Goal: Information Seeking & Learning: Learn about a topic

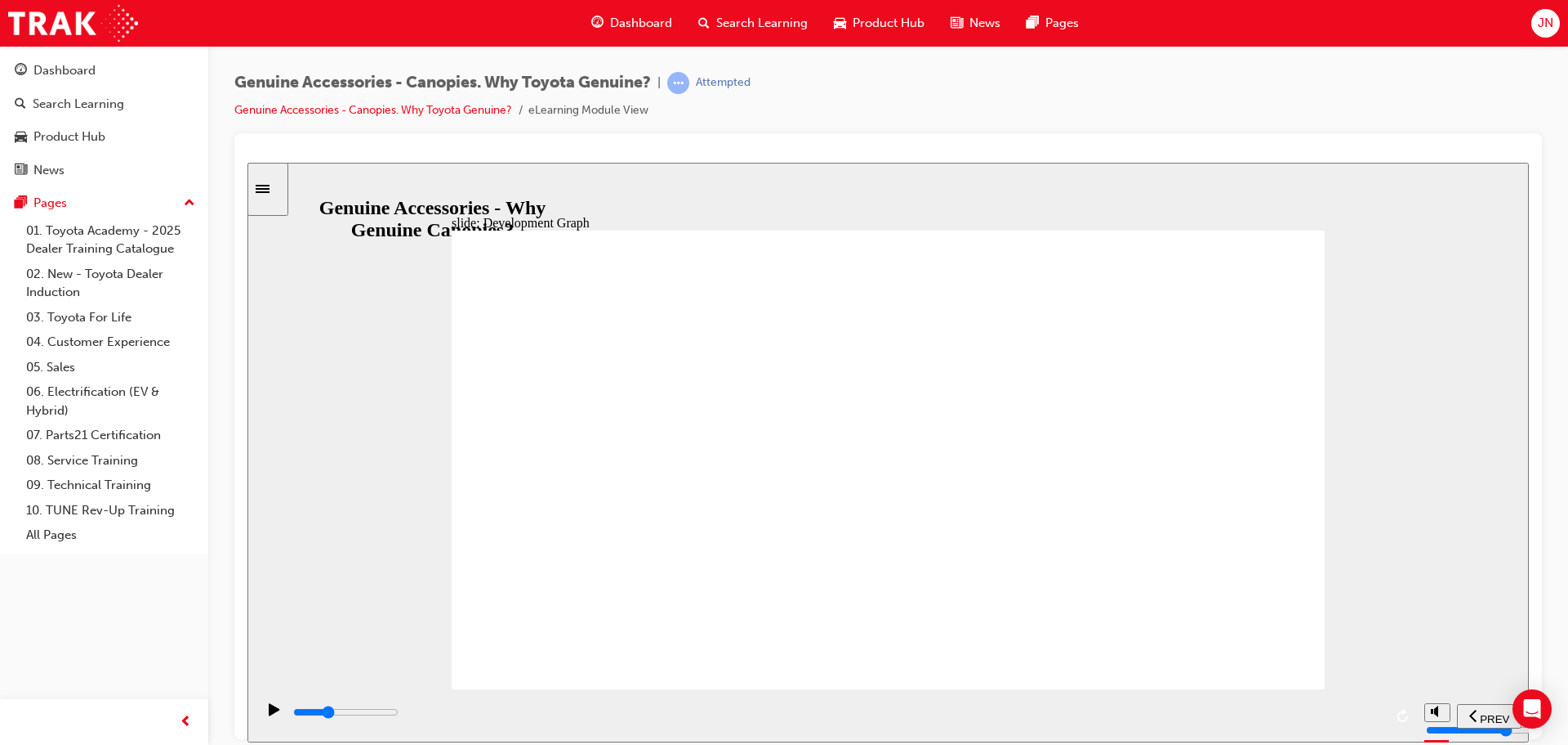
click at [269, 714] on icon "play/pause" at bounding box center [274, 709] width 11 height 12
click at [276, 714] on rect "play/pause" at bounding box center [277, 708] width 3 height 12
click at [393, 506] on div "slide: Development Graph Group 1 Oval 1 Accessory F&B Check Notes Genuine vs No…" at bounding box center [888, 451] width 1282 height 579
click at [278, 709] on div "play/pause" at bounding box center [274, 716] width 27 height 27
click at [271, 714] on icon "play/pause" at bounding box center [275, 708] width 7 height 12
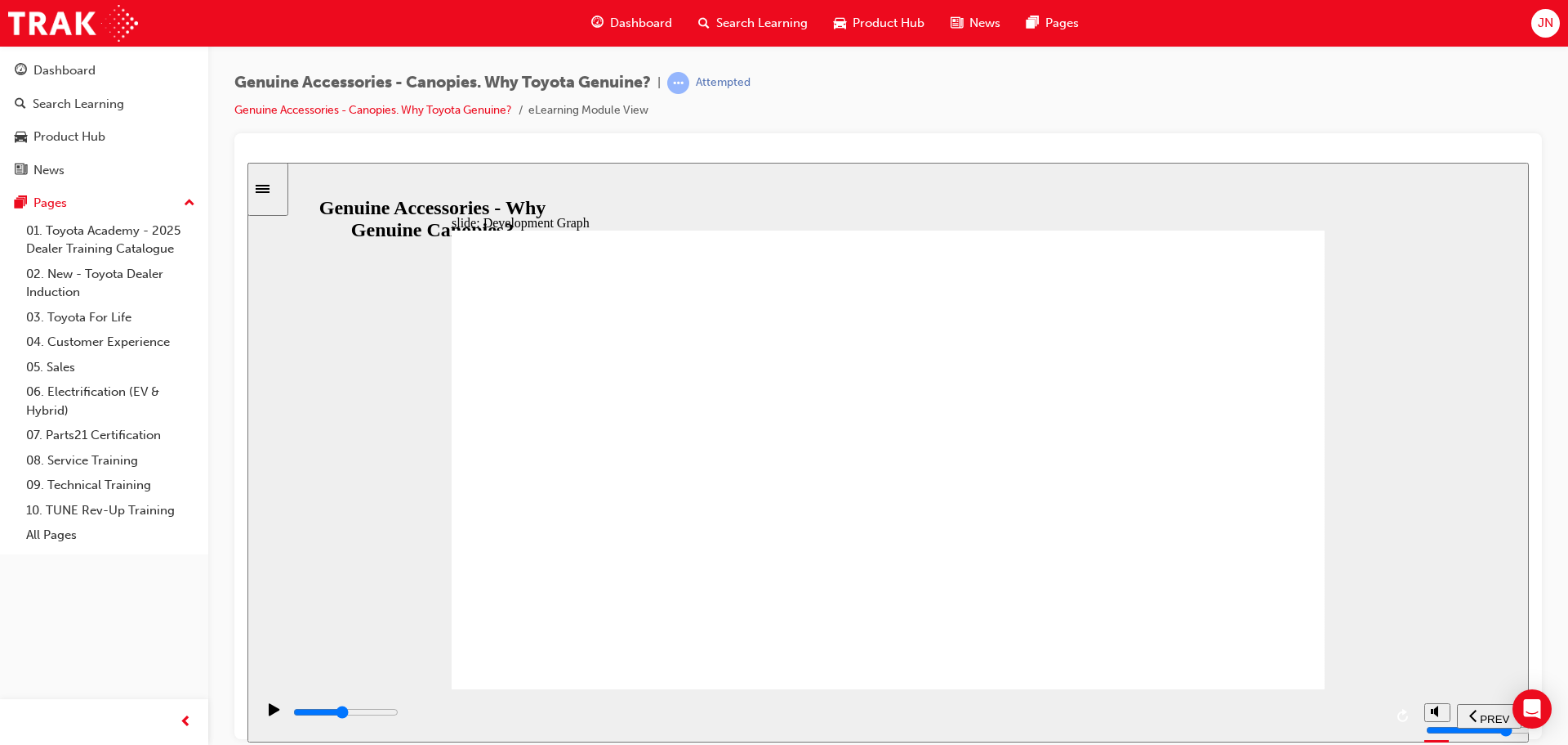
click at [269, 714] on icon "play/pause" at bounding box center [274, 709] width 11 height 12
click at [265, 723] on div "play/pause" at bounding box center [274, 716] width 27 height 27
click at [269, 714] on icon "play/pause" at bounding box center [274, 709] width 11 height 12
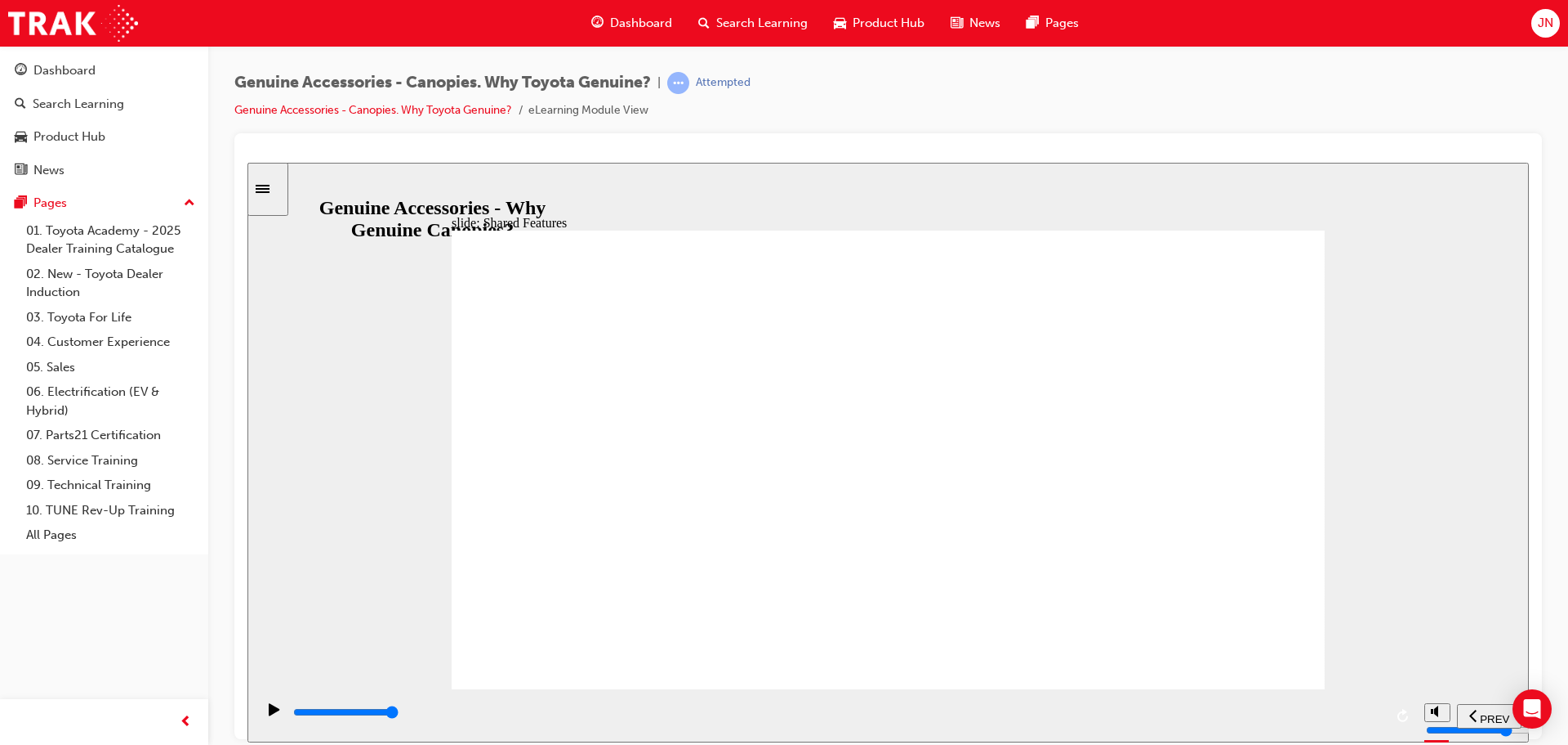
drag, startPoint x: 854, startPoint y: 621, endPoint x: 901, endPoint y: 632, distance: 48.3
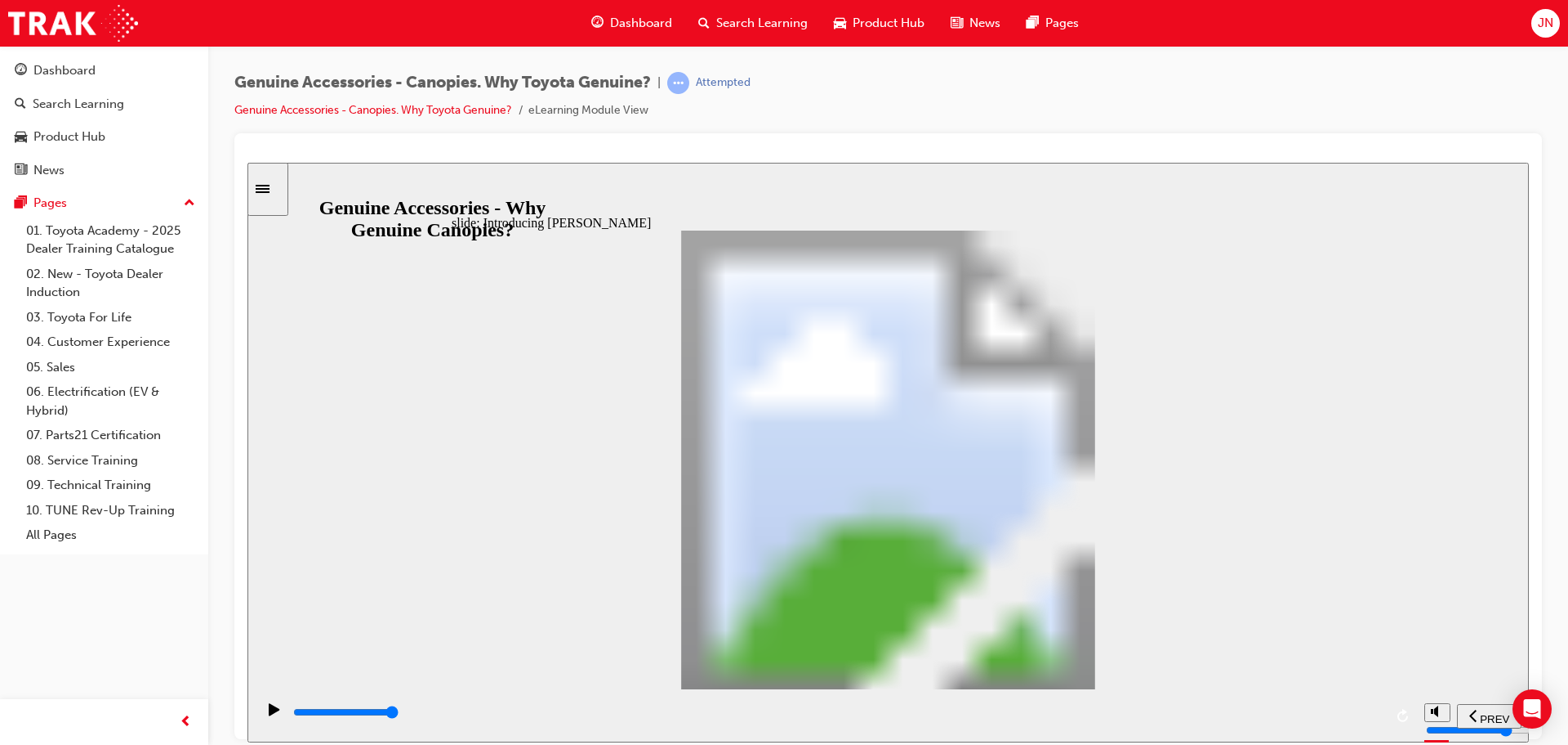
drag, startPoint x: 580, startPoint y: 530, endPoint x: 571, endPoint y: 537, distance: 11.4
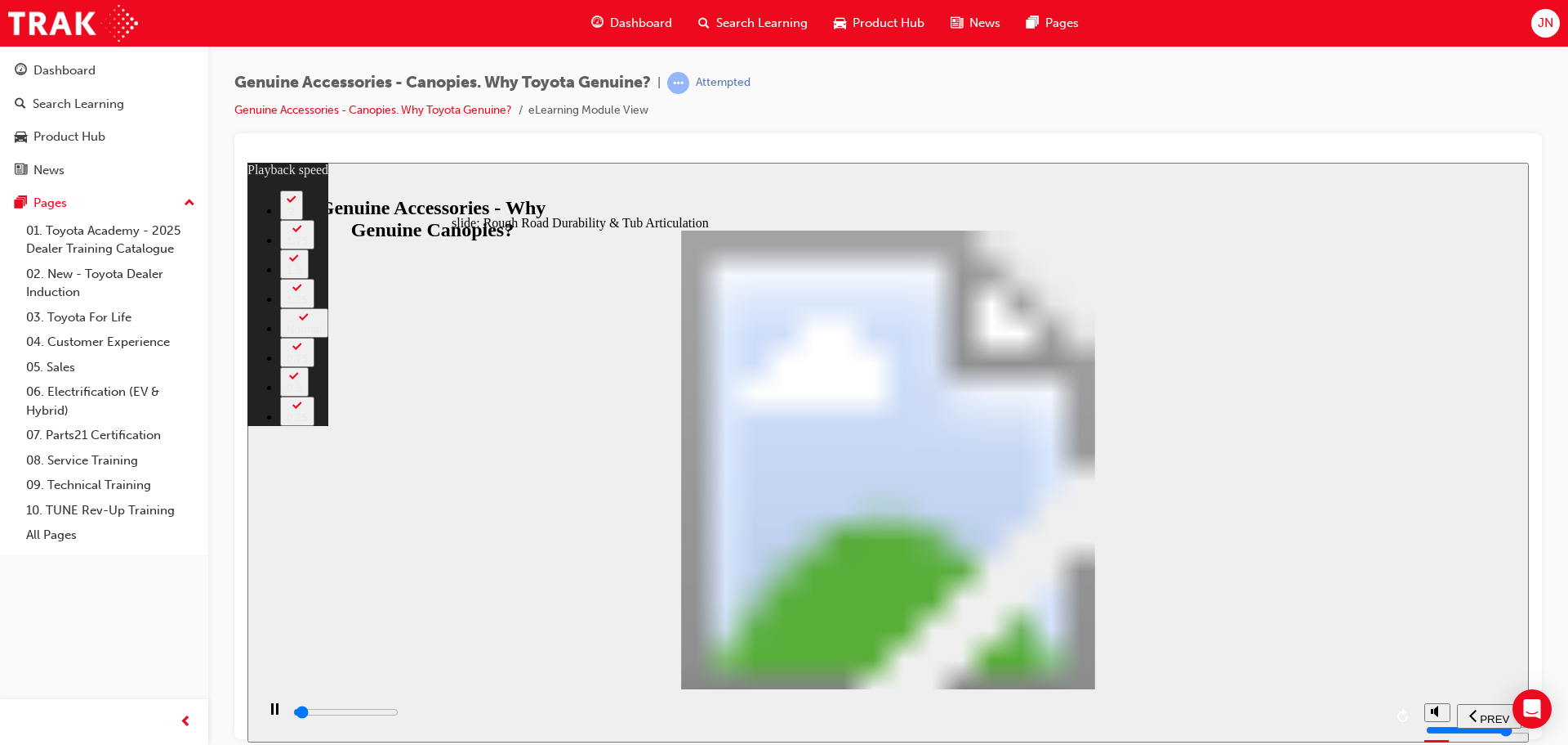
type input "1100"
type input "0"
type input "1100"
type input "0"
type input "1100"
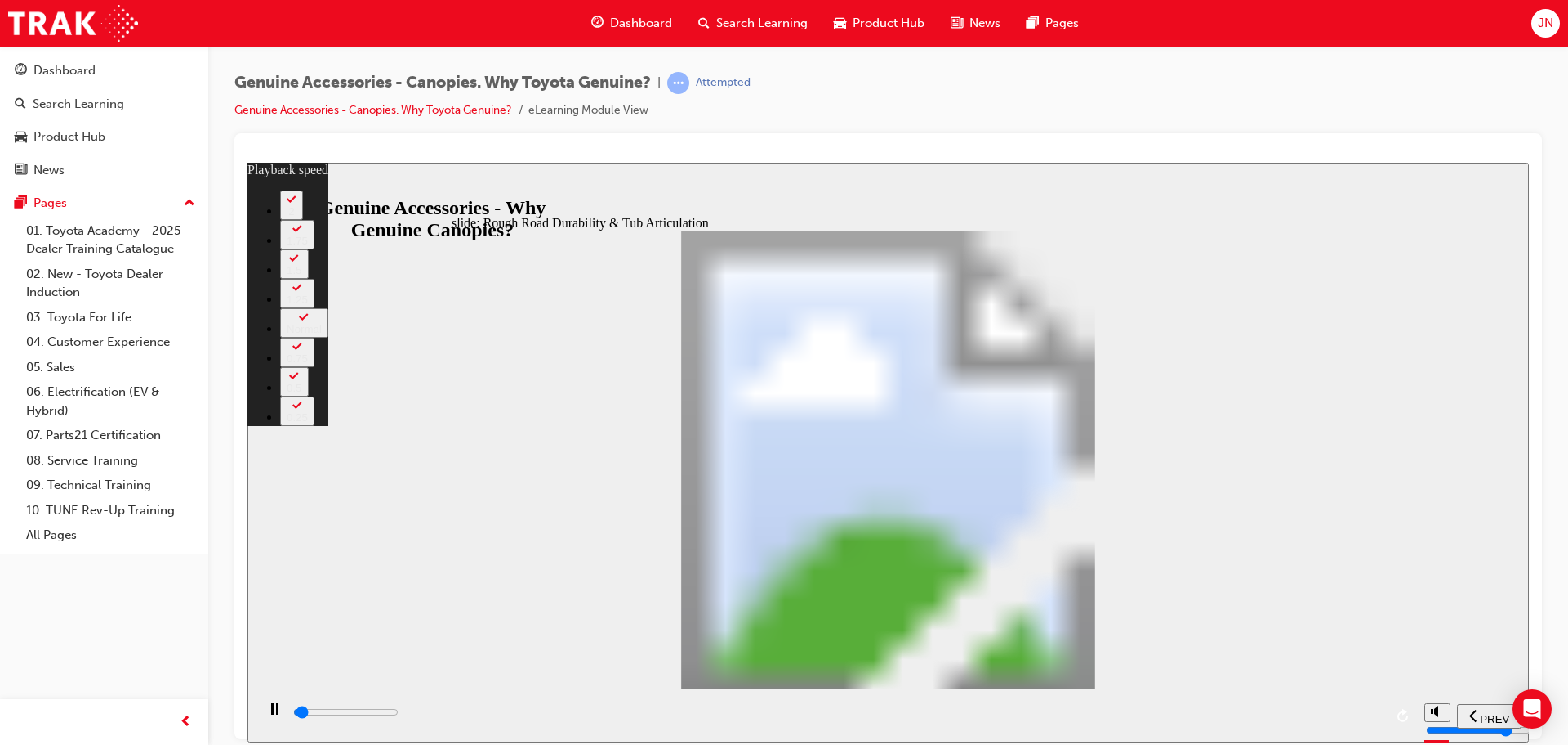
type input "0"
type input "1100"
type input "0"
type input "1100"
type input "0"
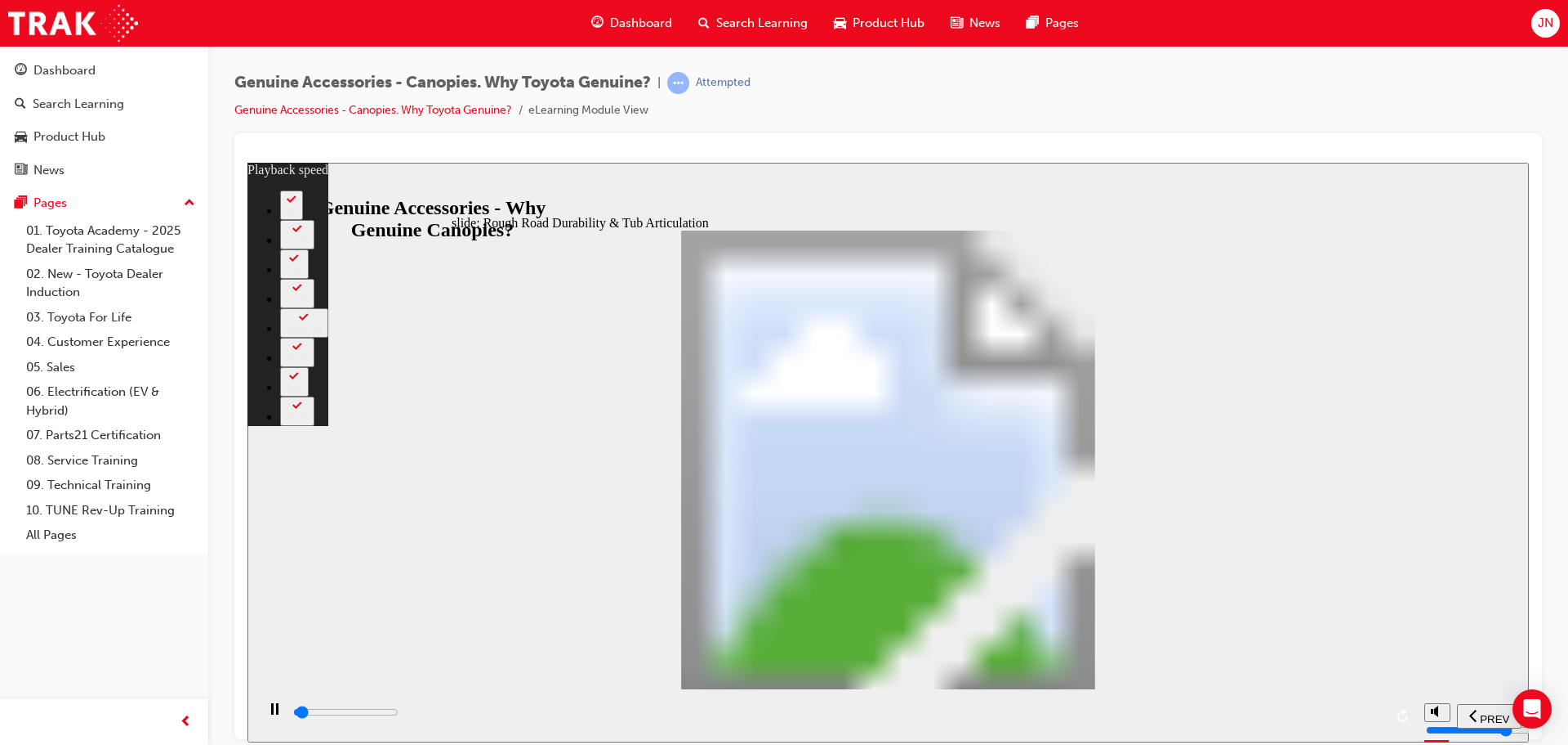
type input "1100"
type input "0"
type input "1100"
type input "0"
type input "1200"
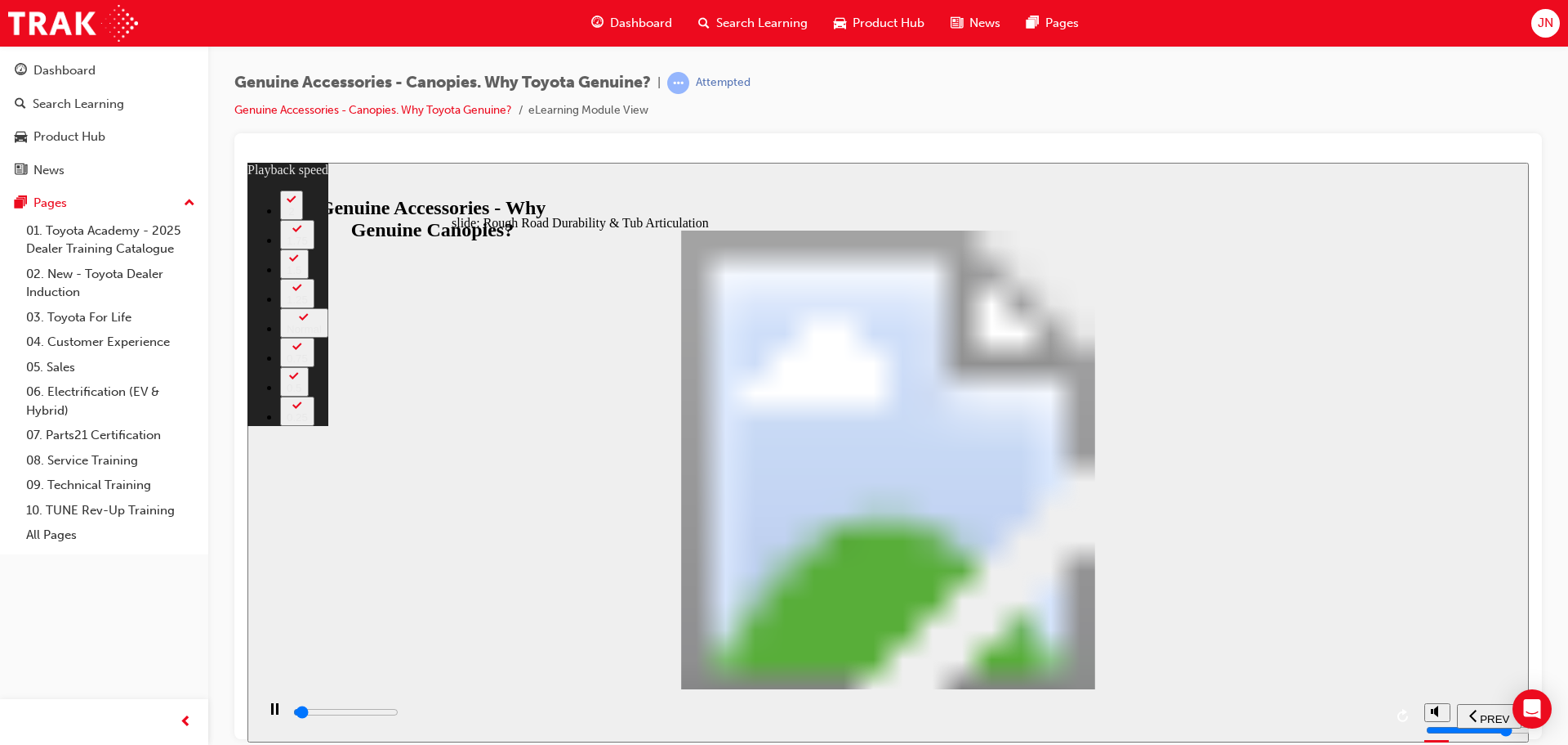
type input "0"
type input "1200"
type input "0"
type input "1200"
type input "0"
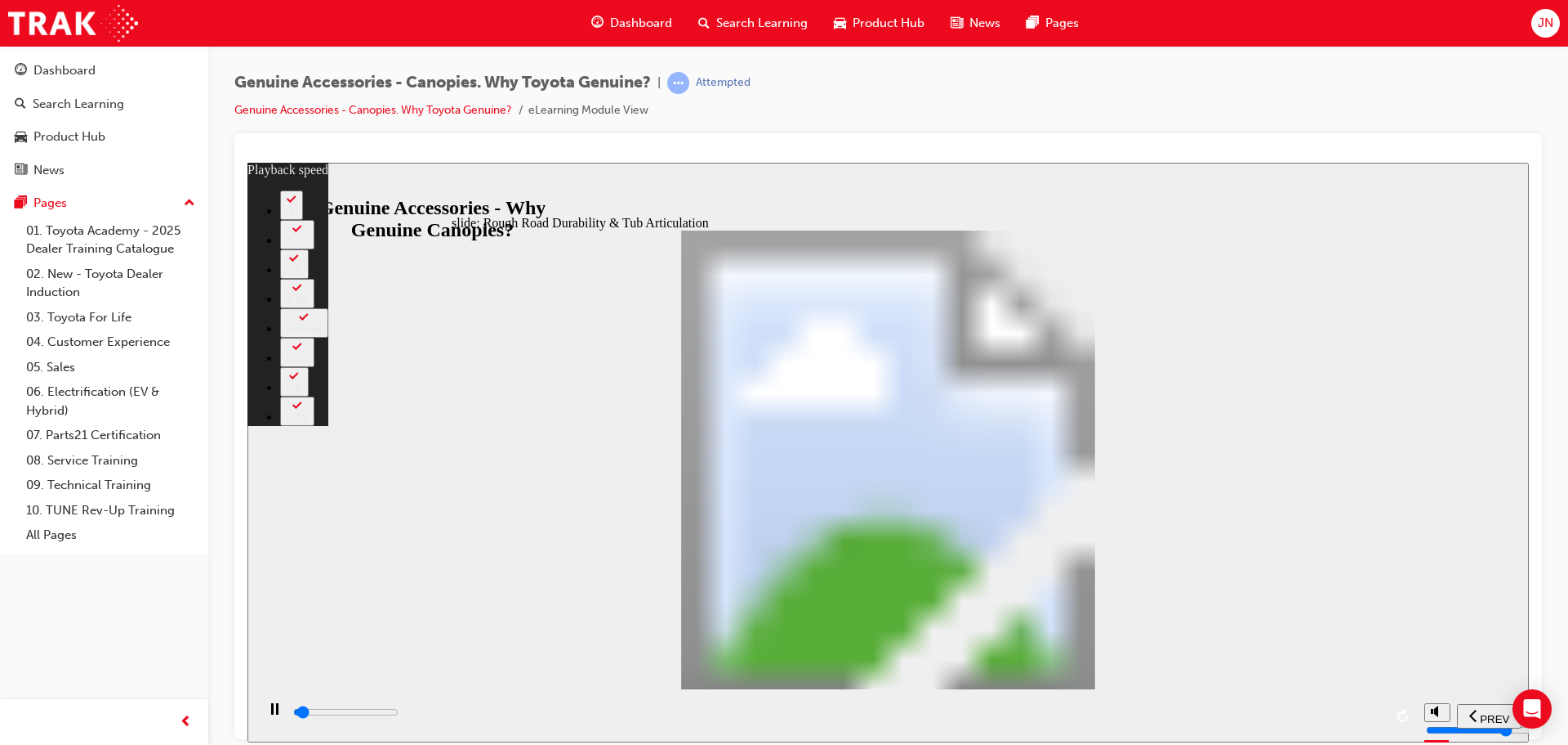
type input "1200"
type input "0"
type input "1300"
type input "0"
type input "1300"
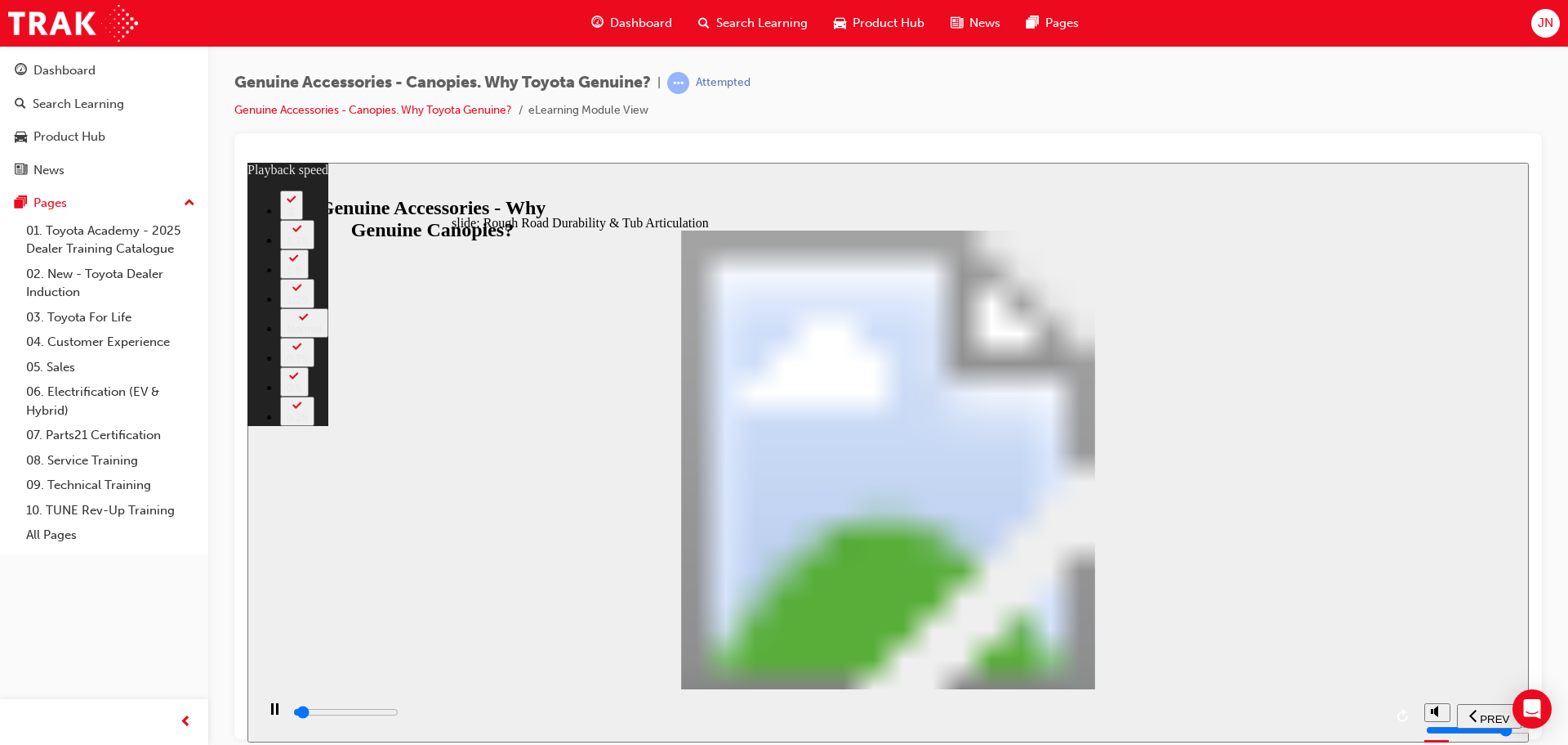
type input "0"
type input "1300"
type input "0"
type input "1300"
type input "0"
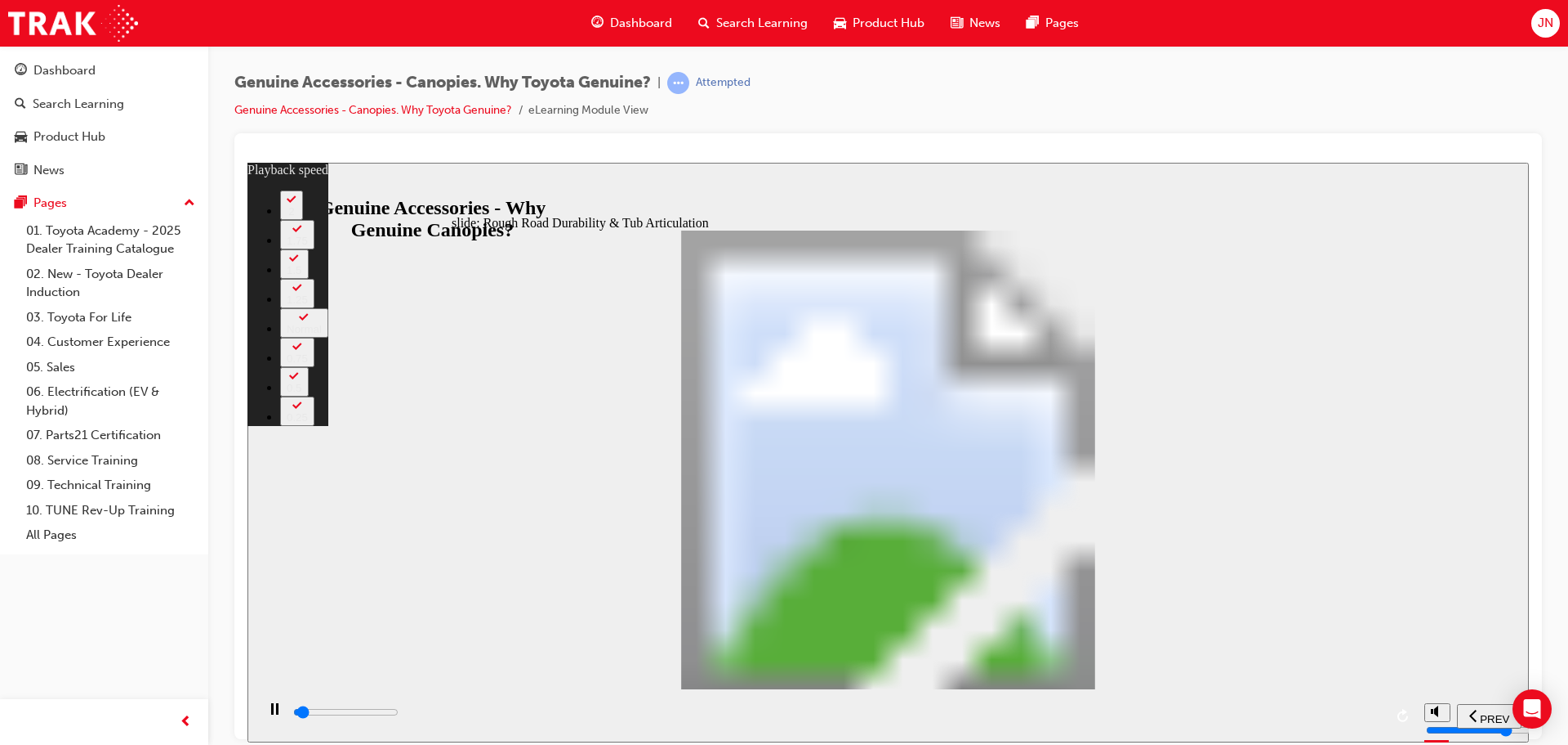
type input "1300"
type input "0"
type input "1400"
type input "0"
type input "1400"
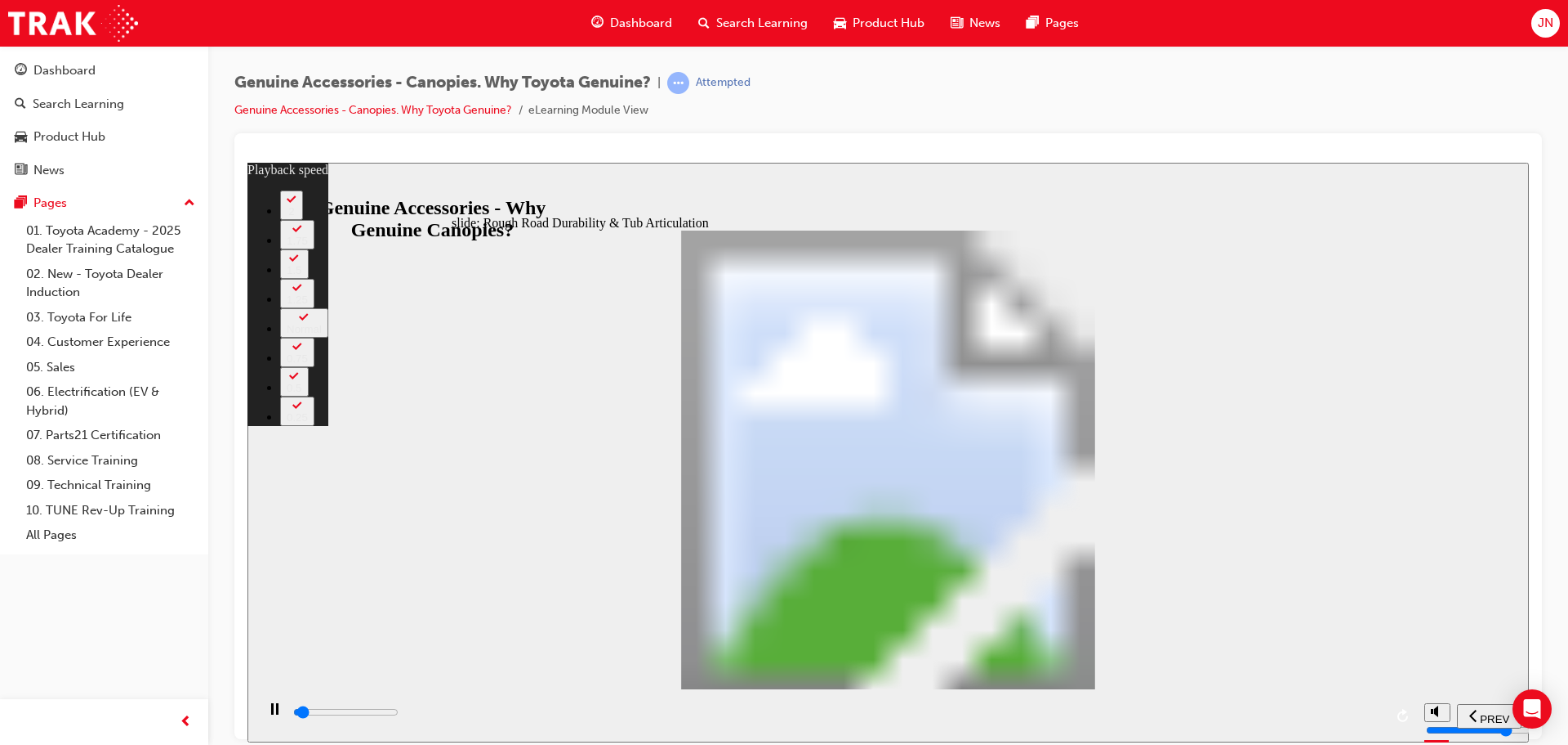
type input "0"
type input "1400"
type input "0"
type input "1400"
type input "0"
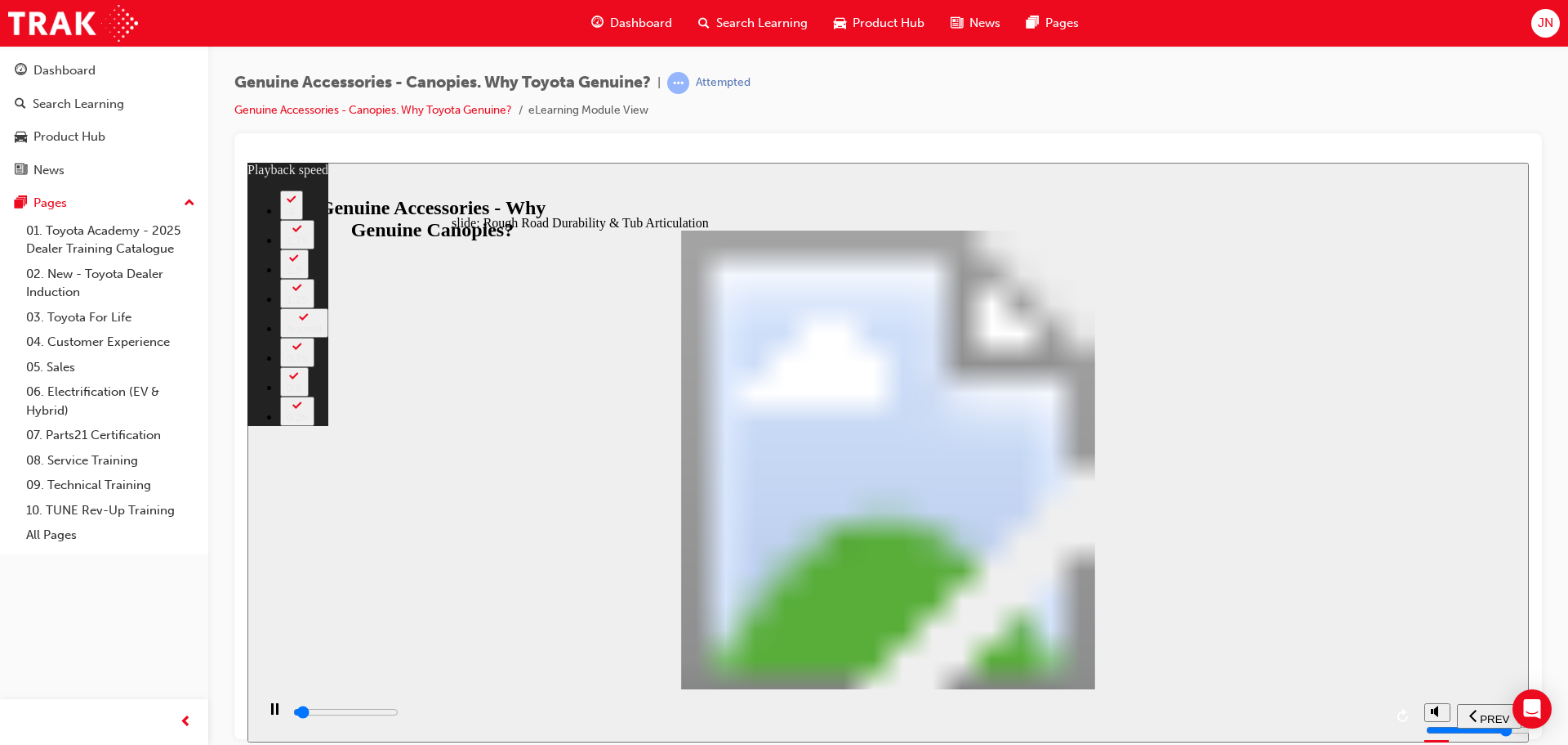
type input "1400"
type input "0"
type input "1400"
type input "0"
type input "1500"
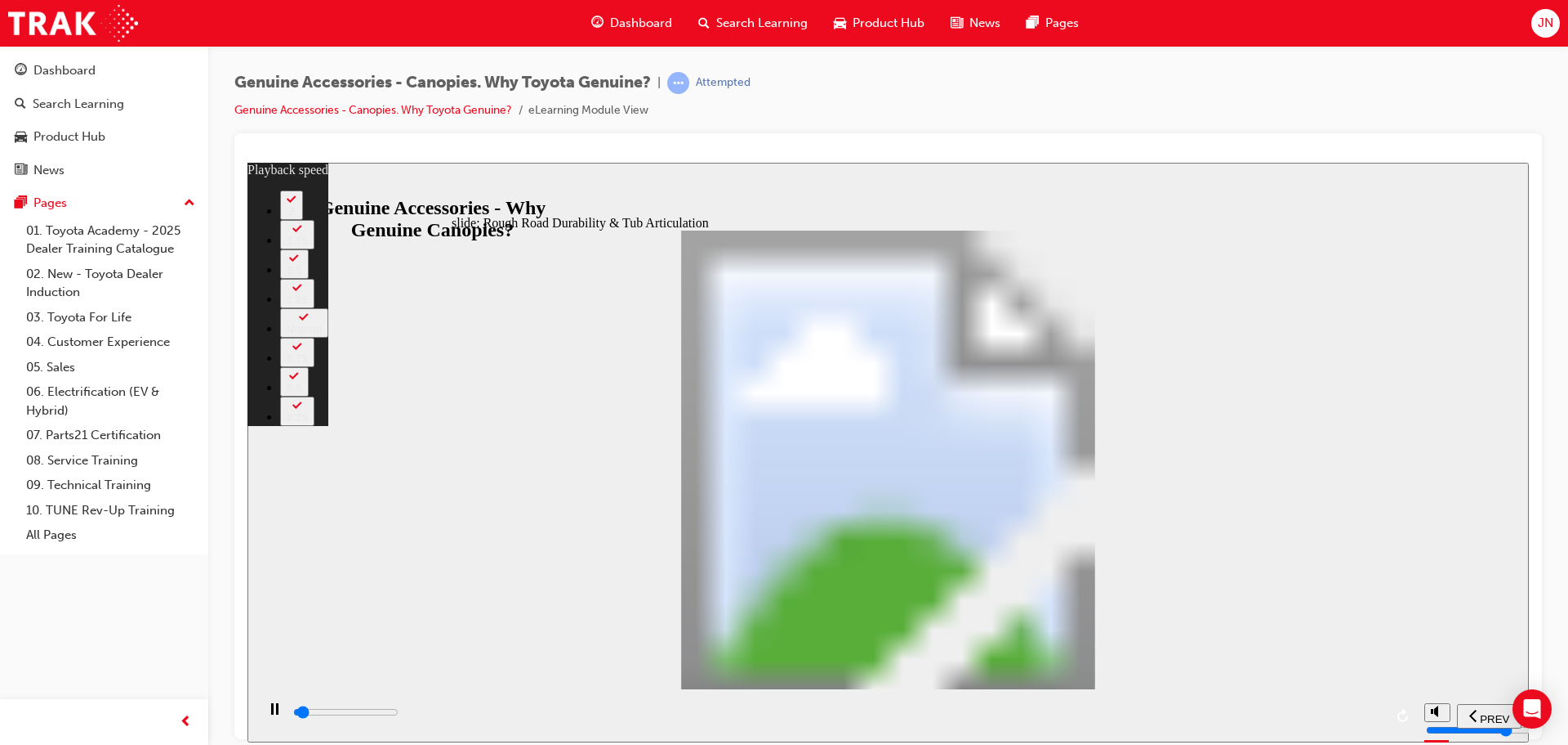
type input "0"
type input "1500"
type input "0"
type input "1500"
type input "0"
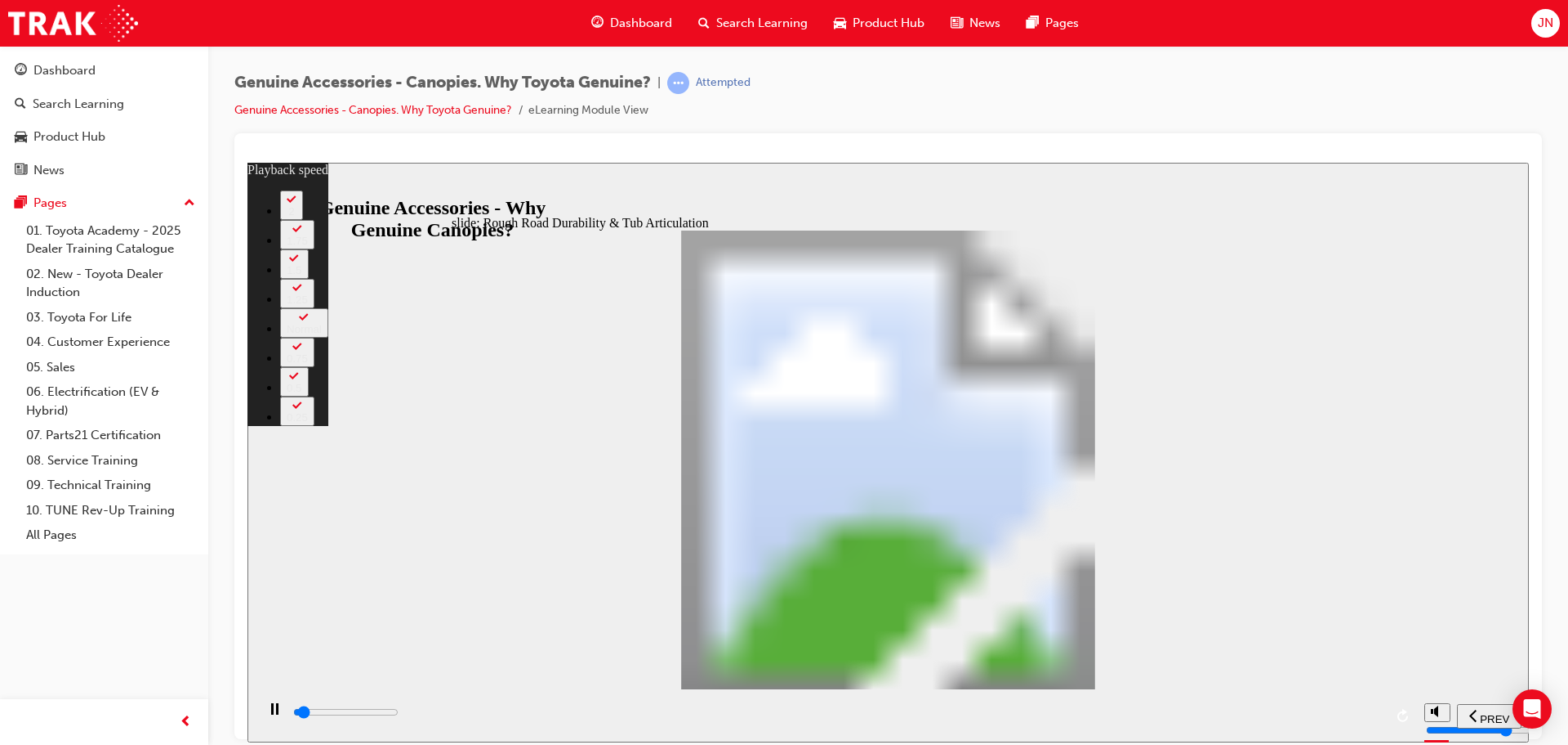
type input "1500"
type input "0"
type input "1500"
type input "0"
type input "1500"
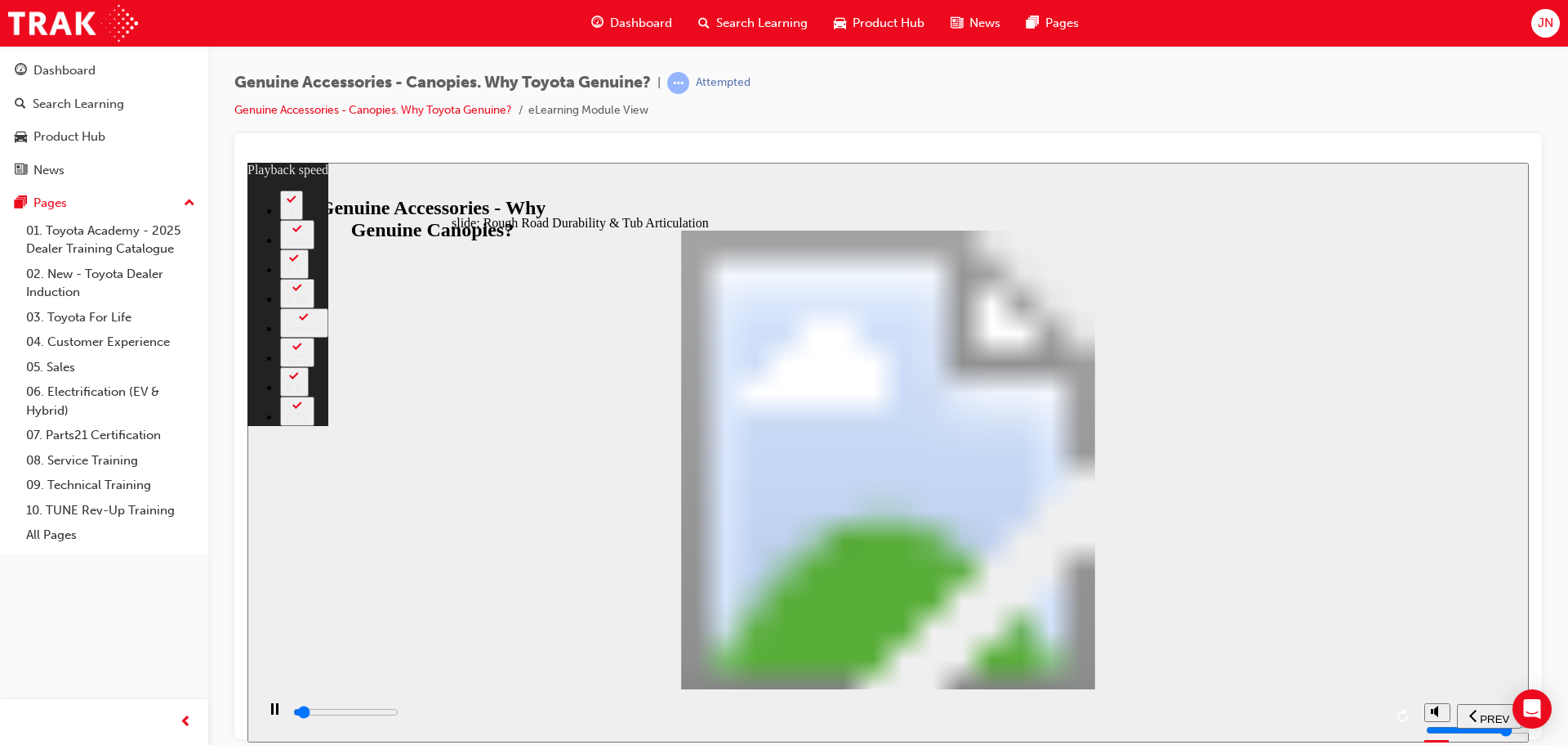
type input "0"
type input "1500"
type input "0"
type input "1600"
type input "1"
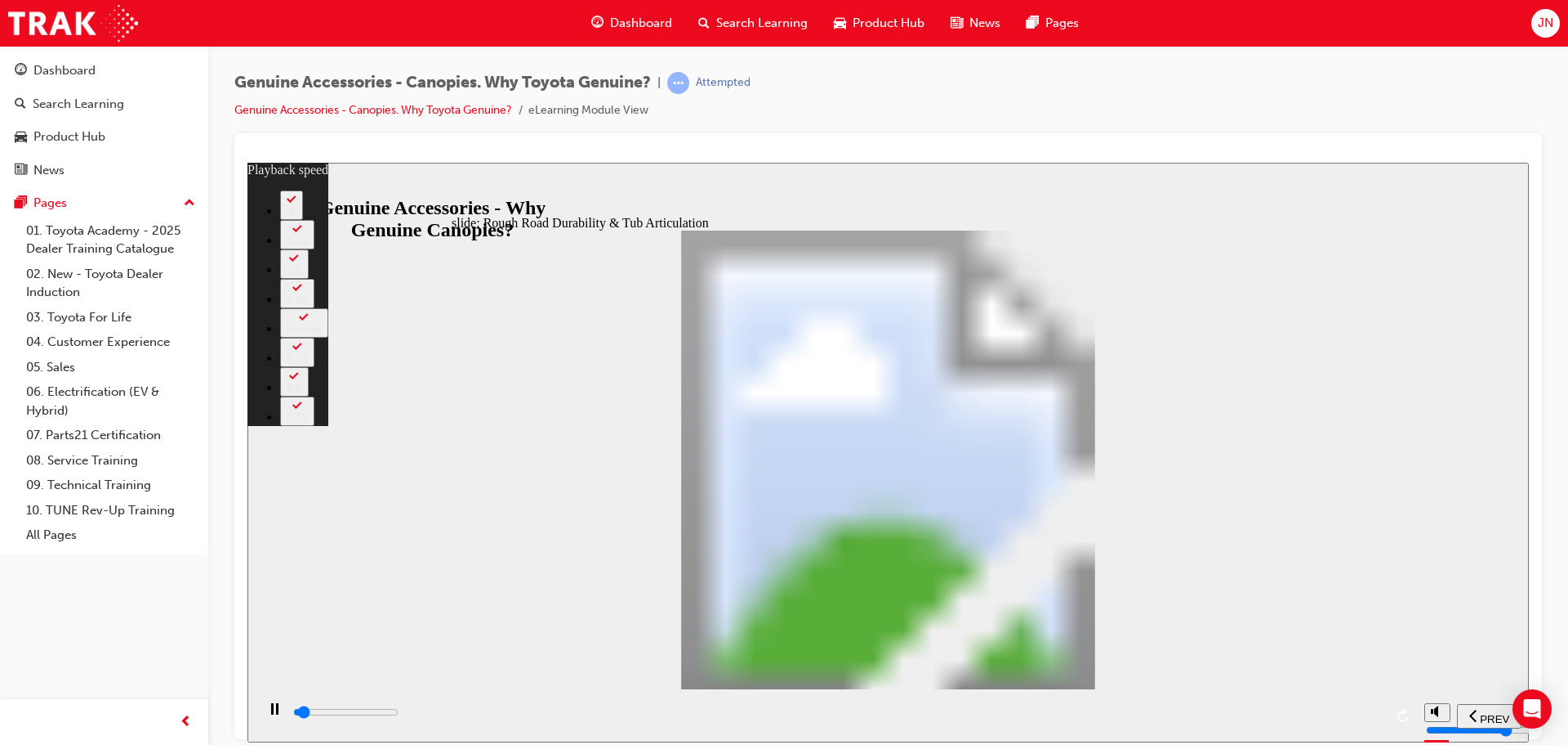
type input "1600"
type input "1"
type input "1600"
type input "1"
type input "1600"
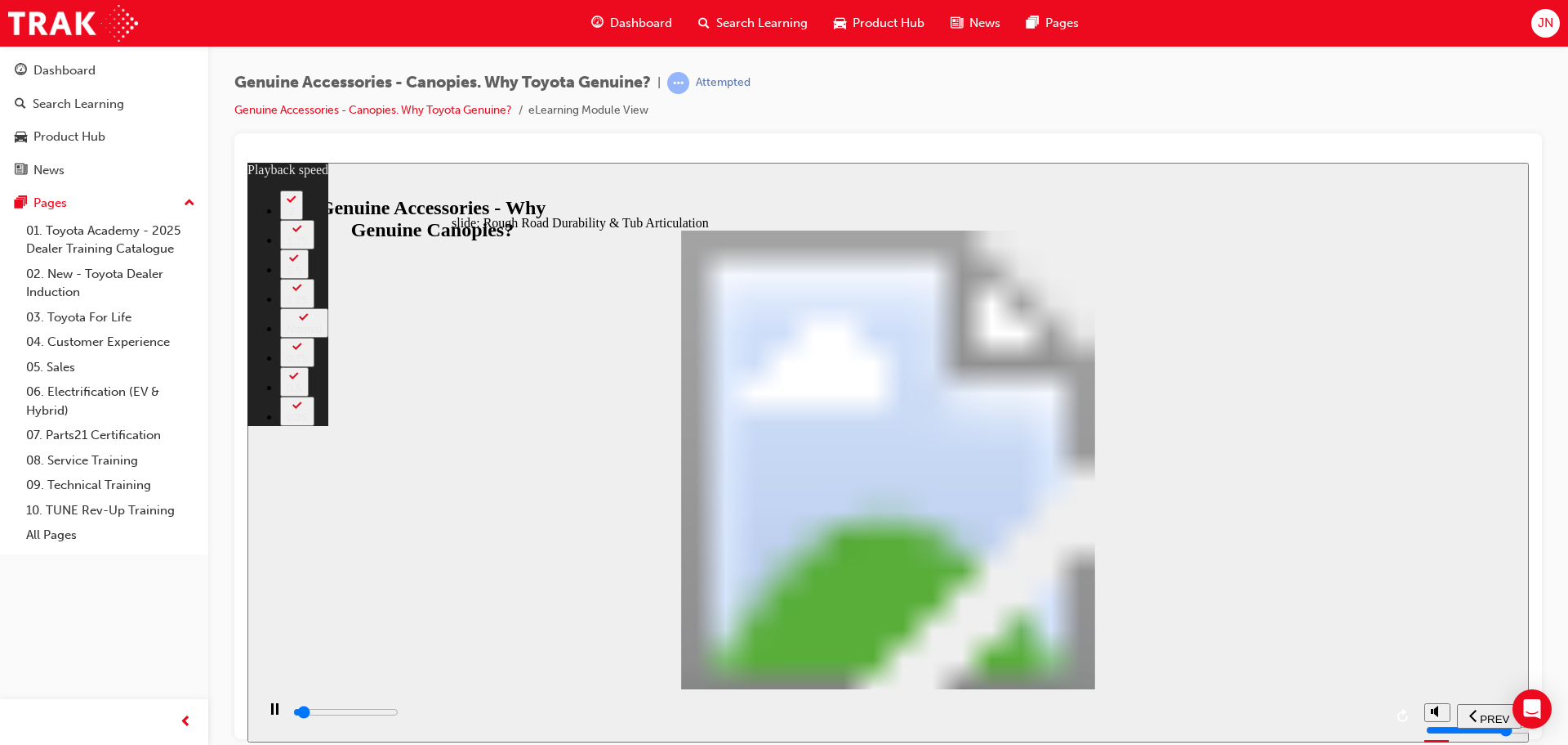
type input "1"
type input "1600"
type input "1"
type input "1600"
type input "1"
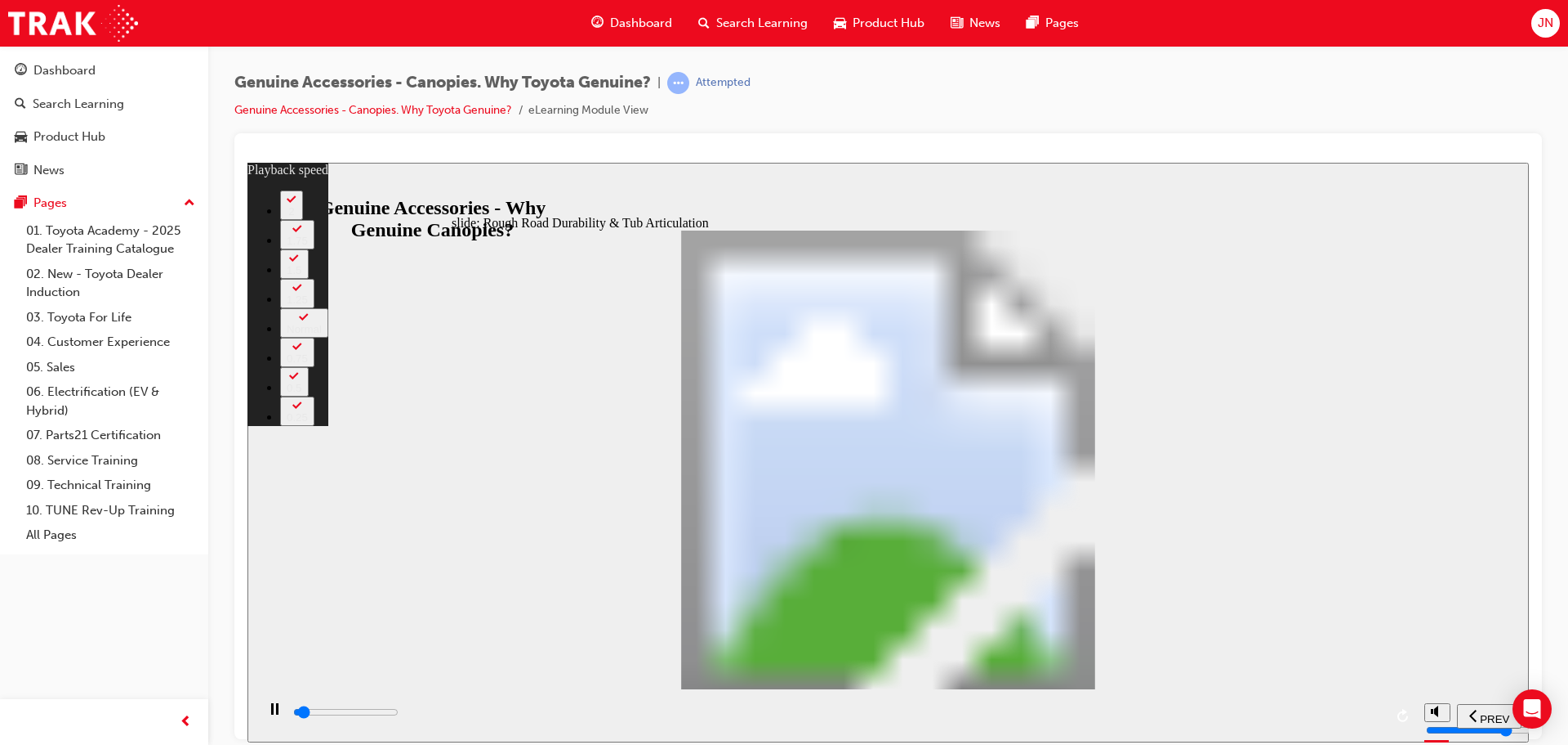
type input "1700"
type input "1"
type input "1700"
type input "1"
type input "1700"
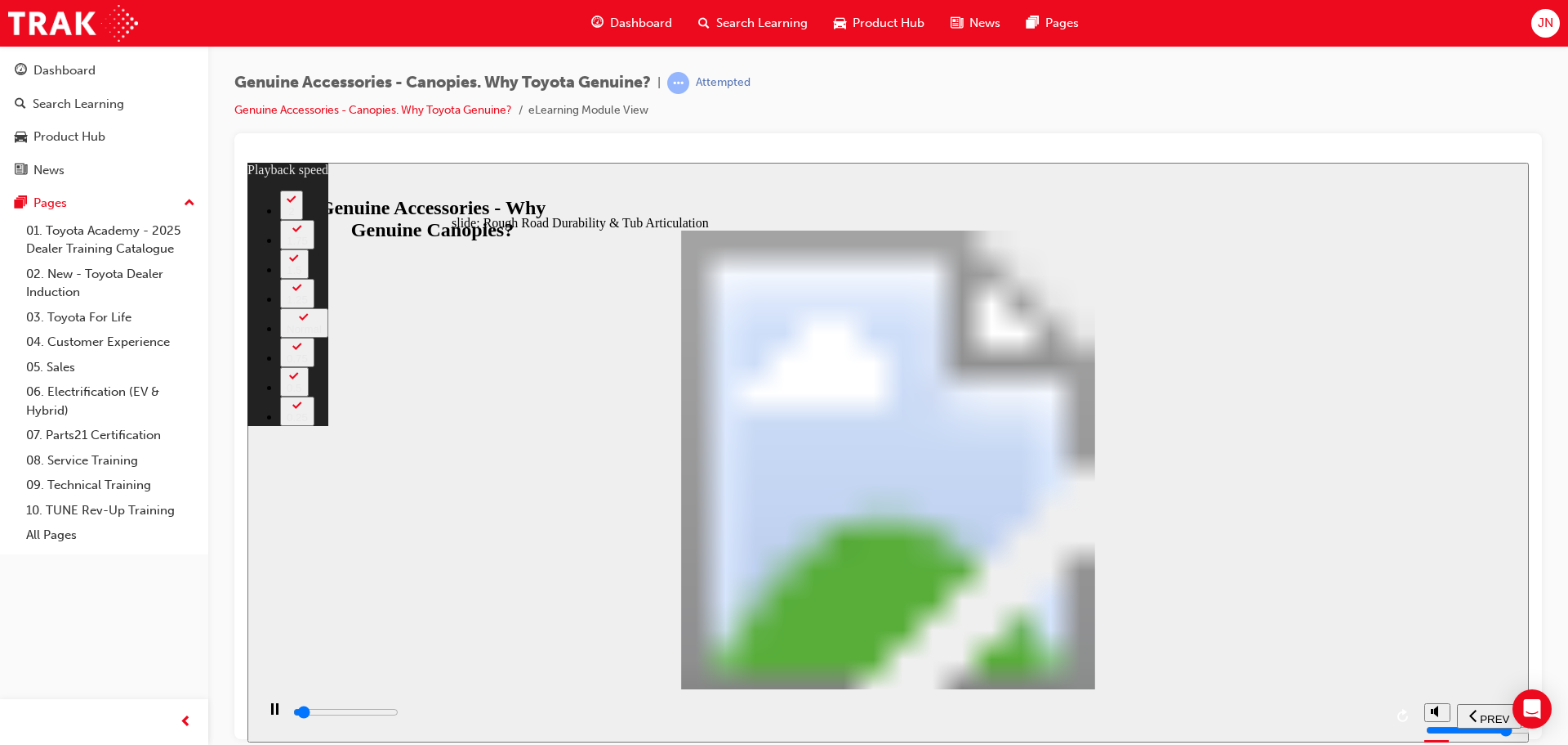
type input "1"
type input "1700"
type input "1"
type input "1700"
type input "1"
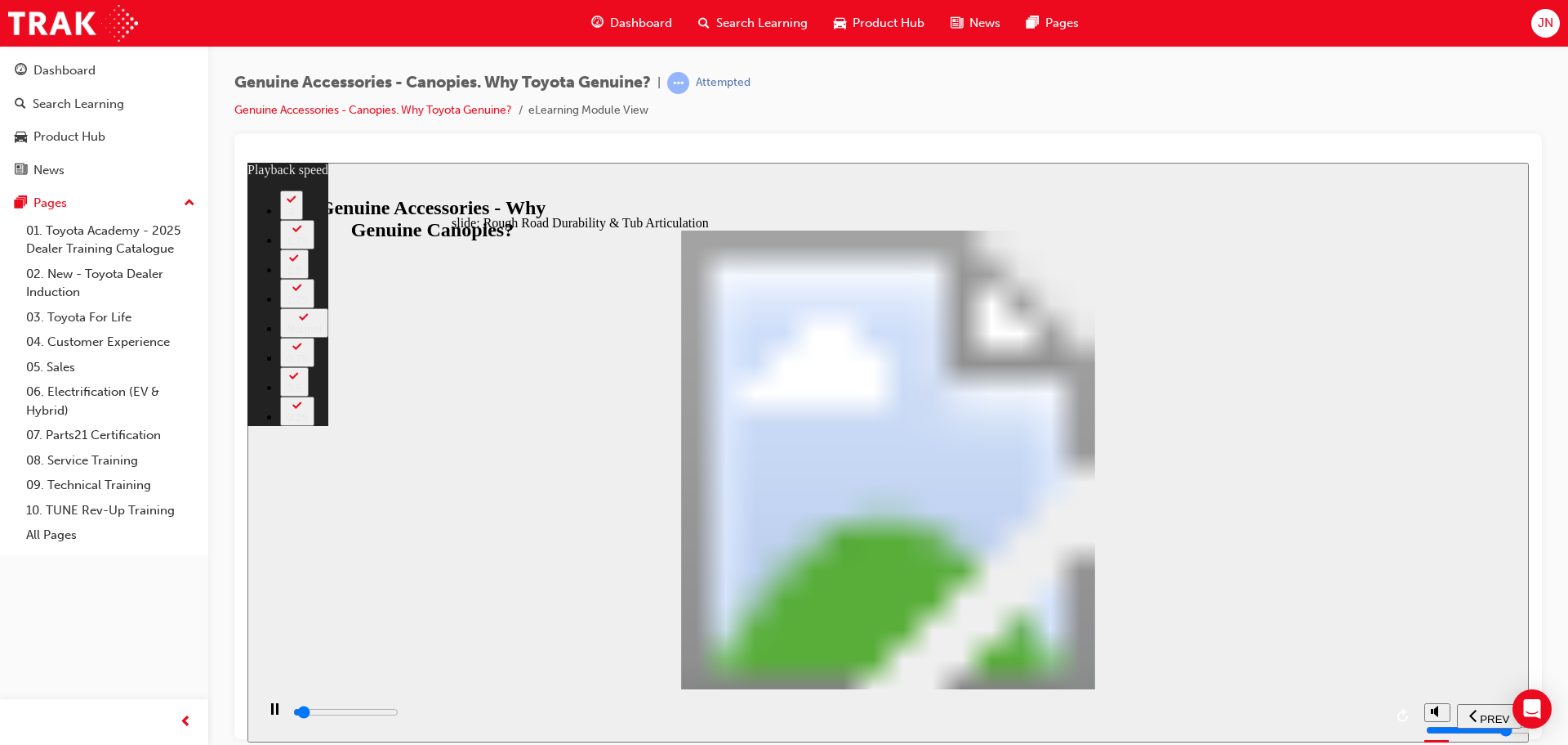
type input "1800"
type input "1"
type input "1800"
type input "1"
type input "1800"
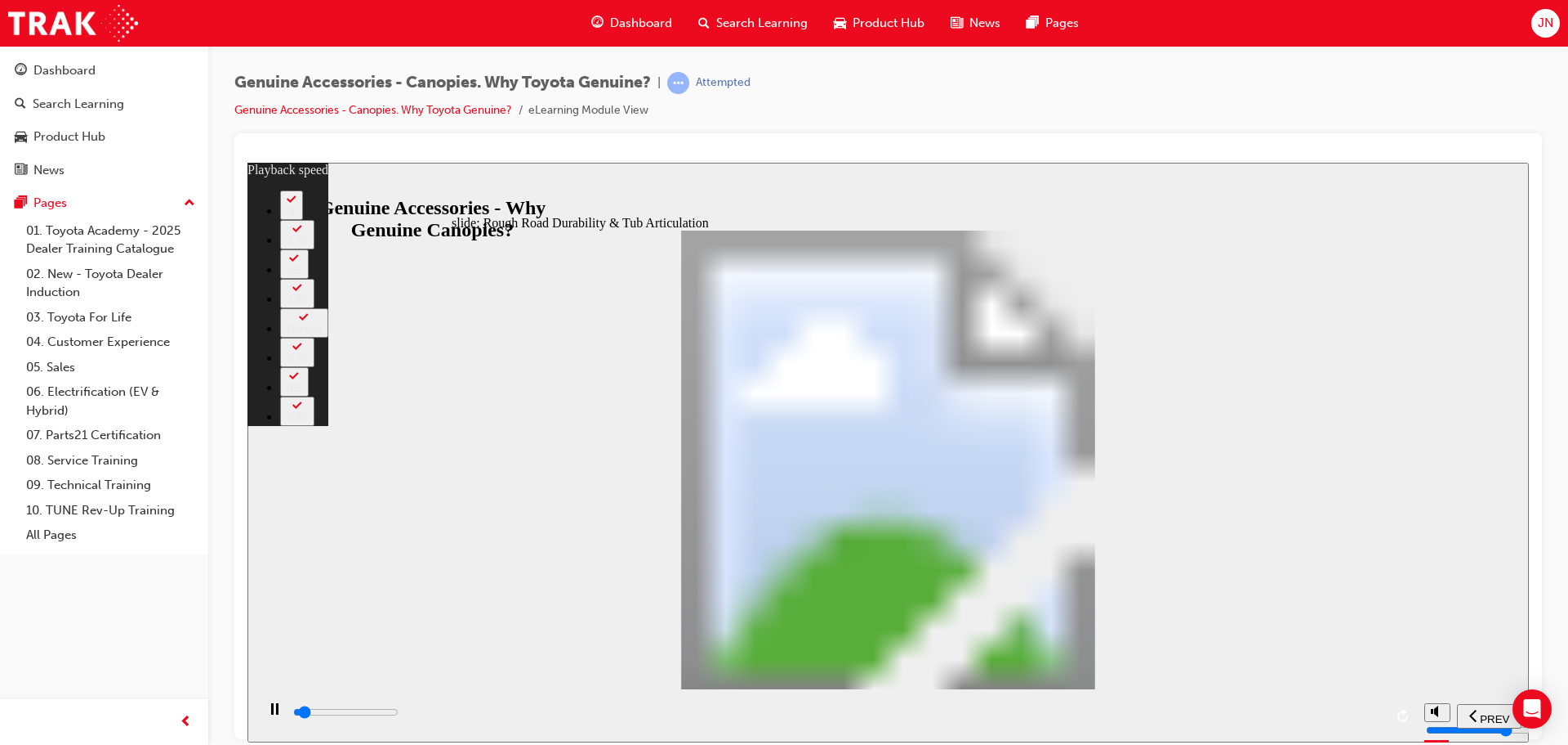
type input "1"
type input "1800"
type input "1"
type input "1800"
type input "1"
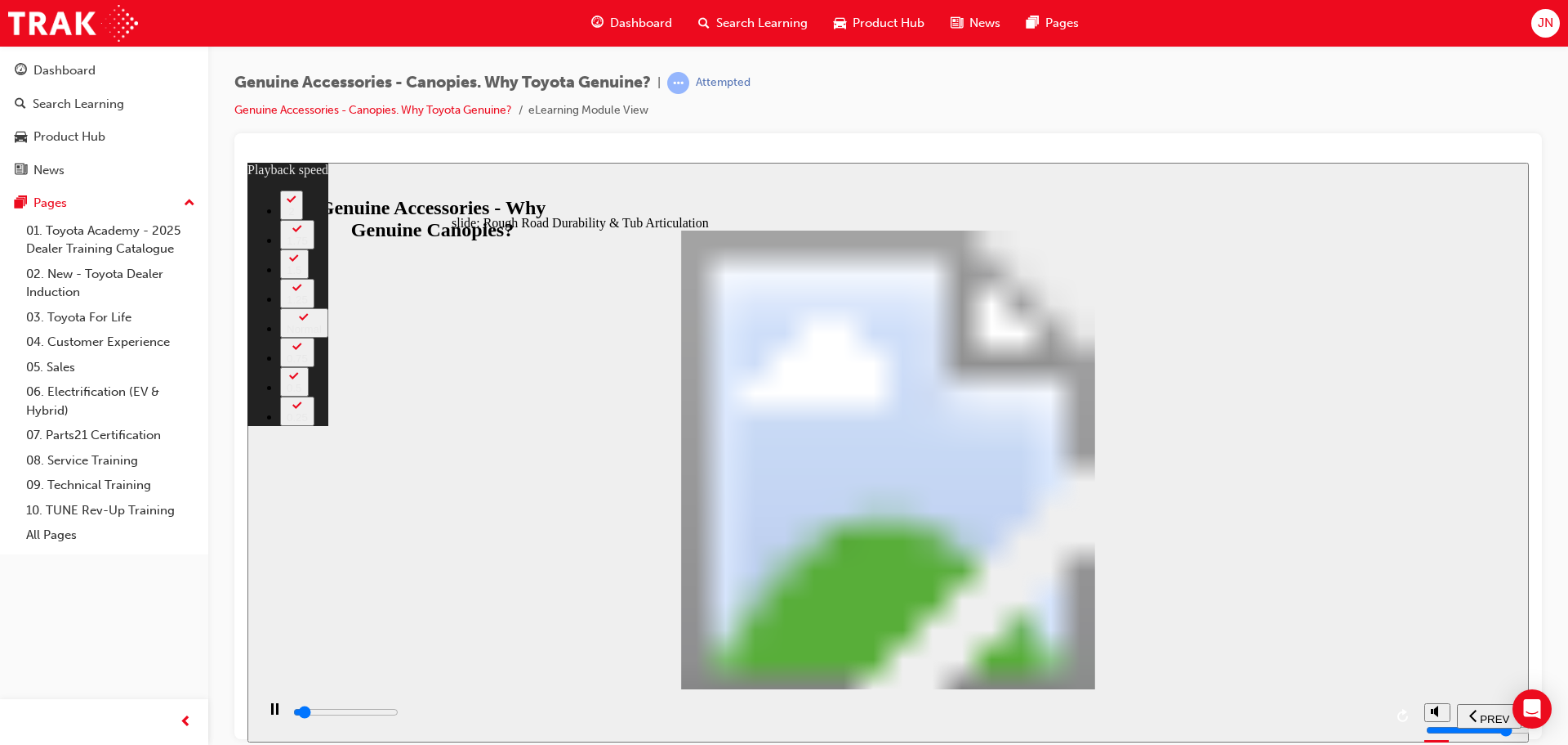
type input "1800"
type input "1"
type input "1800"
type input "1"
type input "1900"
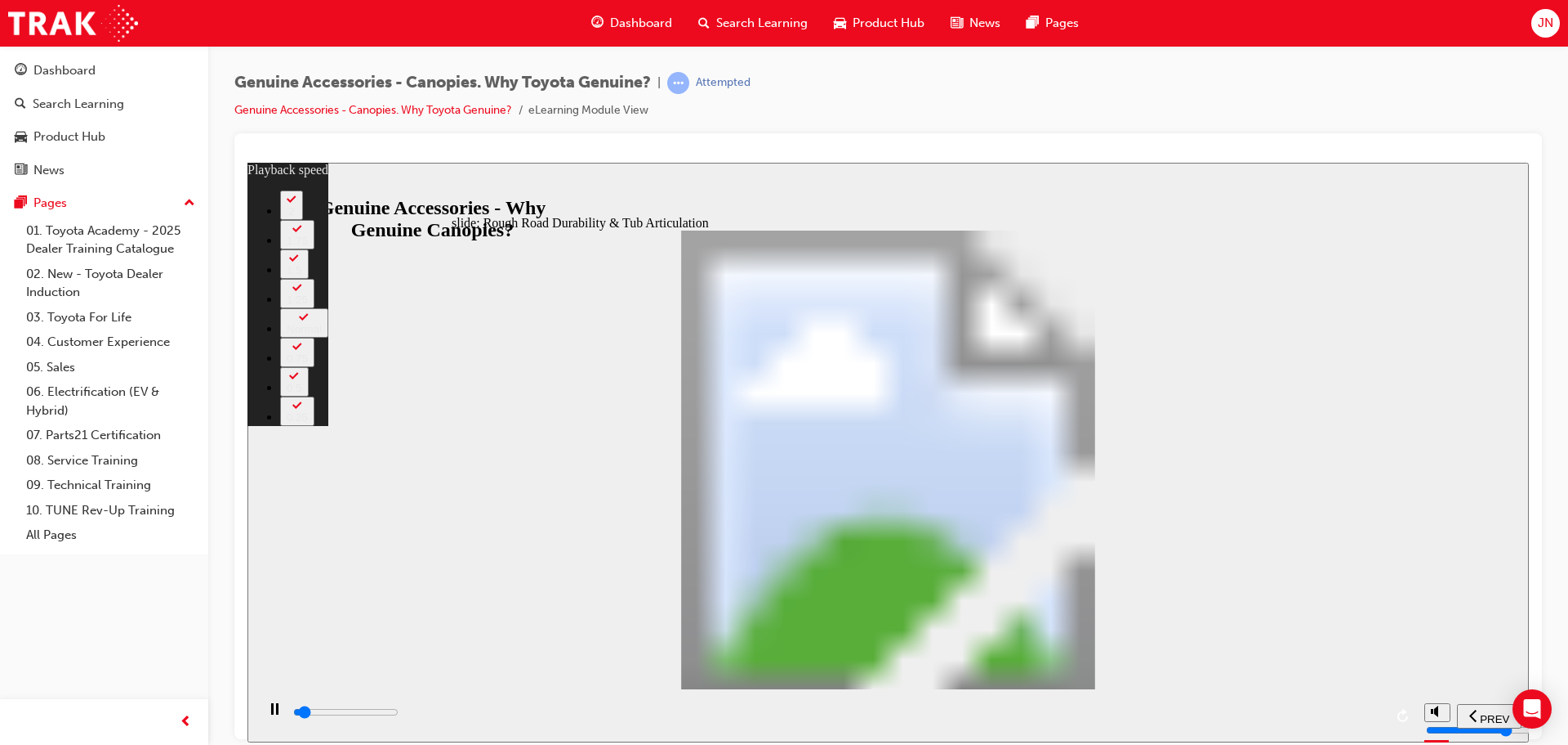
type input "1"
type input "1900"
type input "1"
type input "1900"
type input "1"
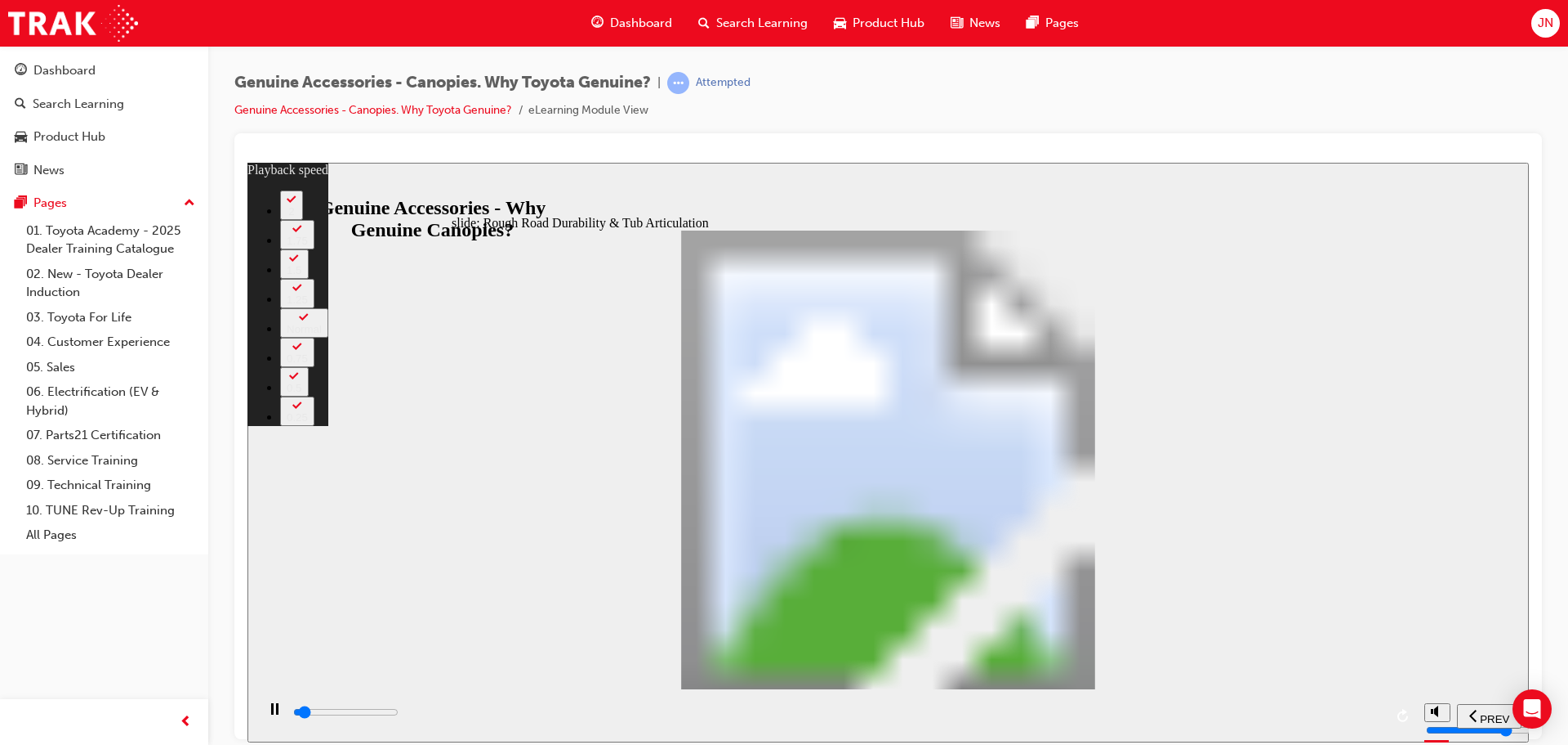
type input "1900"
type input "1"
type input "1900"
type input "1"
type input "1900"
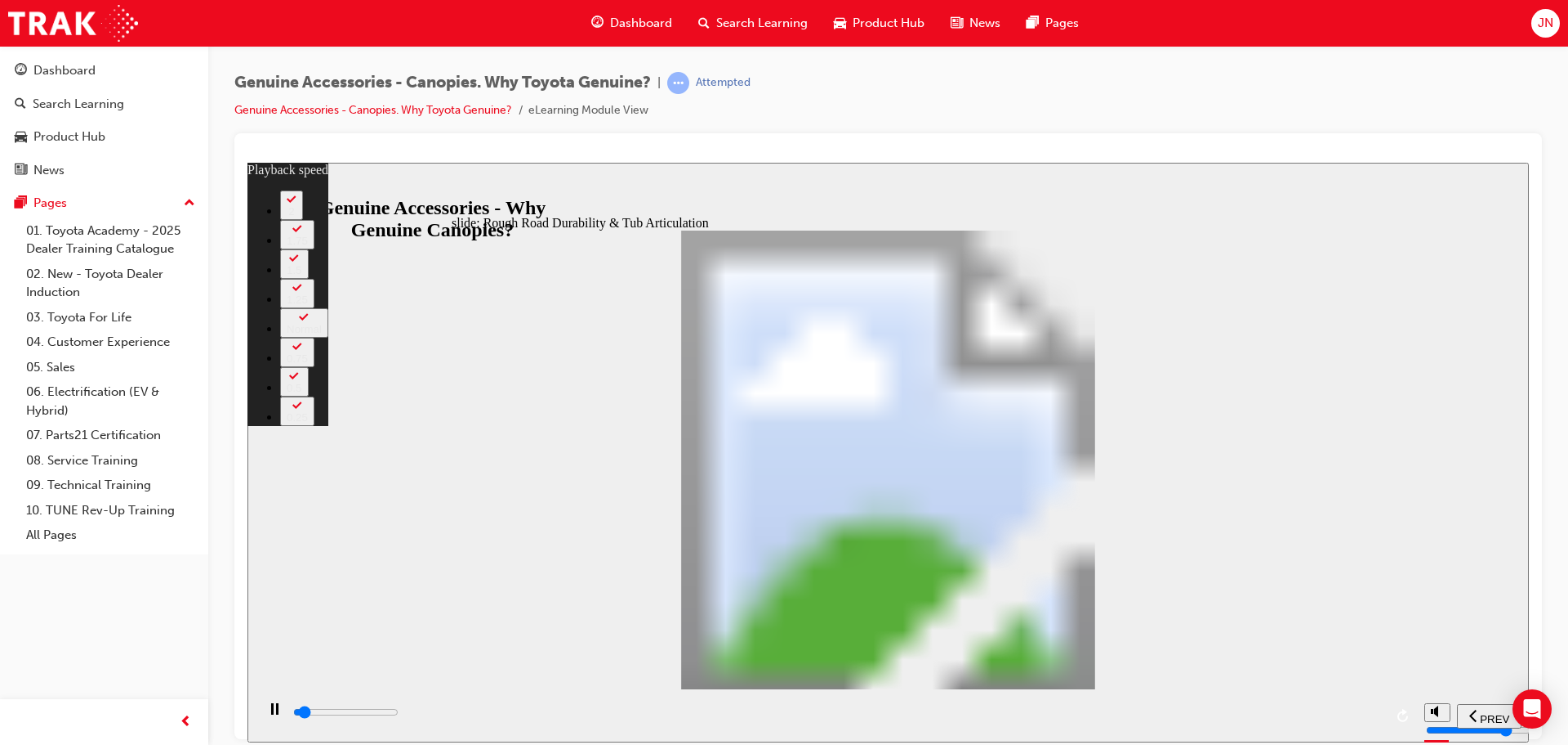
type input "1"
type input "2000"
type input "1"
type input "2000"
type input "1"
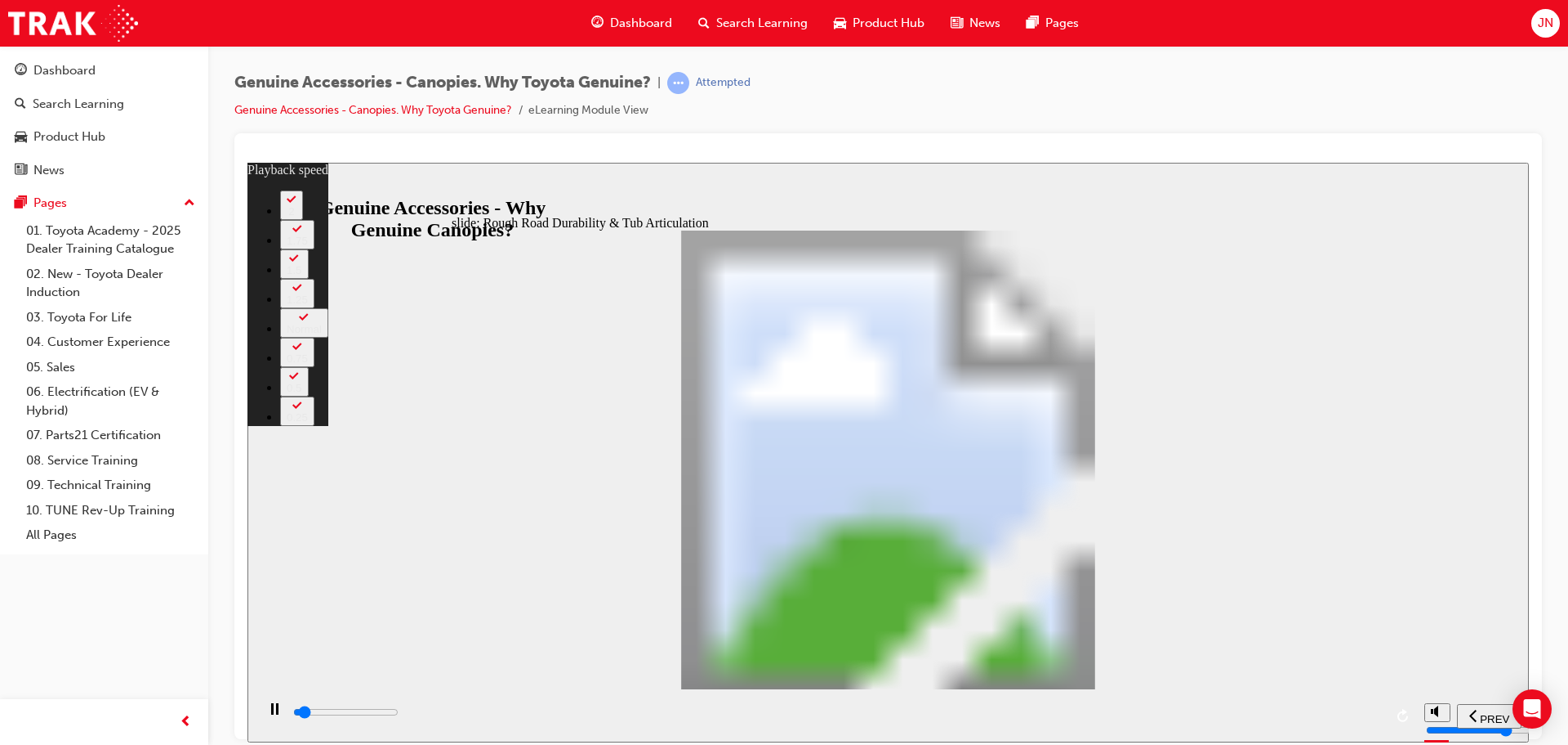
type input "2000"
type input "1"
type input "2000"
type input "1"
type input "2000"
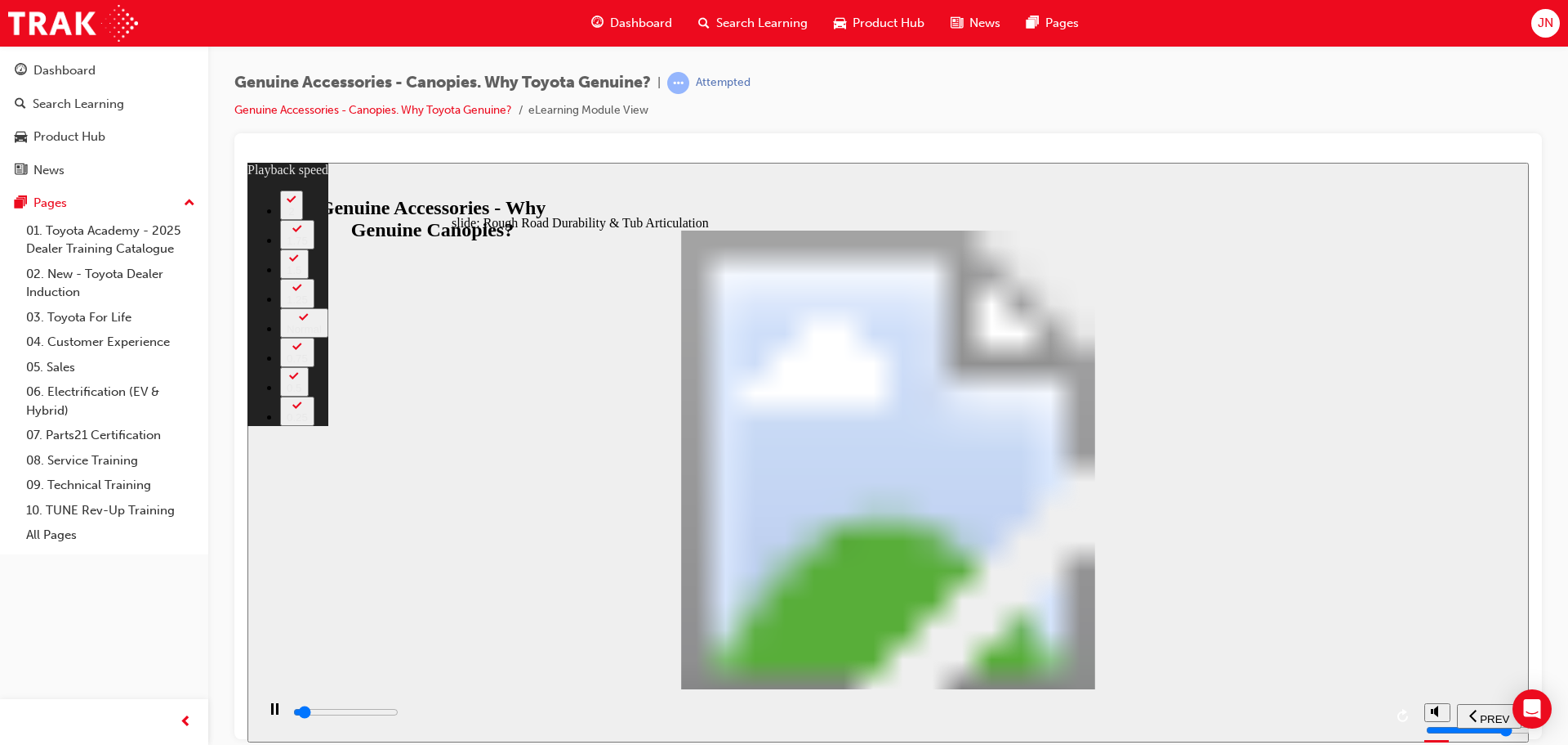
type input "1"
type input "2100"
type input "1"
type input "2100"
type input "1"
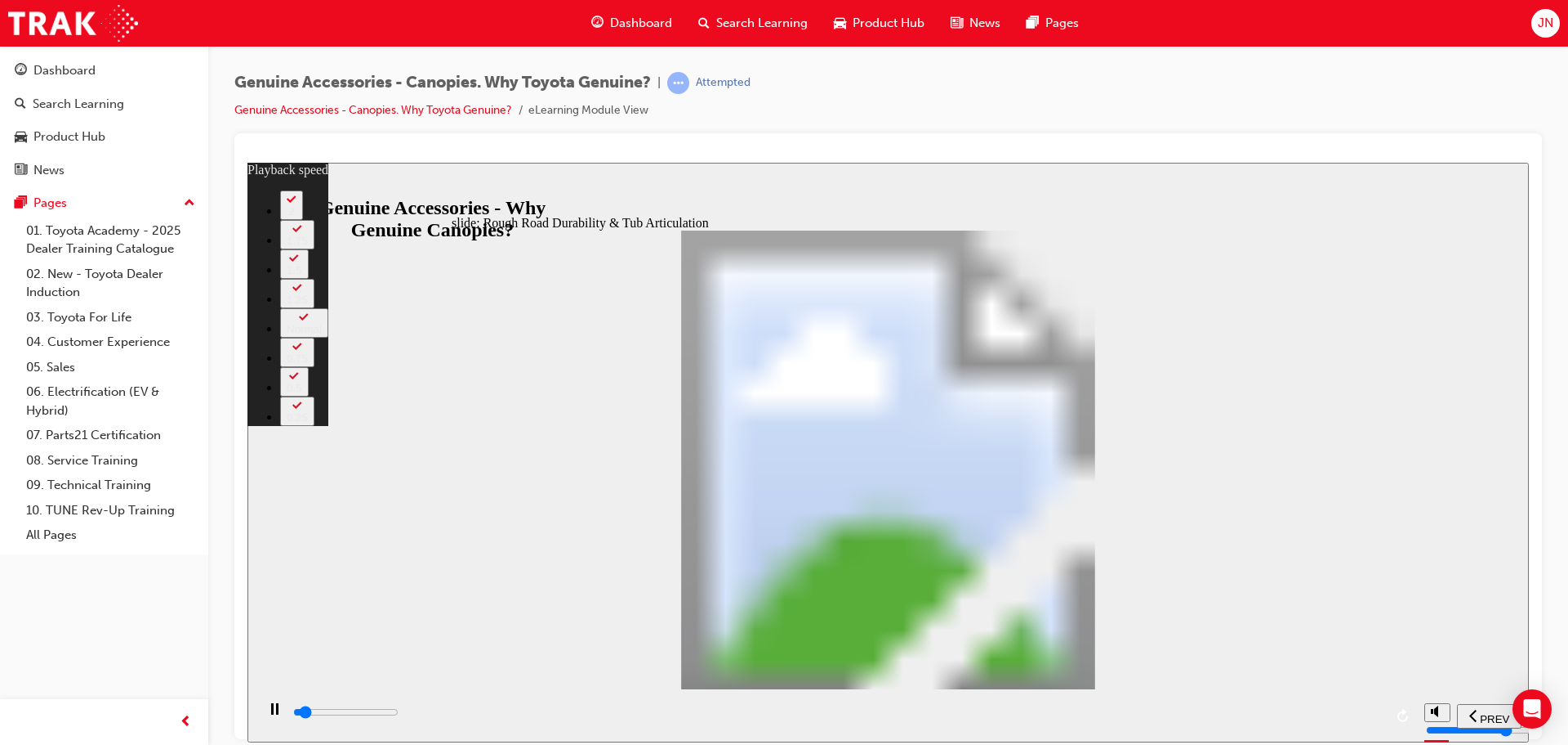
type input "2100"
type input "1"
type input "2100"
type input "1"
type input "2100"
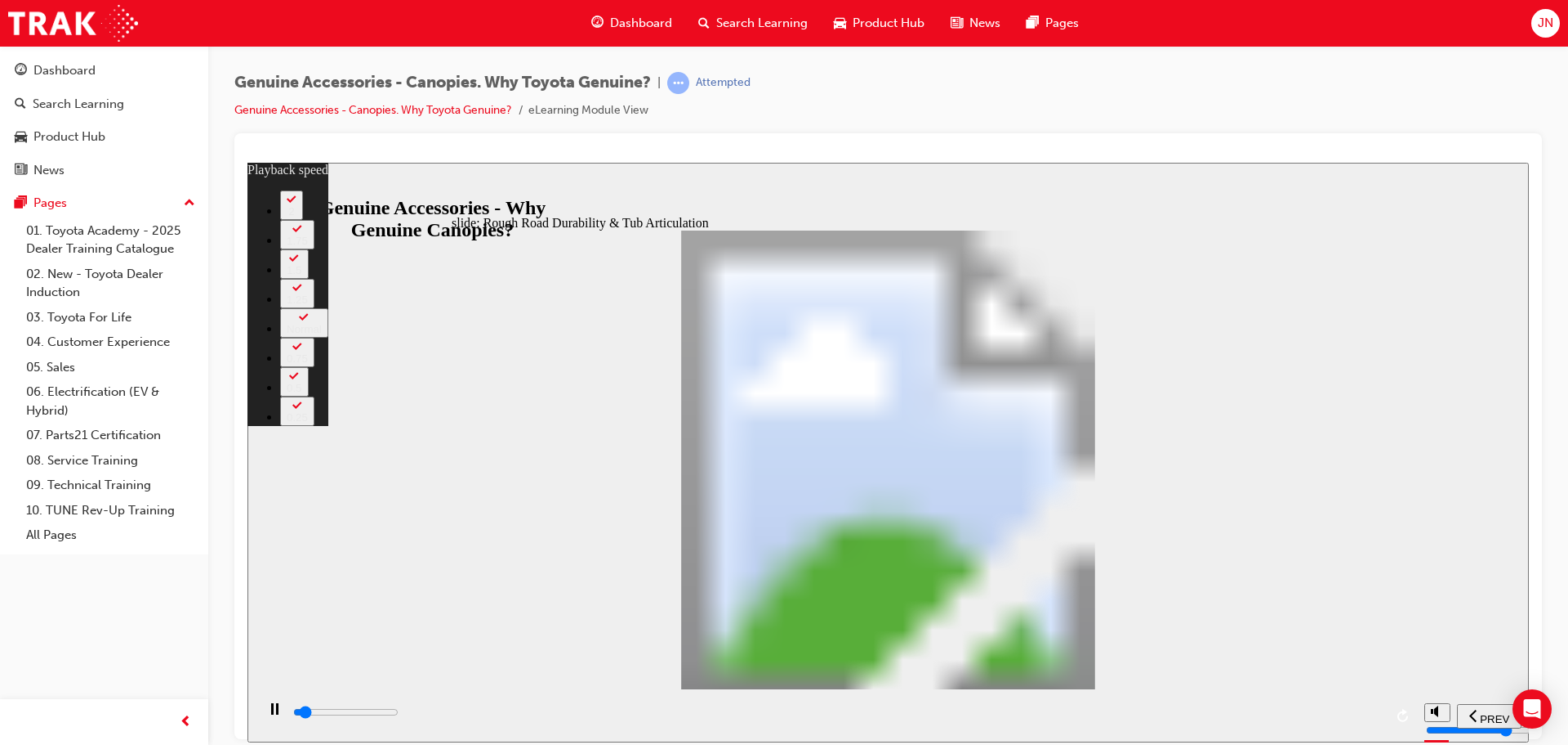
type input "1"
type input "2100"
type input "1"
type input "2200"
type input "1"
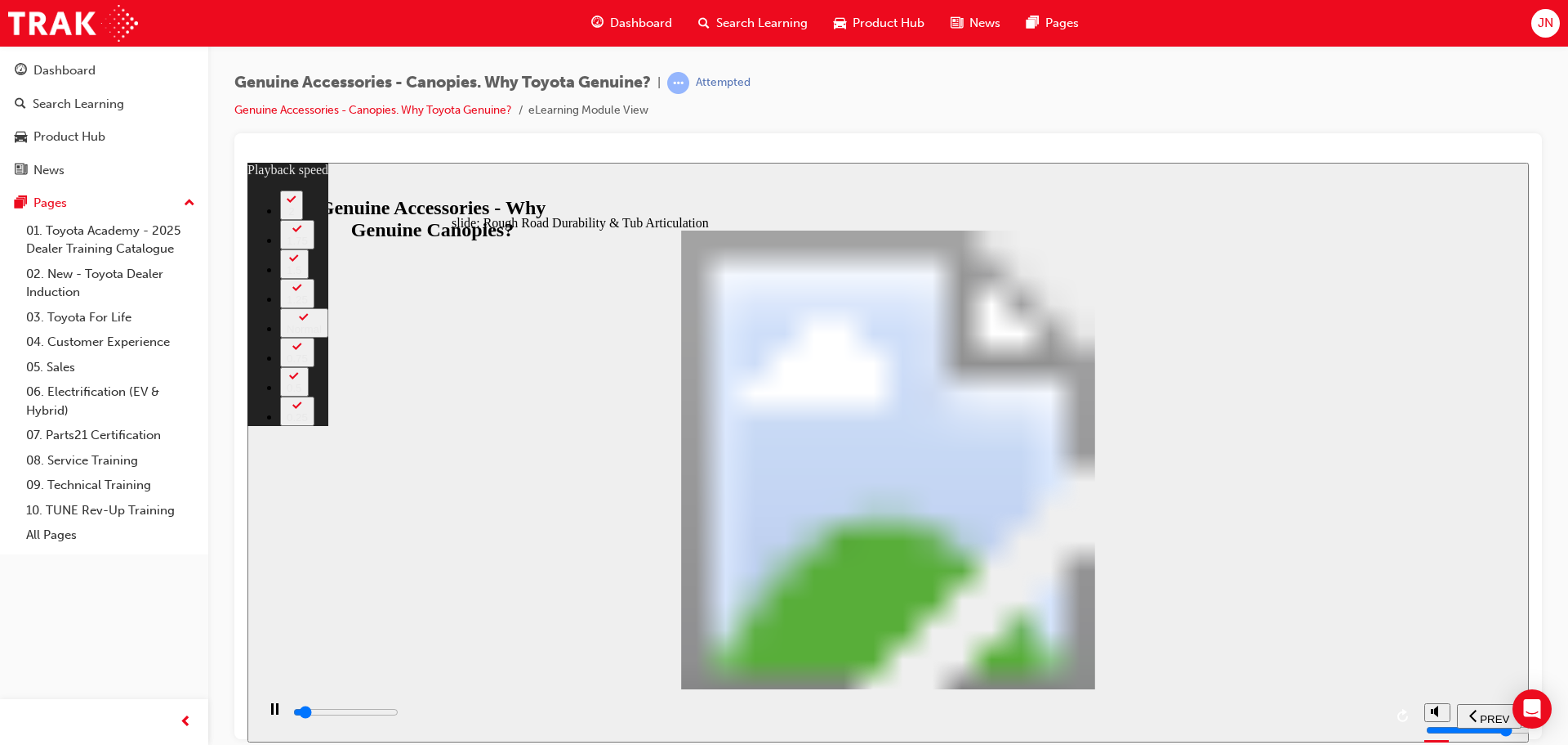
type input "2200"
type input "1"
type input "2200"
type input "1"
type input "2200"
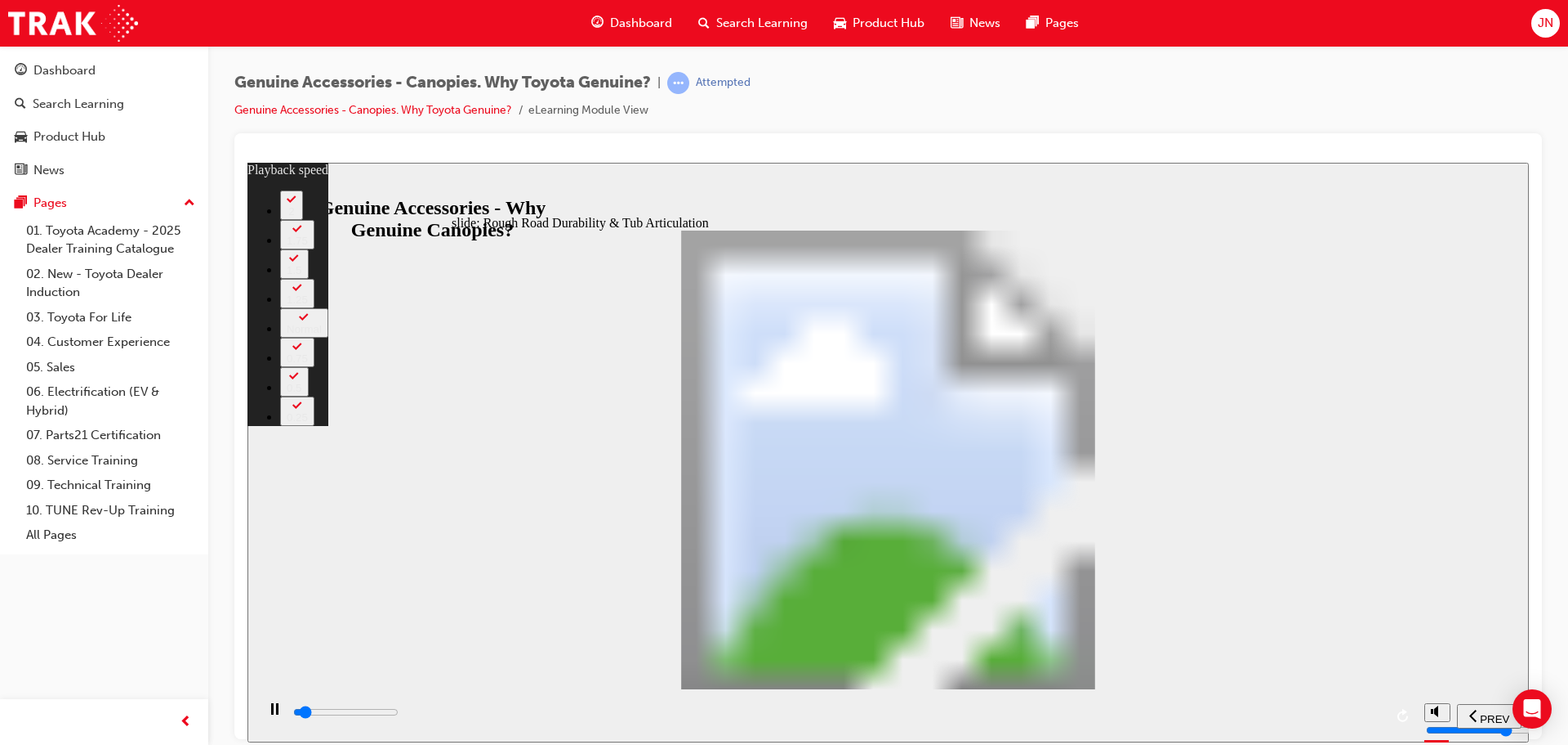
type input "1"
type input "2200"
type input "1"
type input "2200"
type input "1"
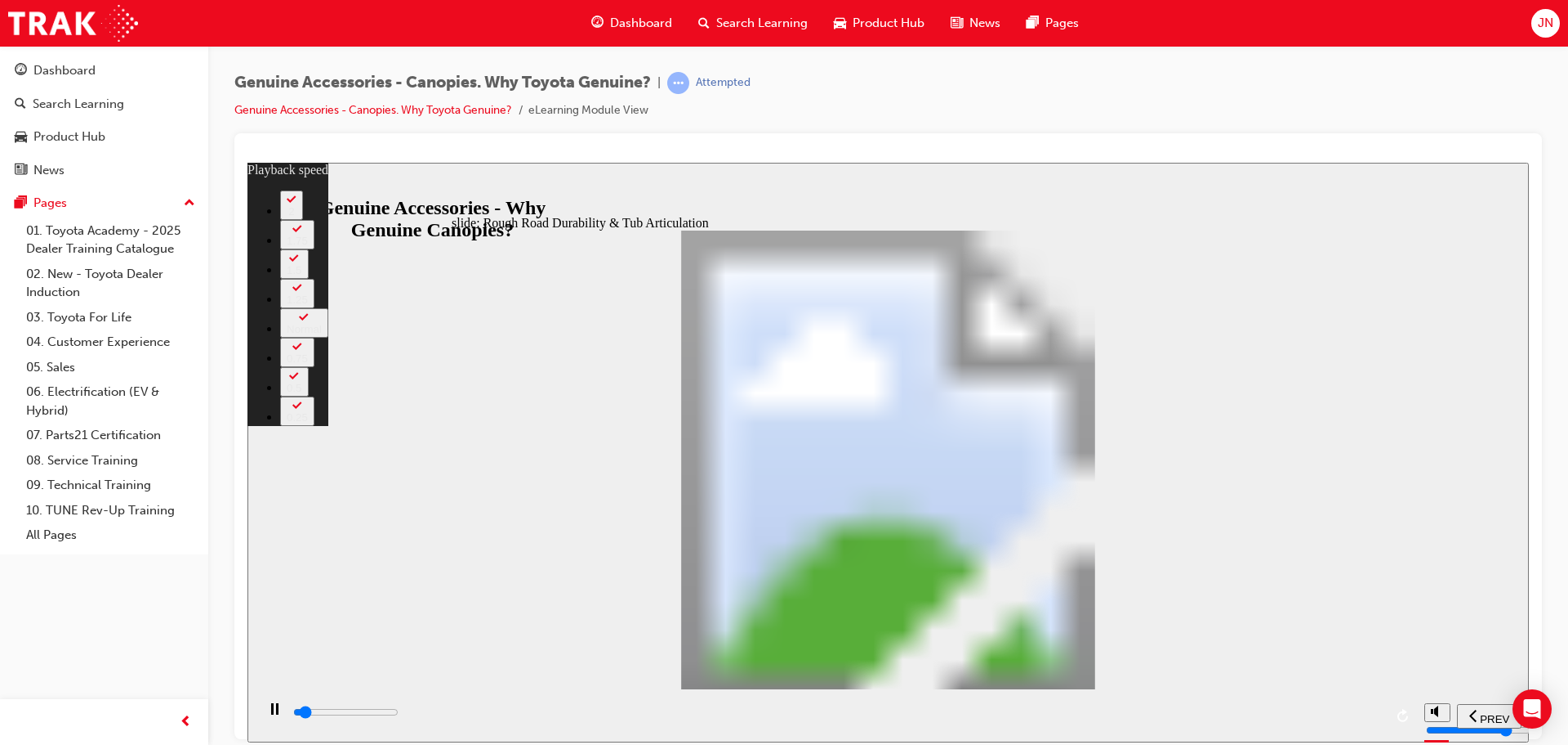
type input "2300"
type input "1"
type input "2400"
type input "1"
type input "2600"
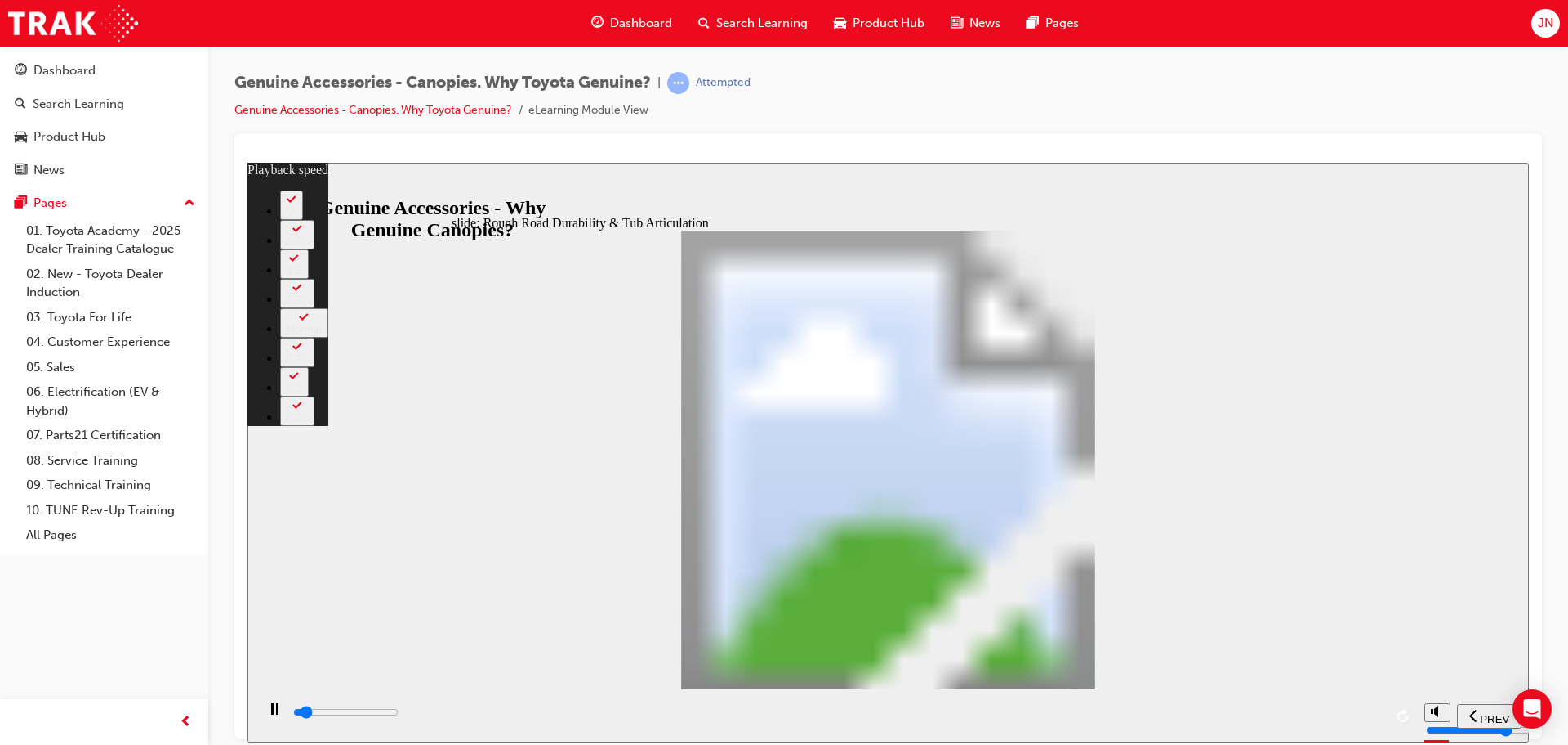
type input "2"
type input "2700"
type input "2"
type input "2900"
type input "2"
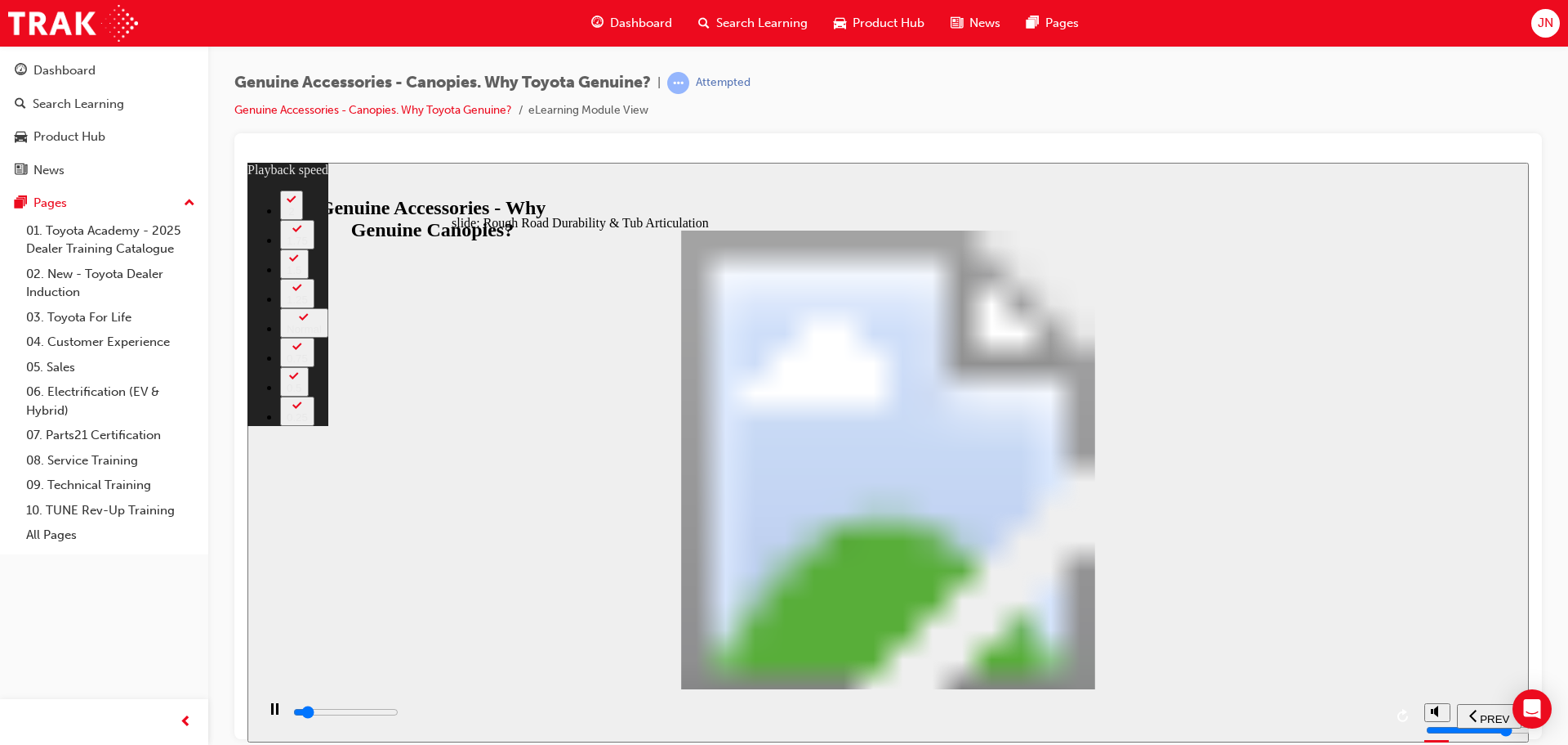
type input "3200"
type input "2"
type input "3300"
click at [265, 721] on div "play/pause" at bounding box center [274, 716] width 27 height 27
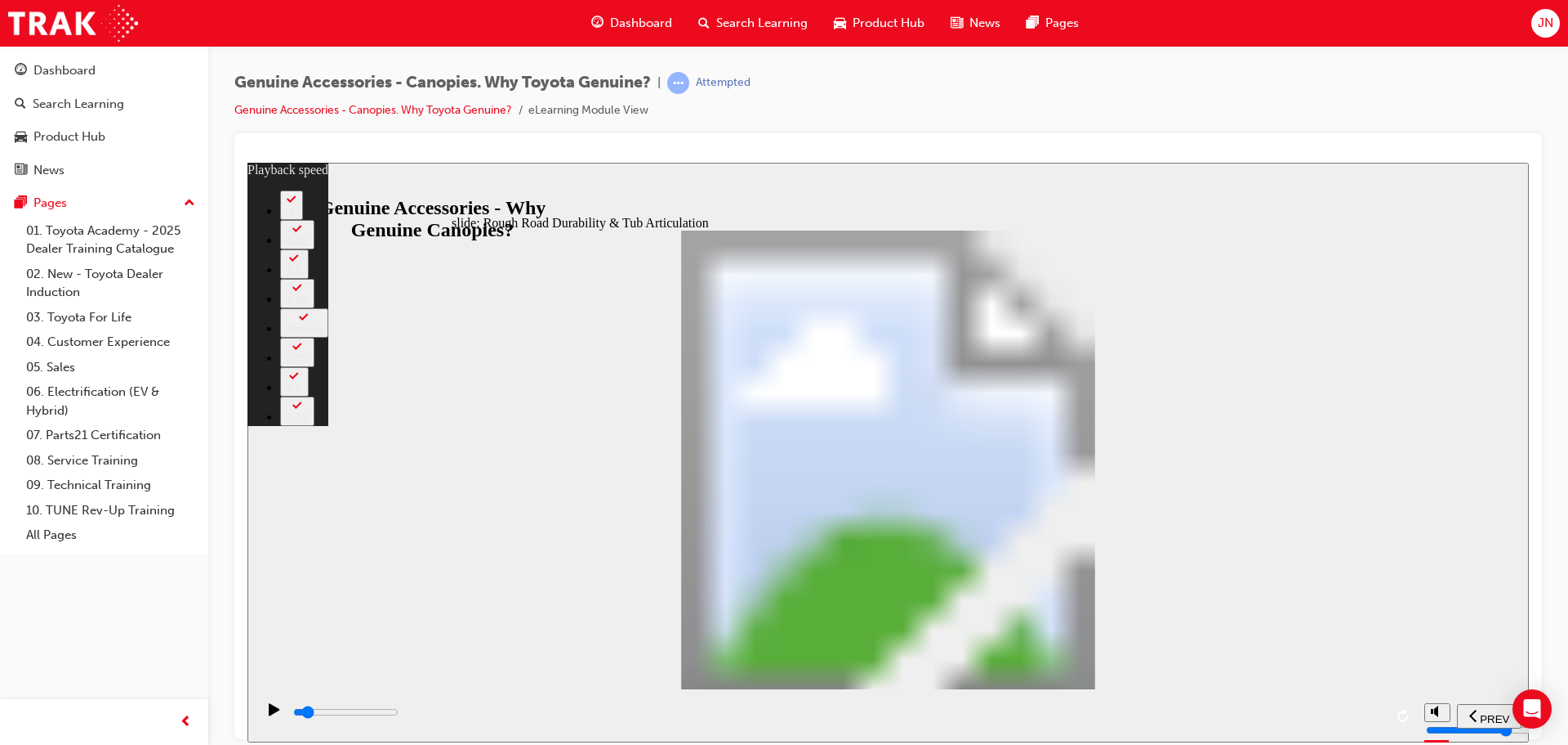
type input "11"
click at [269, 714] on icon "play/pause" at bounding box center [274, 709] width 11 height 12
type input "3400"
type input "11"
type input "3700"
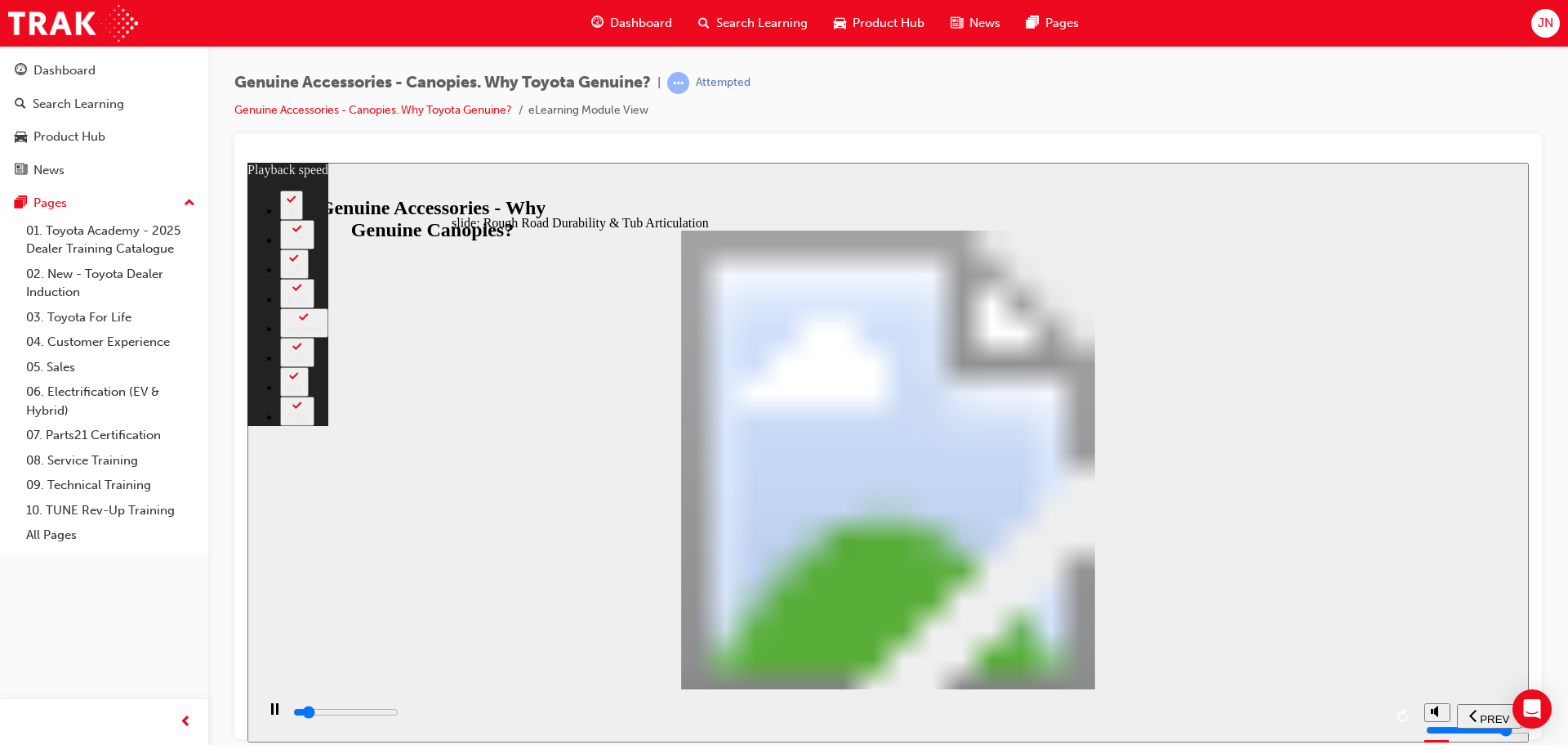
type input "11"
type input "3900"
type input "11"
type input "4200"
type input "12"
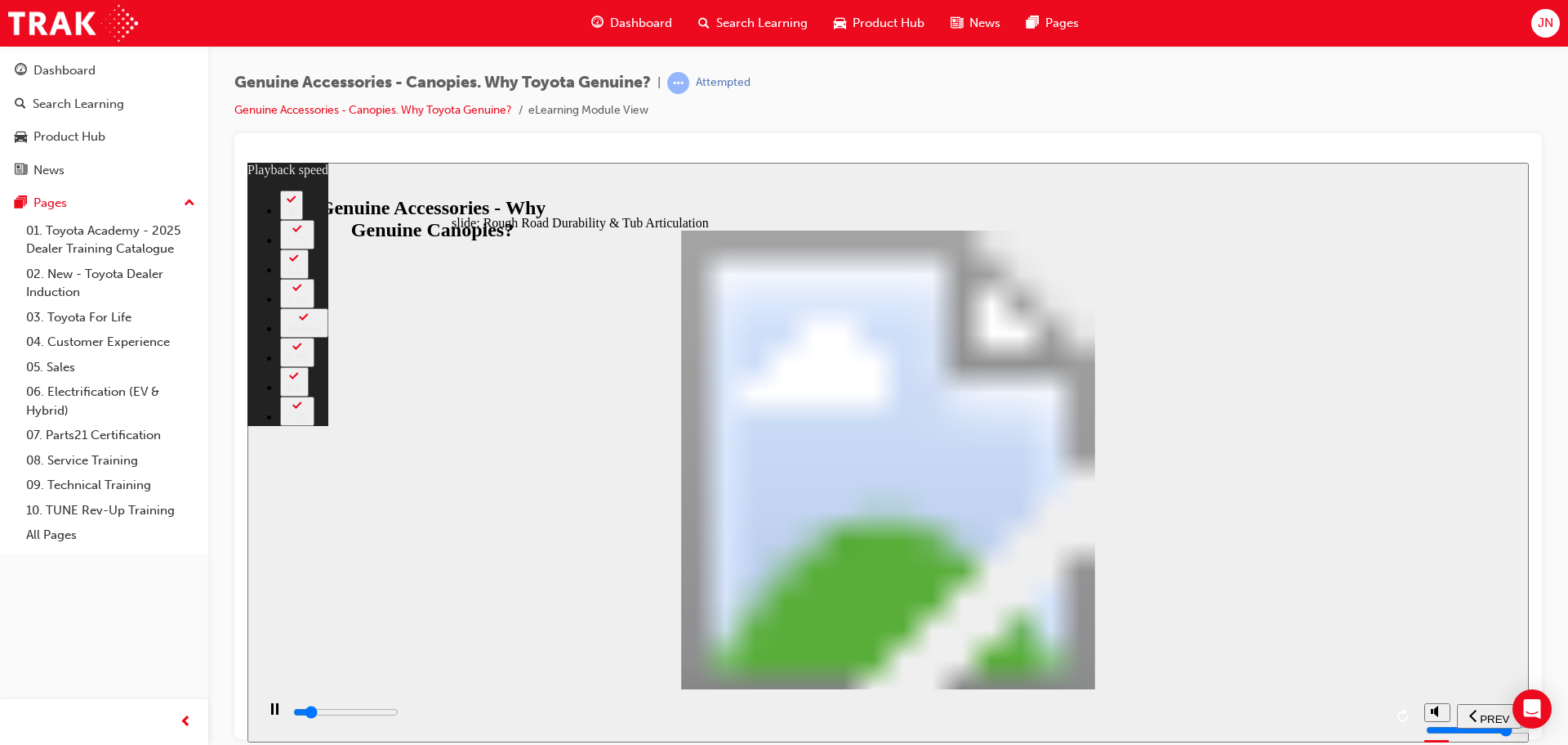
type input "4500"
type input "12"
type input "4700"
type input "12"
type input "5000"
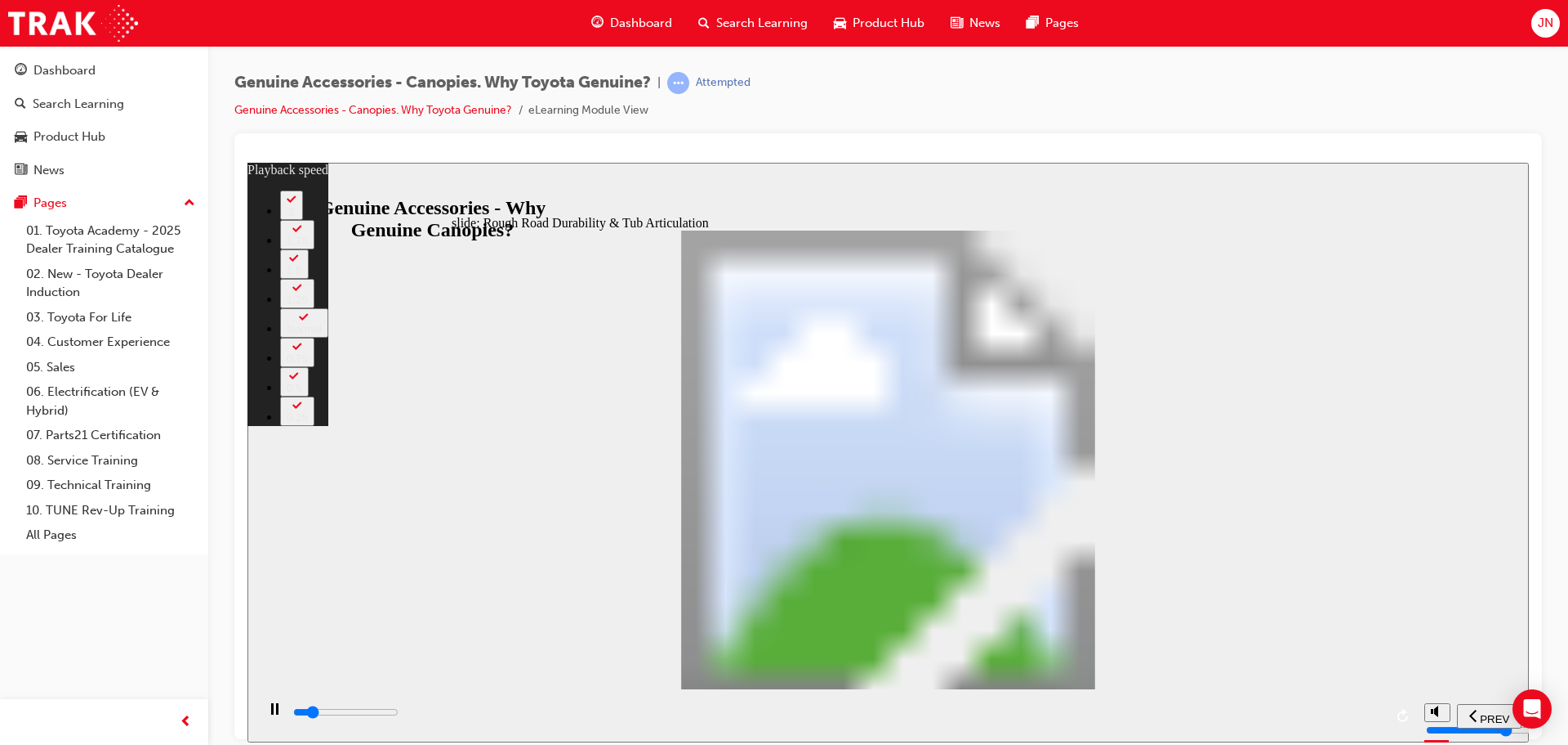
type input "12"
type input "5300"
type input "13"
type input "5300"
type input "13"
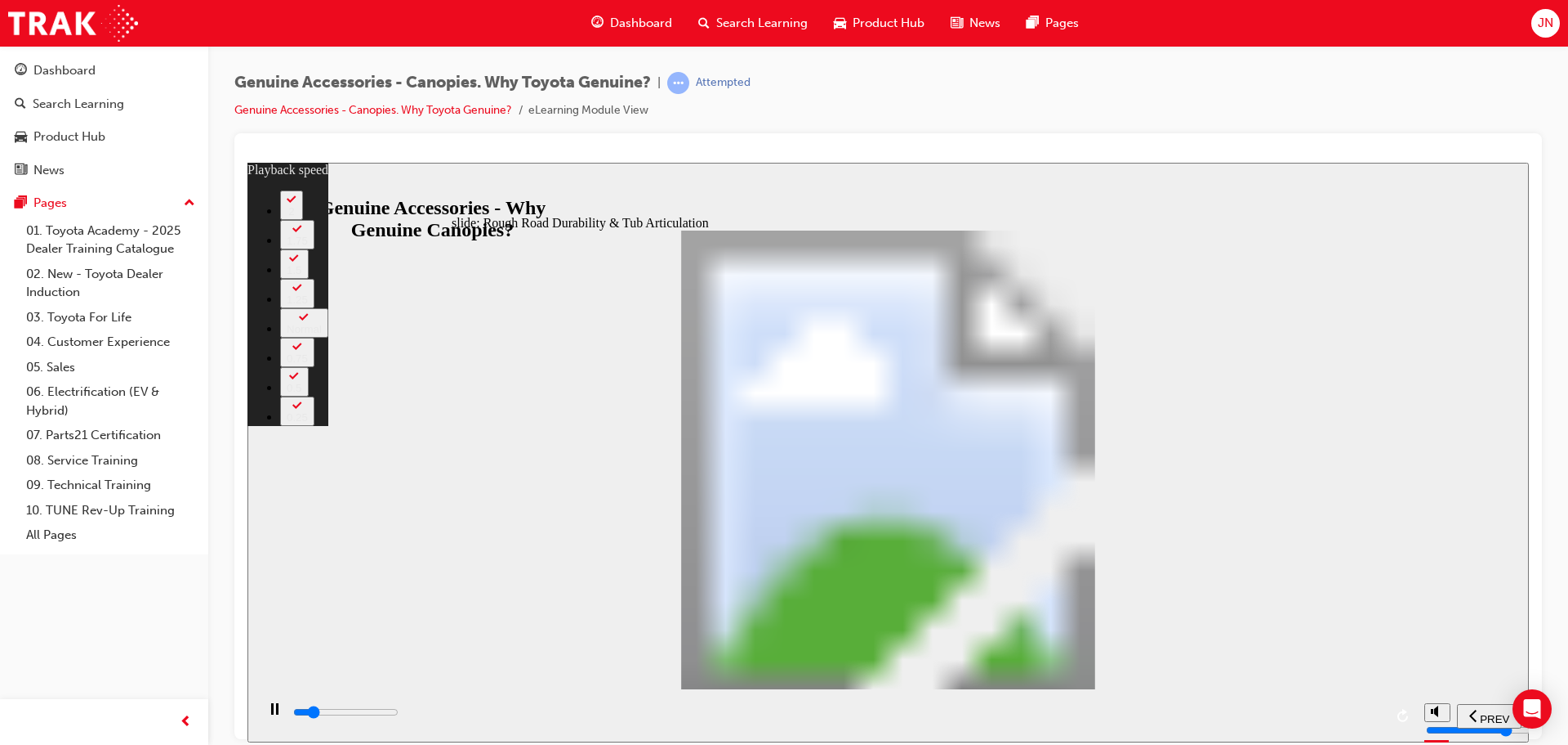
type input "5500"
type input "13"
type input "5800"
type input "13"
type input "6100"
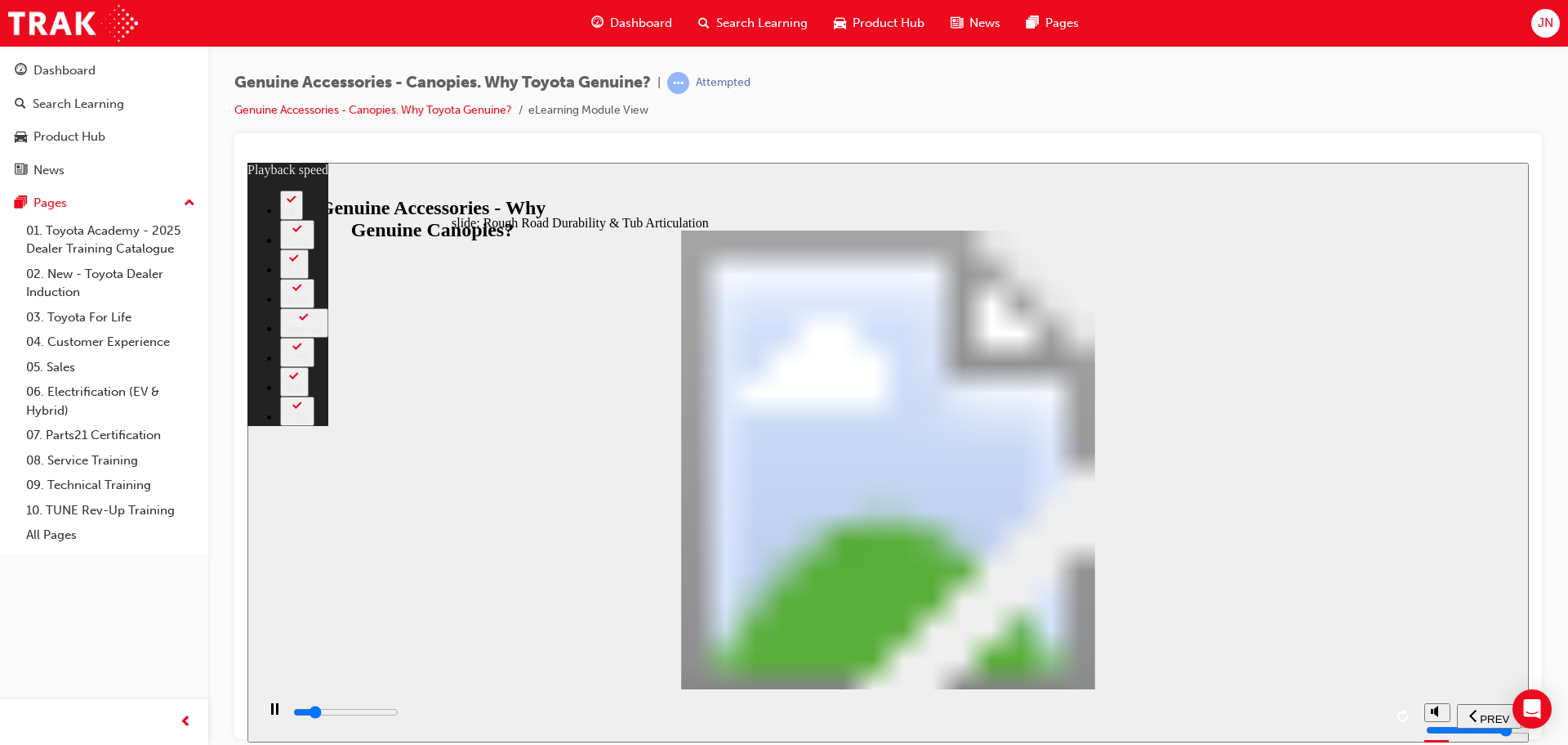
type input "14"
type input "6300"
type input "14"
type input "6600"
type input "14"
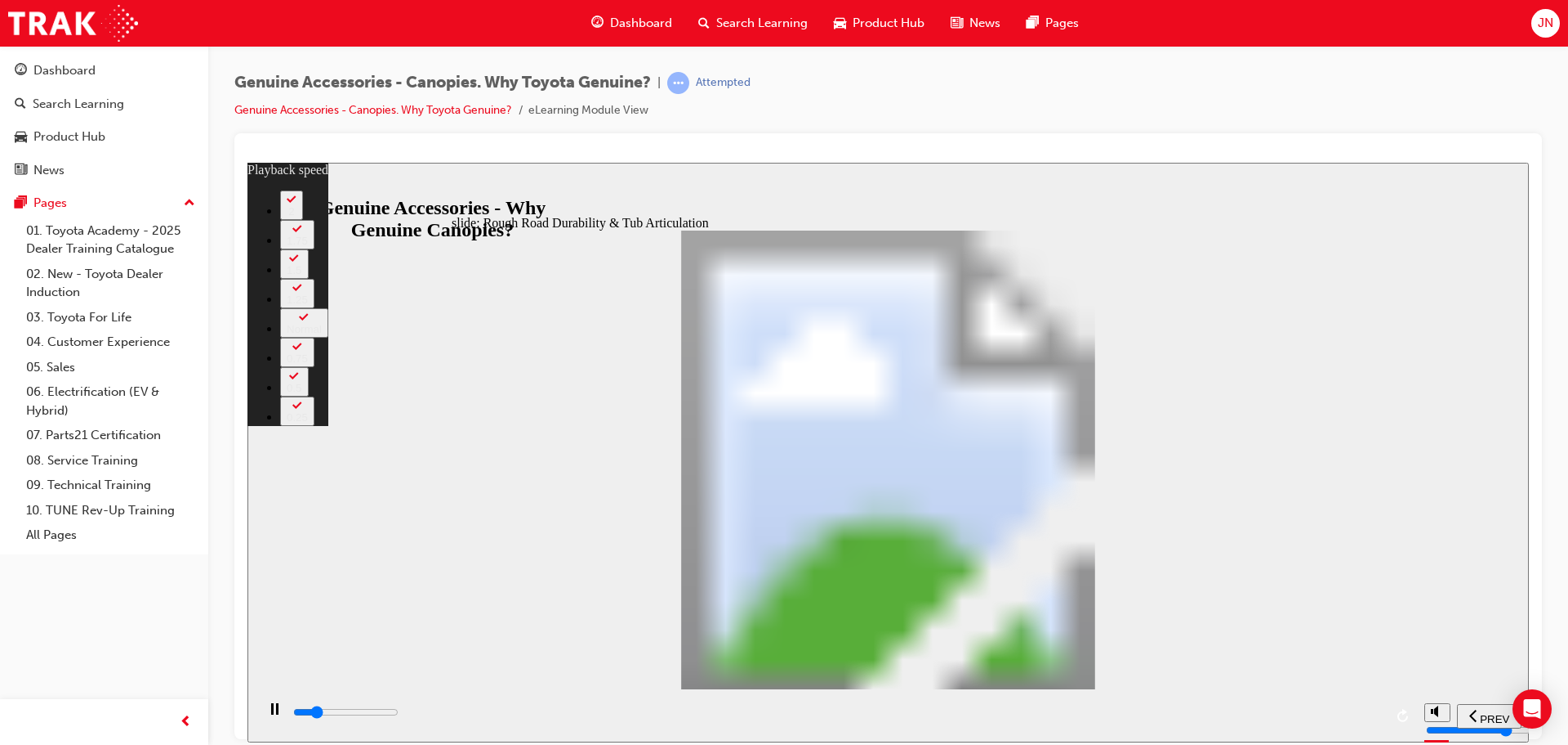
type input "6900"
type input "14"
type input "7100"
type input "15"
type input "7400"
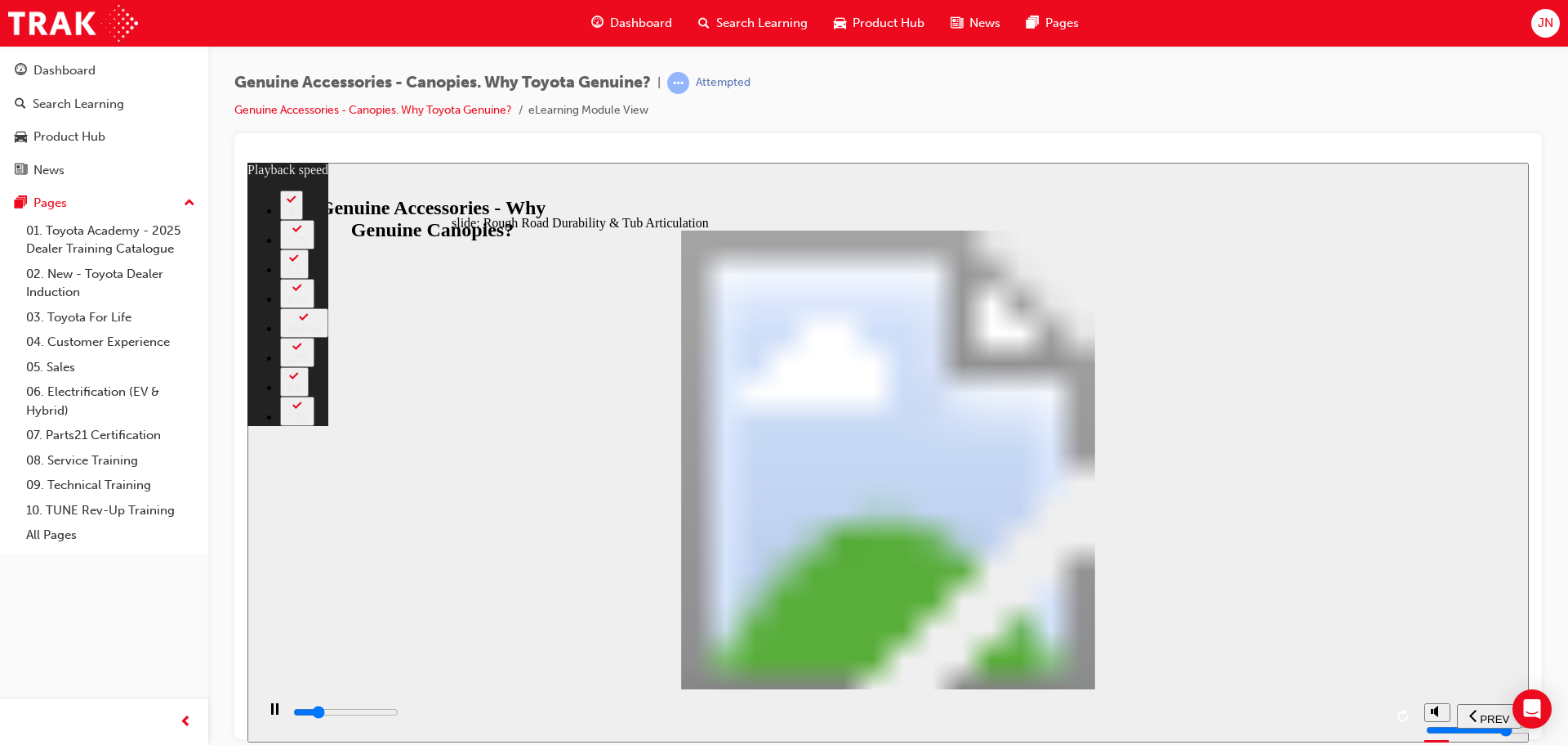
type input "15"
type input "7600"
type input "15"
type input "7900"
type input "15"
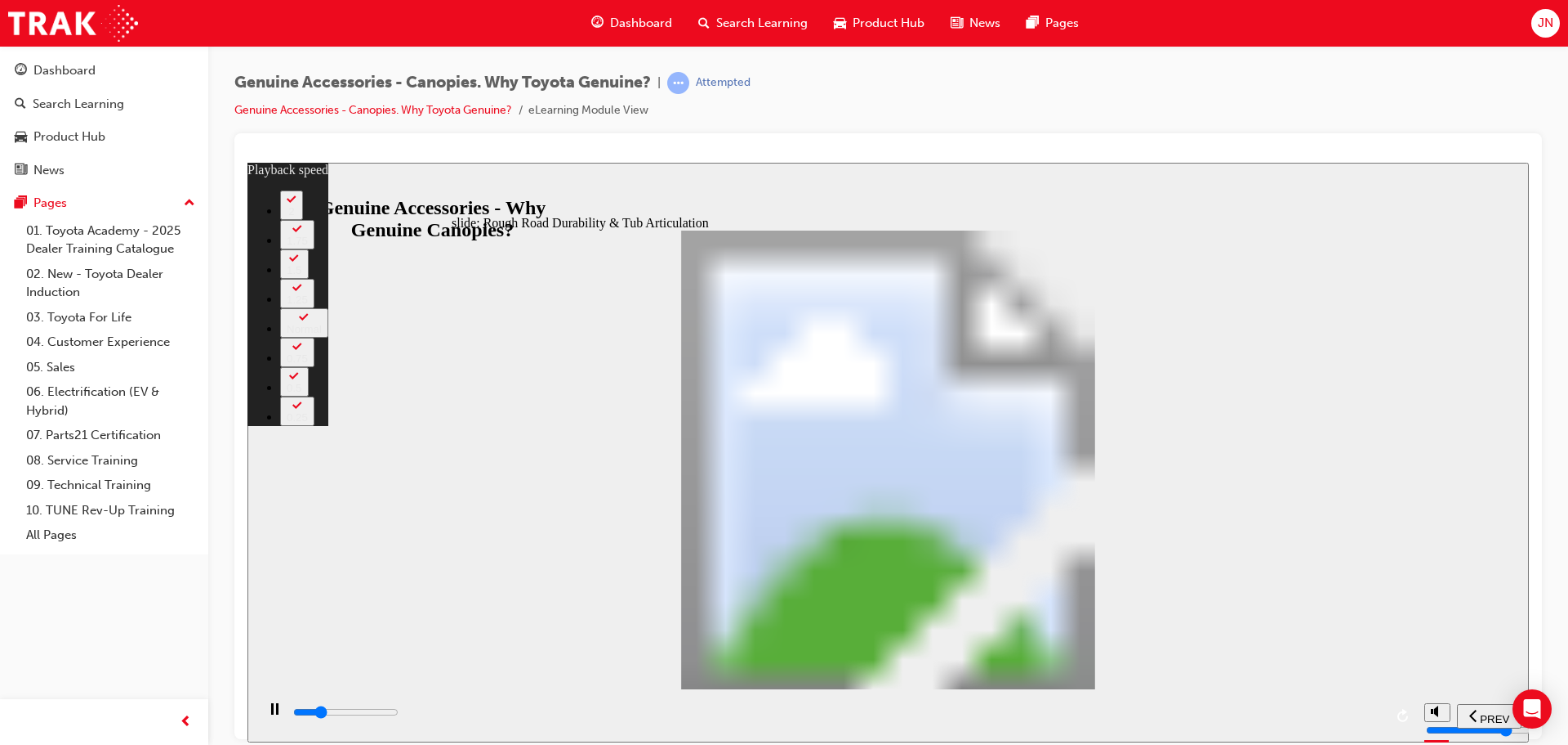
type input "8200"
type input "16"
type input "8400"
type input "16"
type input "8700"
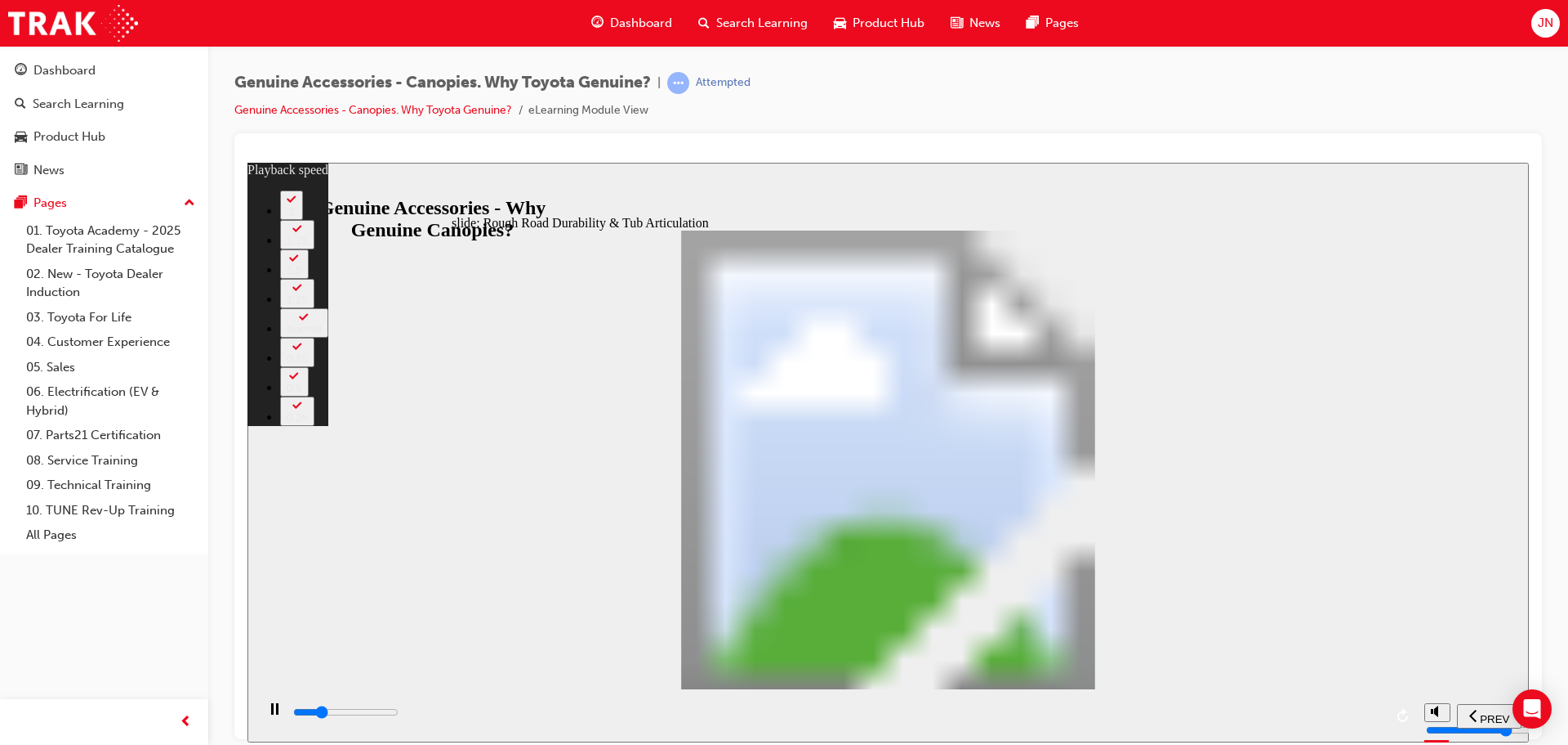
type input "16"
type input "9000"
type input "16"
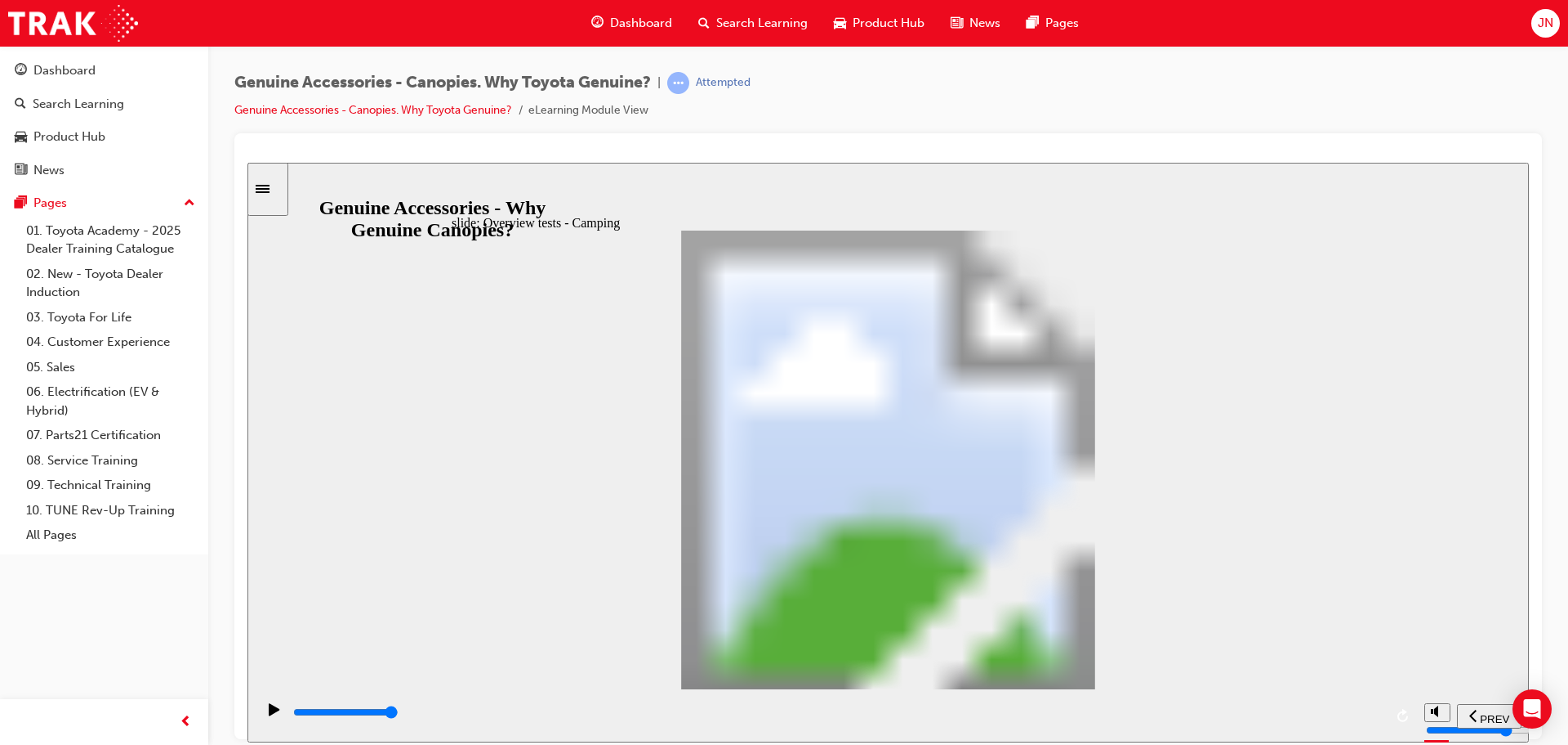
click at [261, 717] on div "play/pause" at bounding box center [274, 716] width 27 height 27
click at [276, 660] on div "slide: Conclusion Steve So… Rectangle Traveling on a range of surfaces on month…" at bounding box center [888, 451] width 1282 height 579
click at [271, 714] on icon "play/pause" at bounding box center [274, 709] width 11 height 12
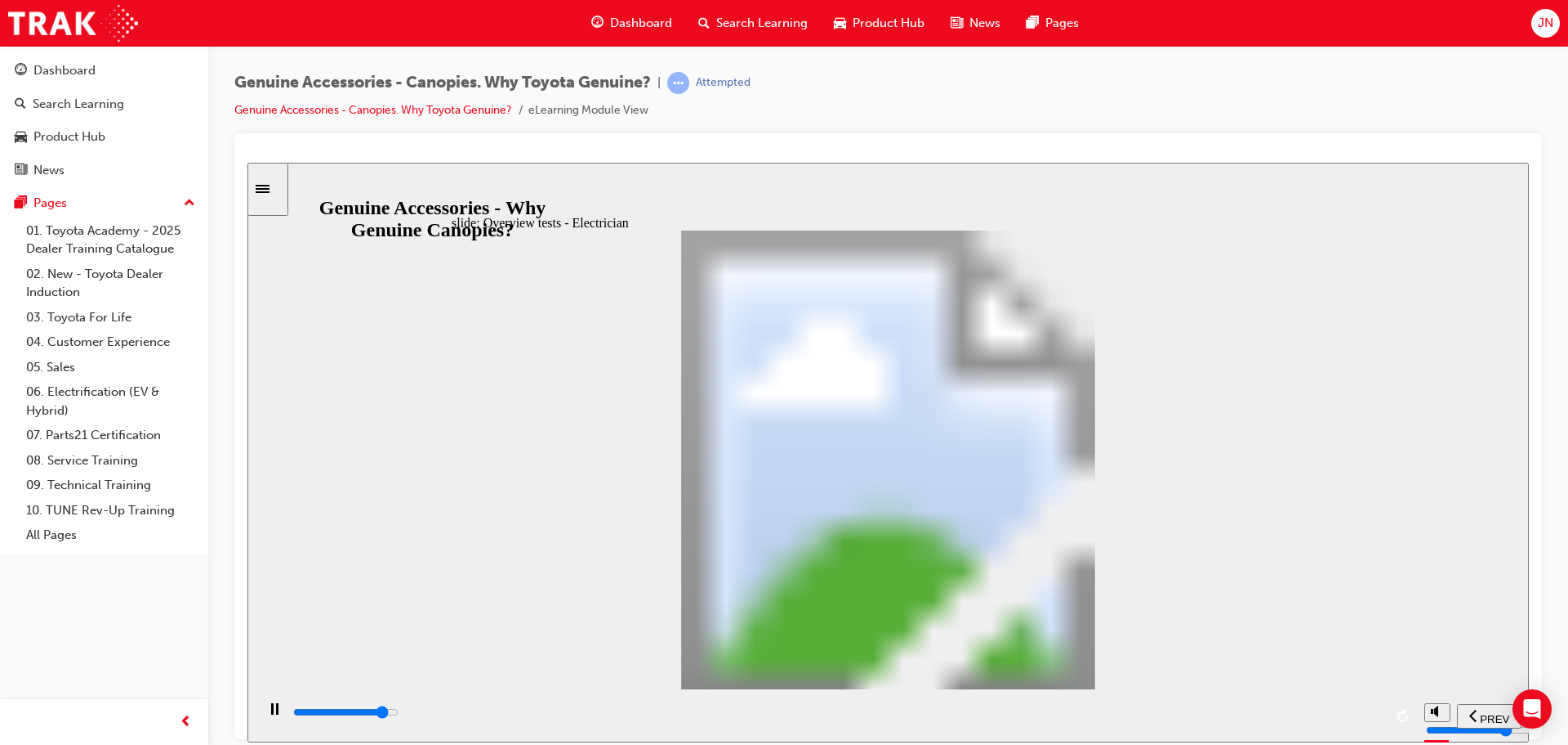
click at [276, 713] on rect "play/pause" at bounding box center [277, 708] width 3 height 12
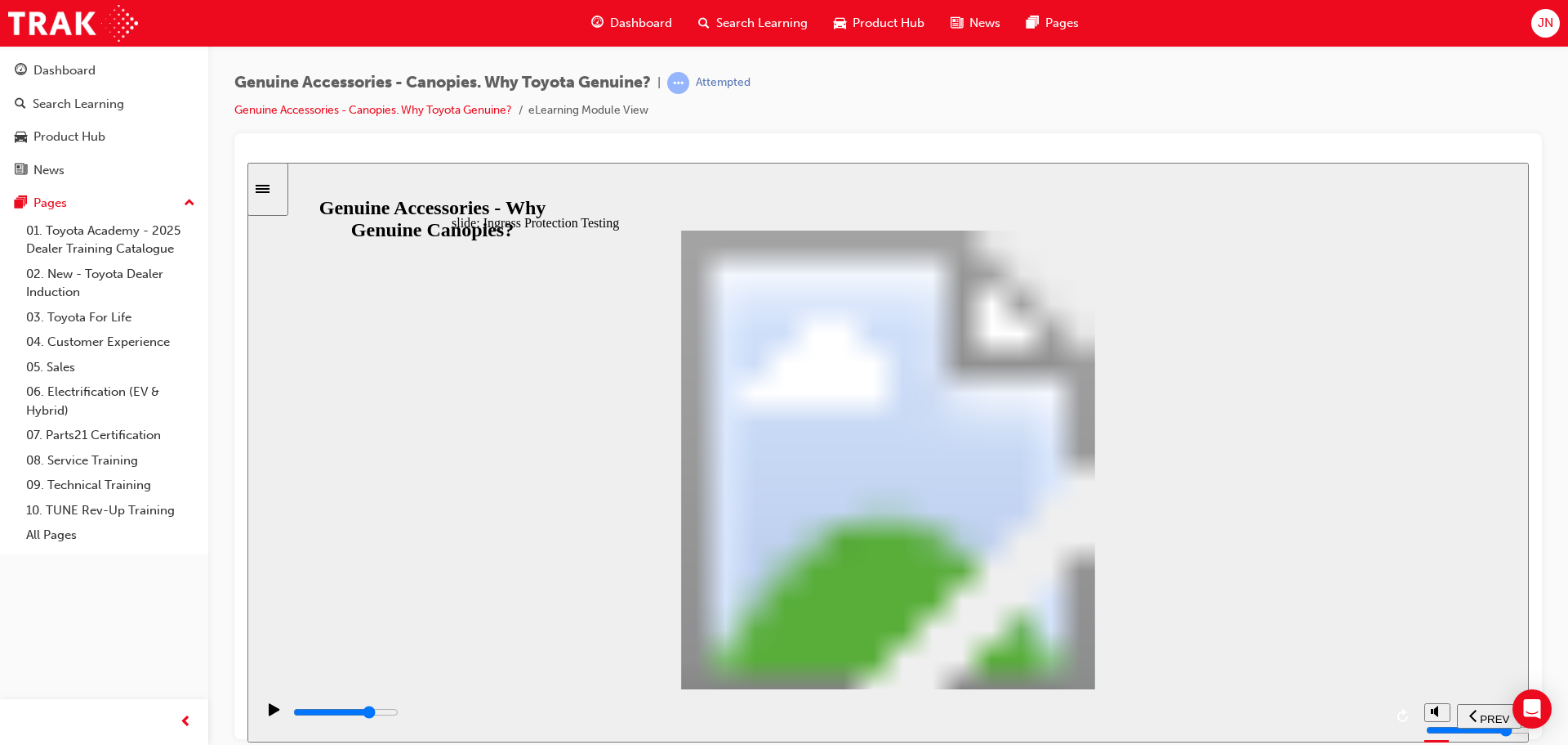
click at [269, 714] on icon "play/pause" at bounding box center [274, 709] width 11 height 12
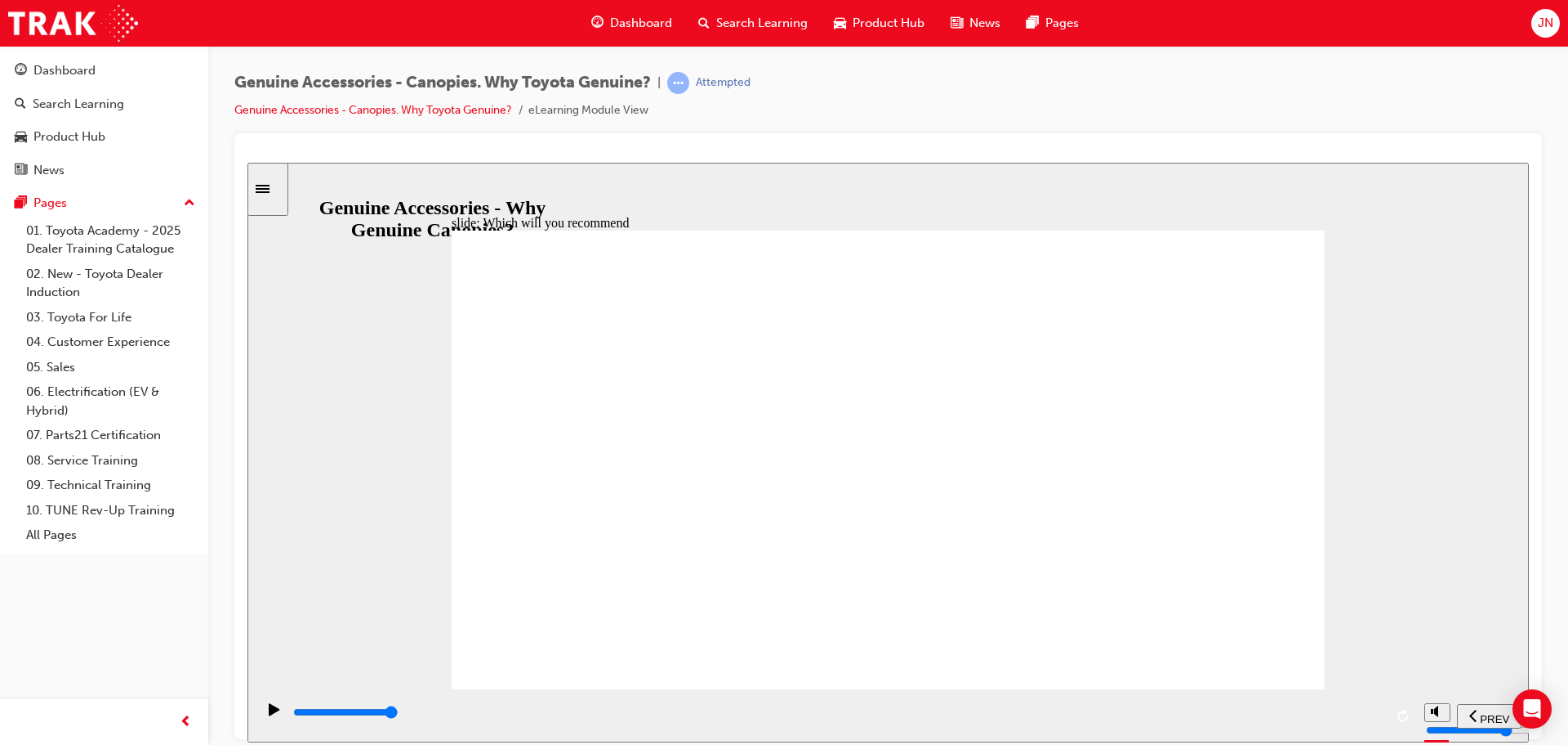
click at [1465, 718] on span "SUBMIT" at bounding box center [1471, 718] width 41 height 12
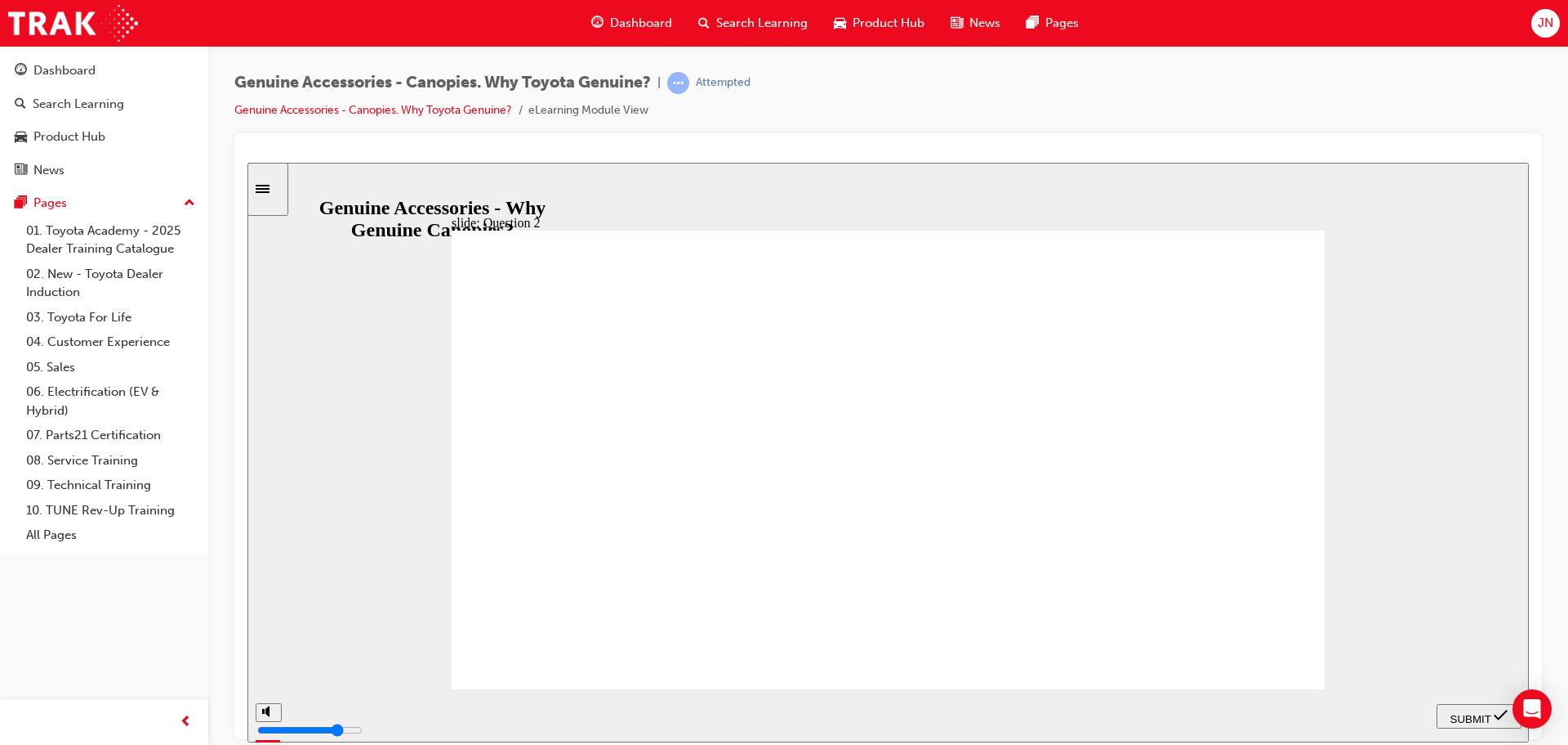
click at [1492, 714] on span "SUBMIT" at bounding box center [1471, 718] width 41 height 12
drag, startPoint x: 843, startPoint y: 538, endPoint x: 888, endPoint y: 584, distance: 64.4
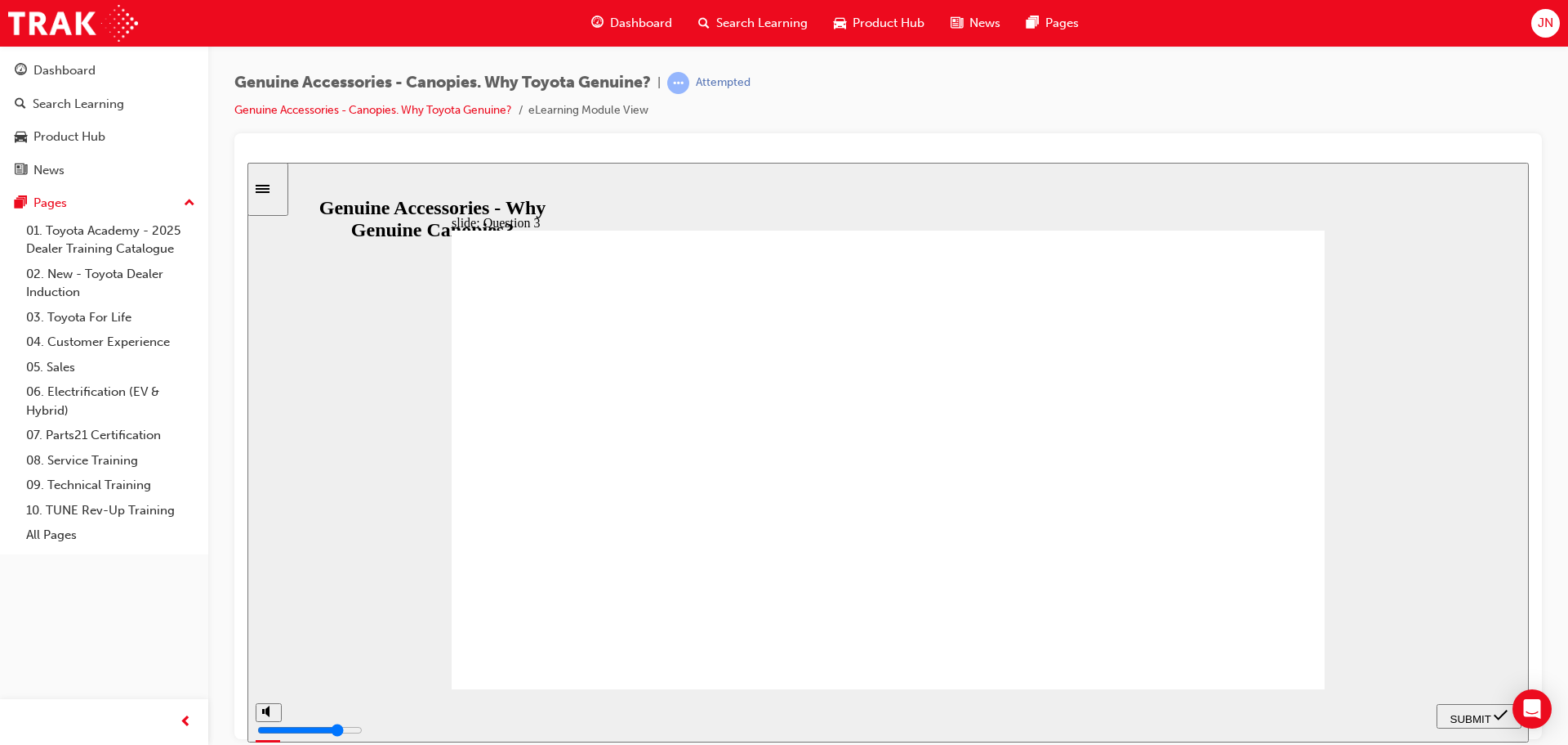
click at [1463, 714] on span "SUBMIT" at bounding box center [1471, 718] width 41 height 12
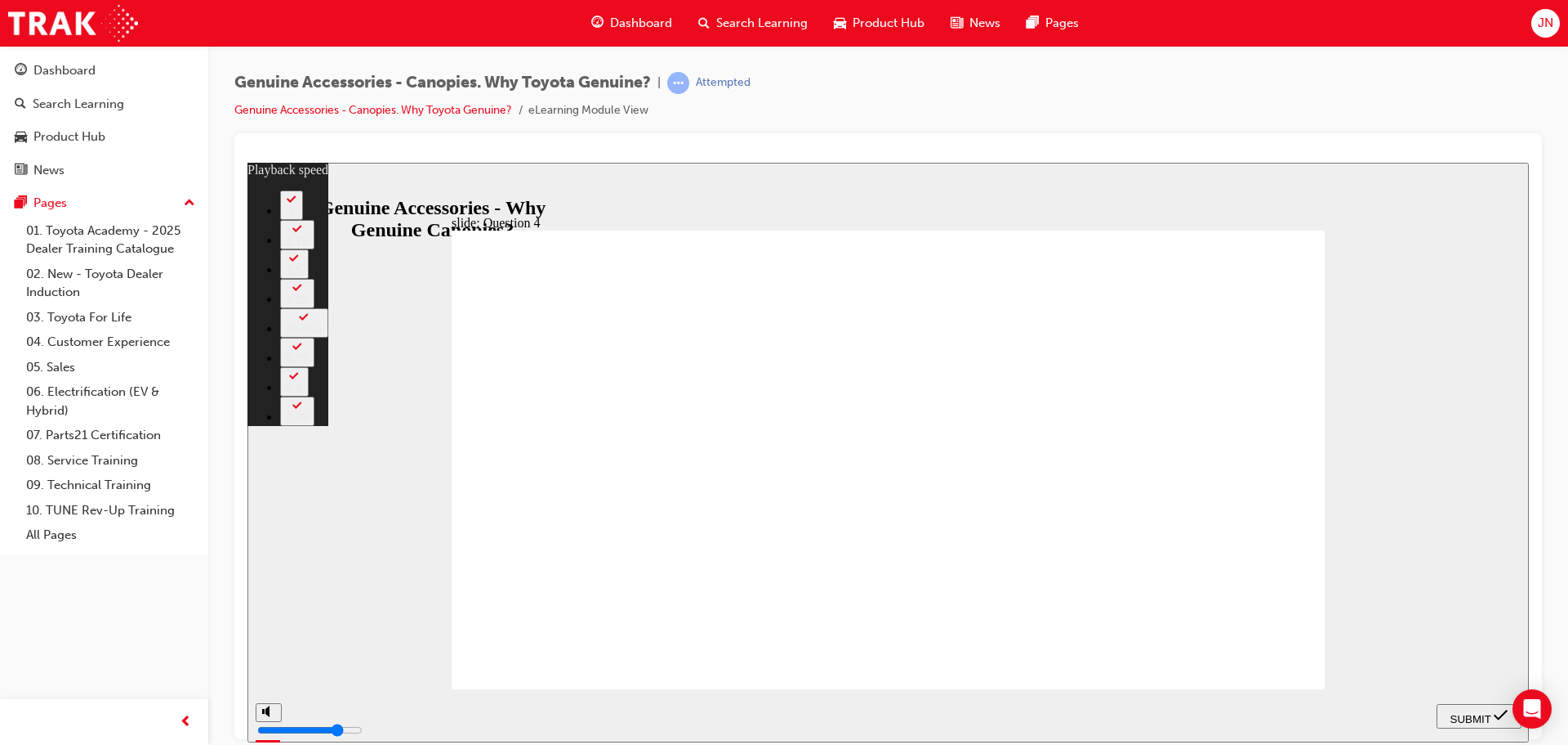
click at [1464, 713] on span "SUBMIT" at bounding box center [1471, 718] width 41 height 12
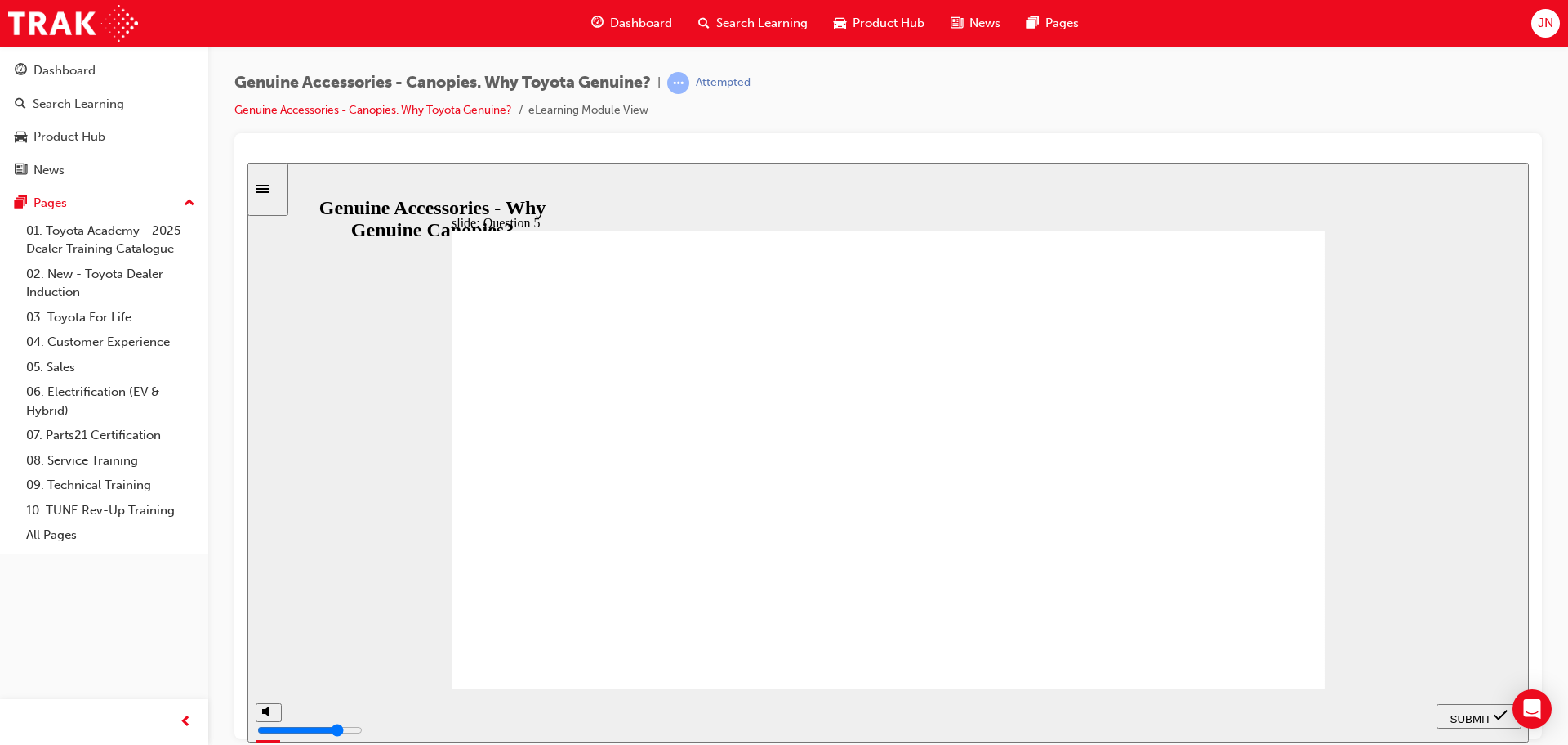
click at [1468, 719] on span "SUBMIT" at bounding box center [1471, 718] width 41 height 12
click at [1478, 725] on div "SUBMIT" at bounding box center [1478, 715] width 72 height 17
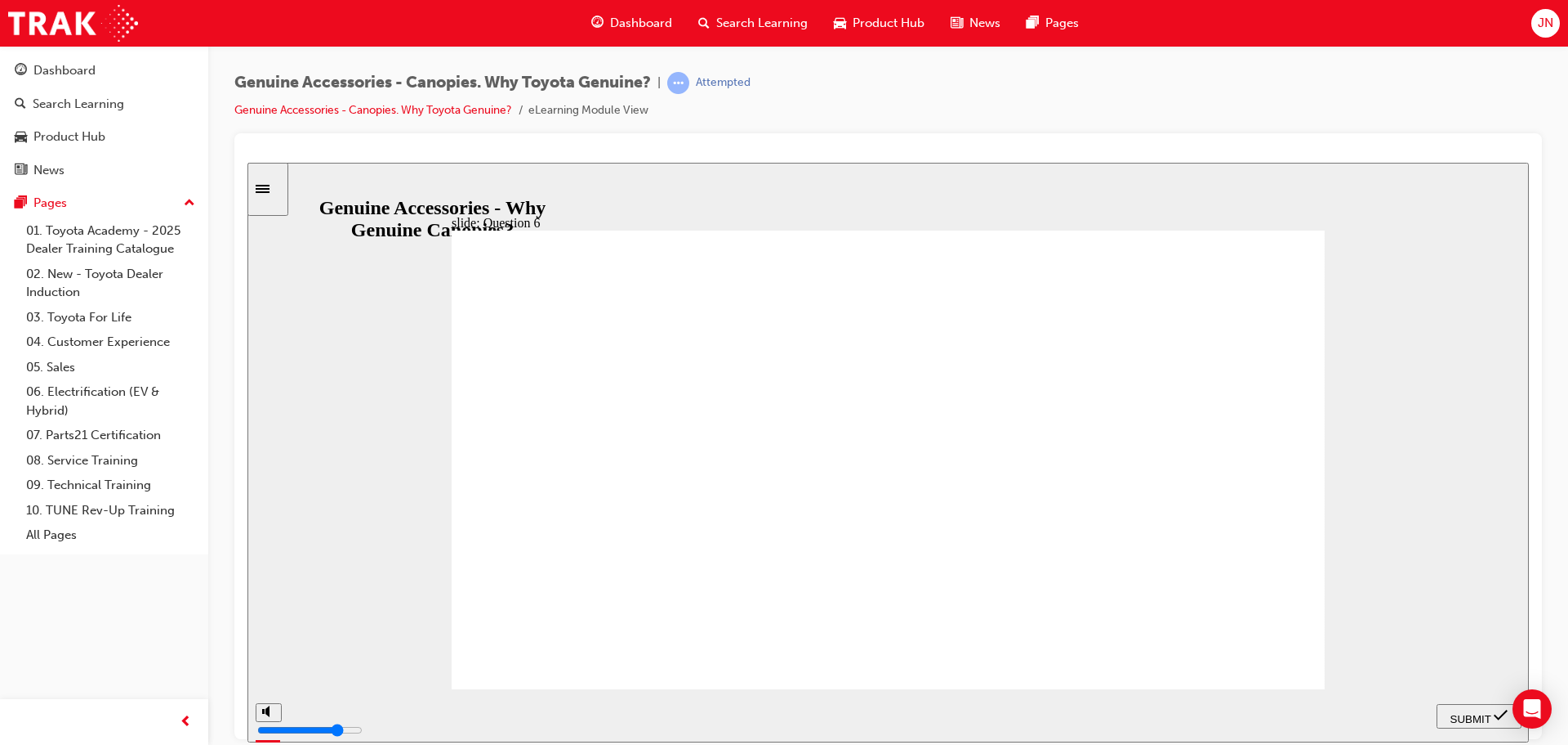
click at [1483, 720] on span "SUBMIT" at bounding box center [1471, 718] width 41 height 12
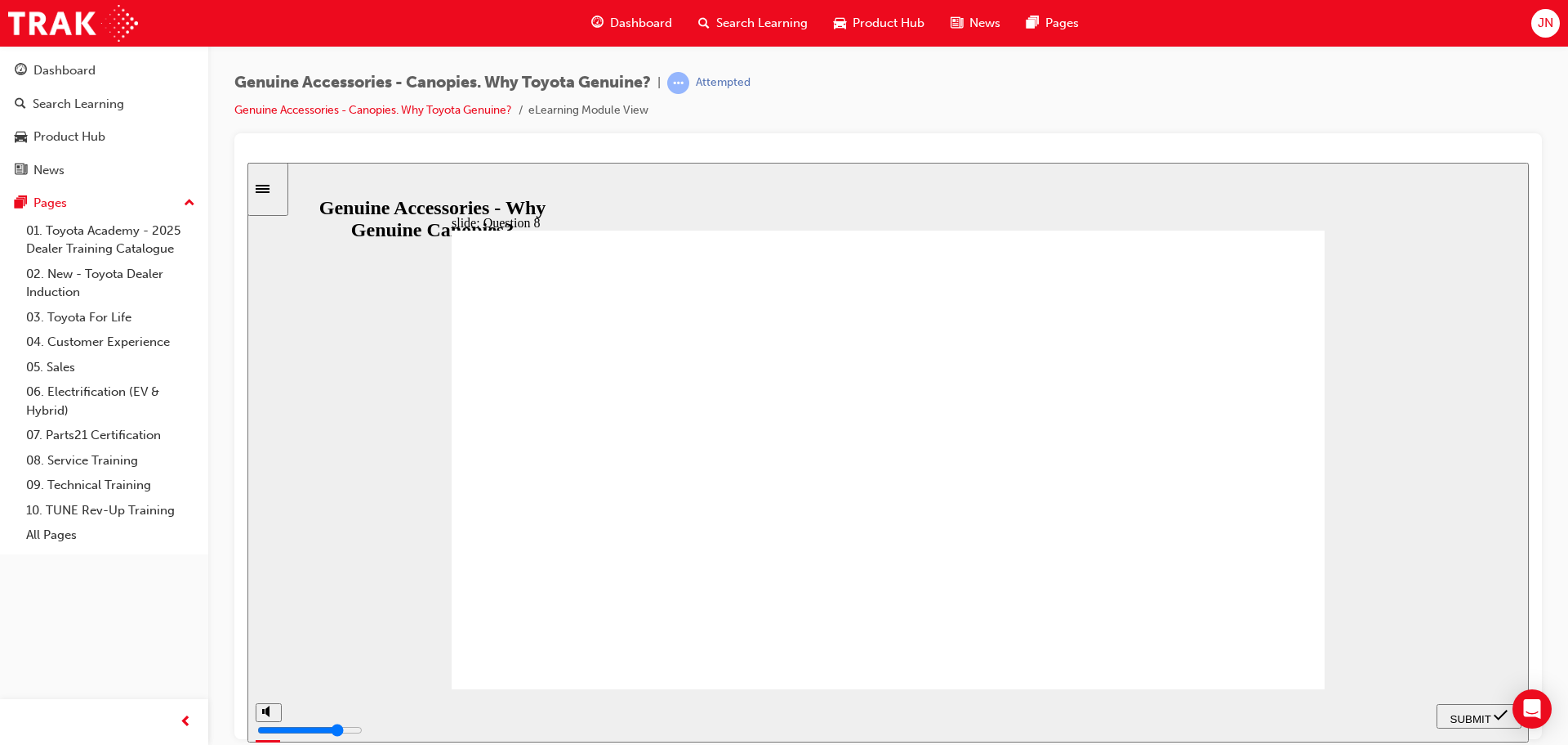
click at [1472, 712] on span "SUBMIT" at bounding box center [1471, 718] width 41 height 12
click at [1490, 715] on span "SUBMIT" at bounding box center [1471, 718] width 41 height 12
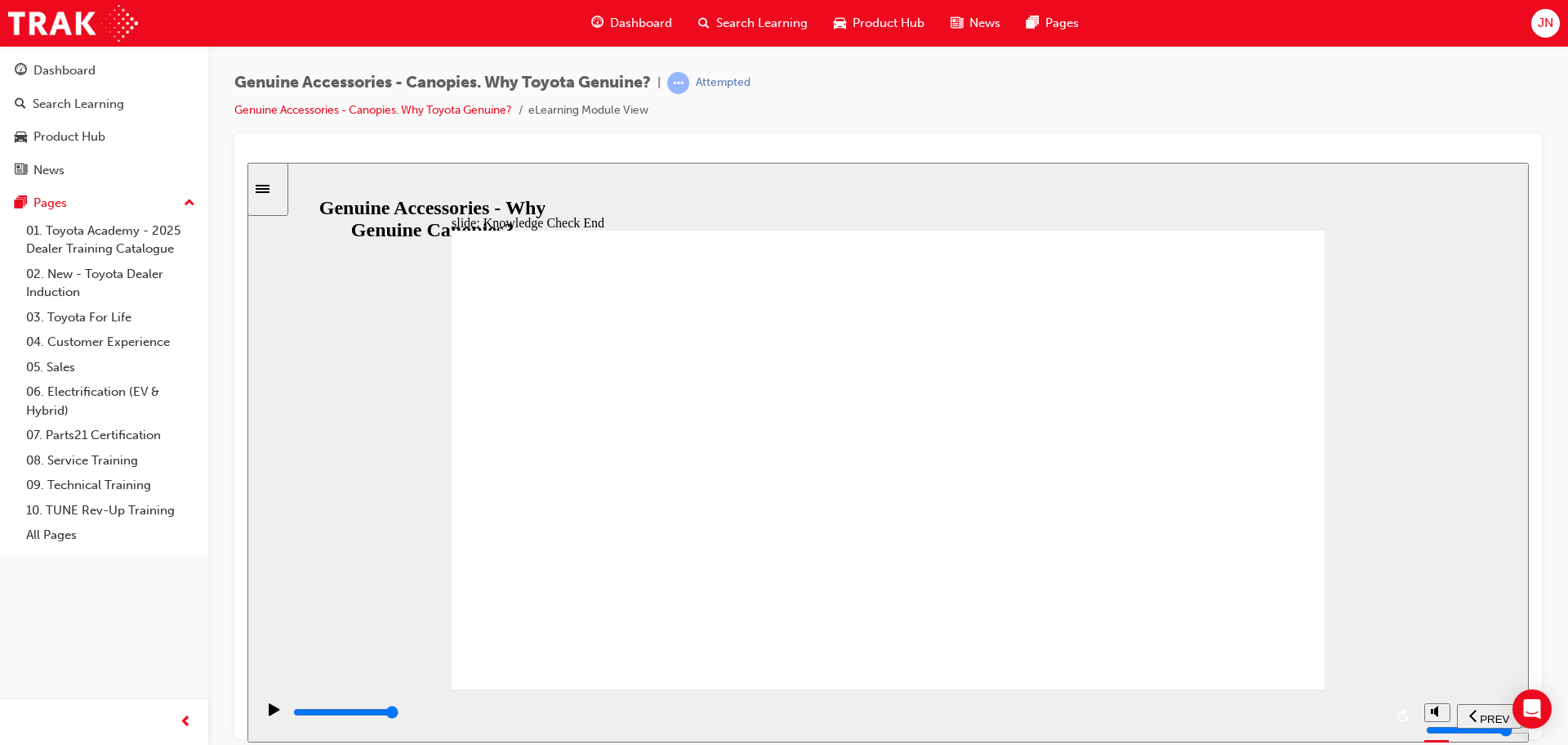
type input "11400"
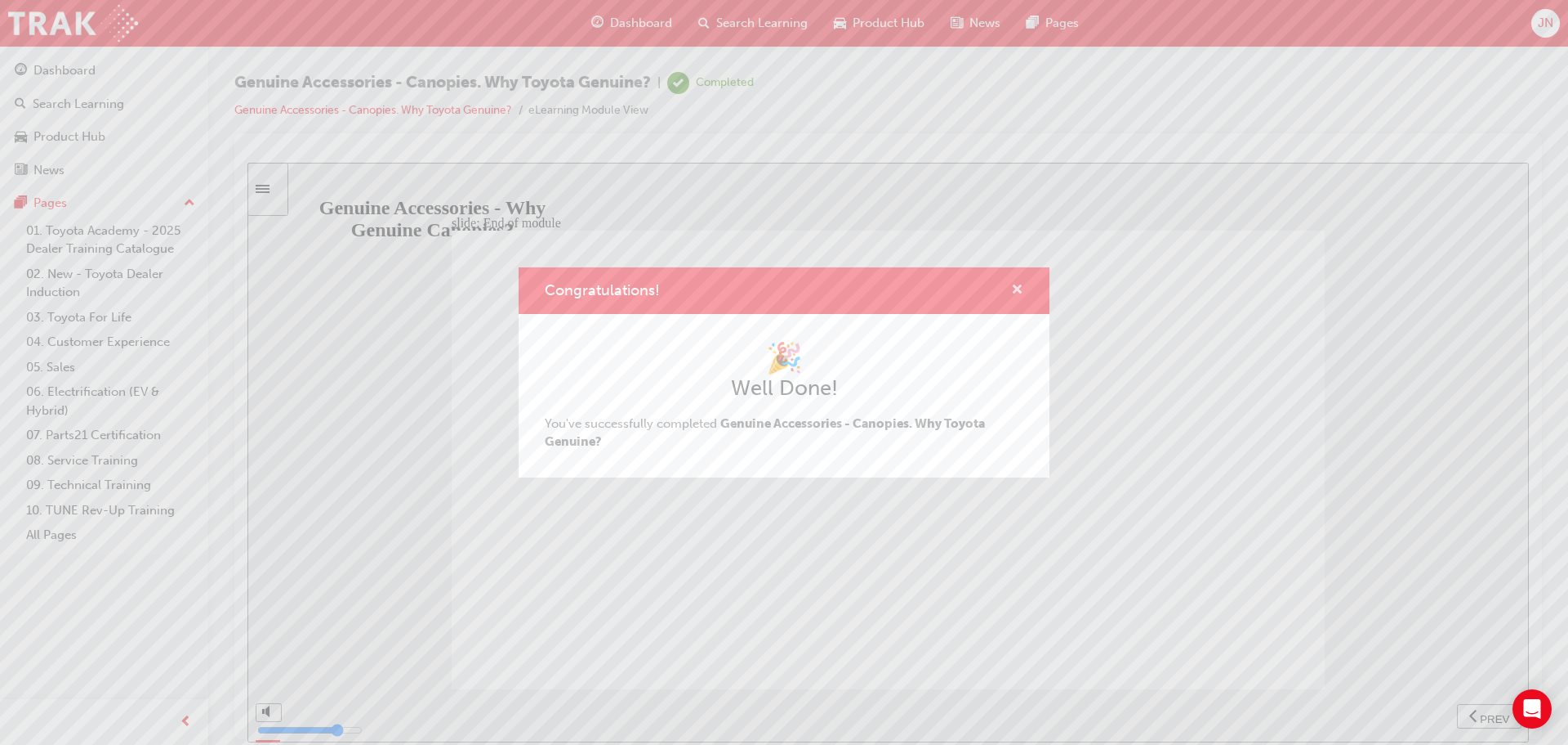
click at [1018, 289] on span "cross-icon" at bounding box center [1018, 291] width 12 height 15
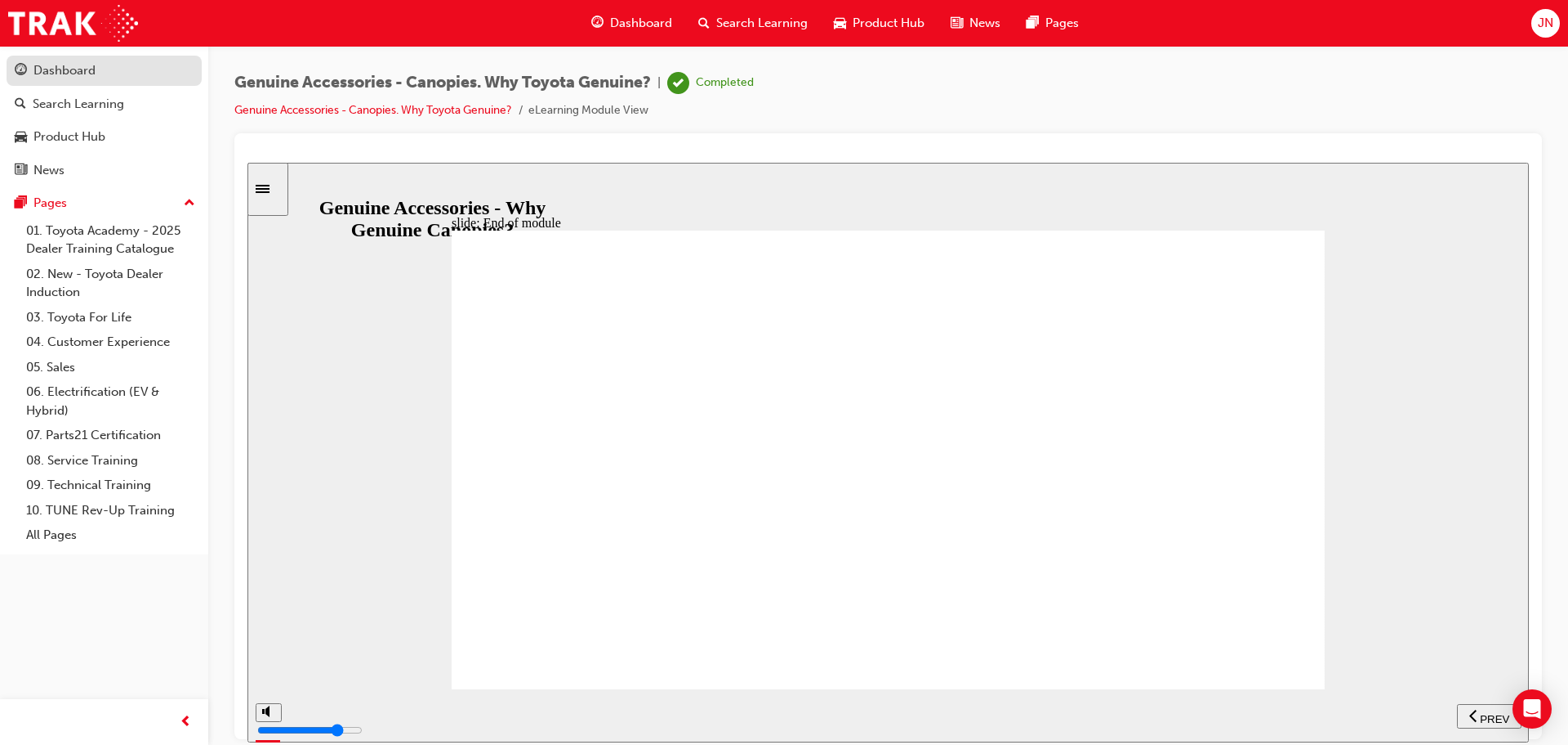
click at [105, 66] on div "Dashboard" at bounding box center [105, 70] width 179 height 20
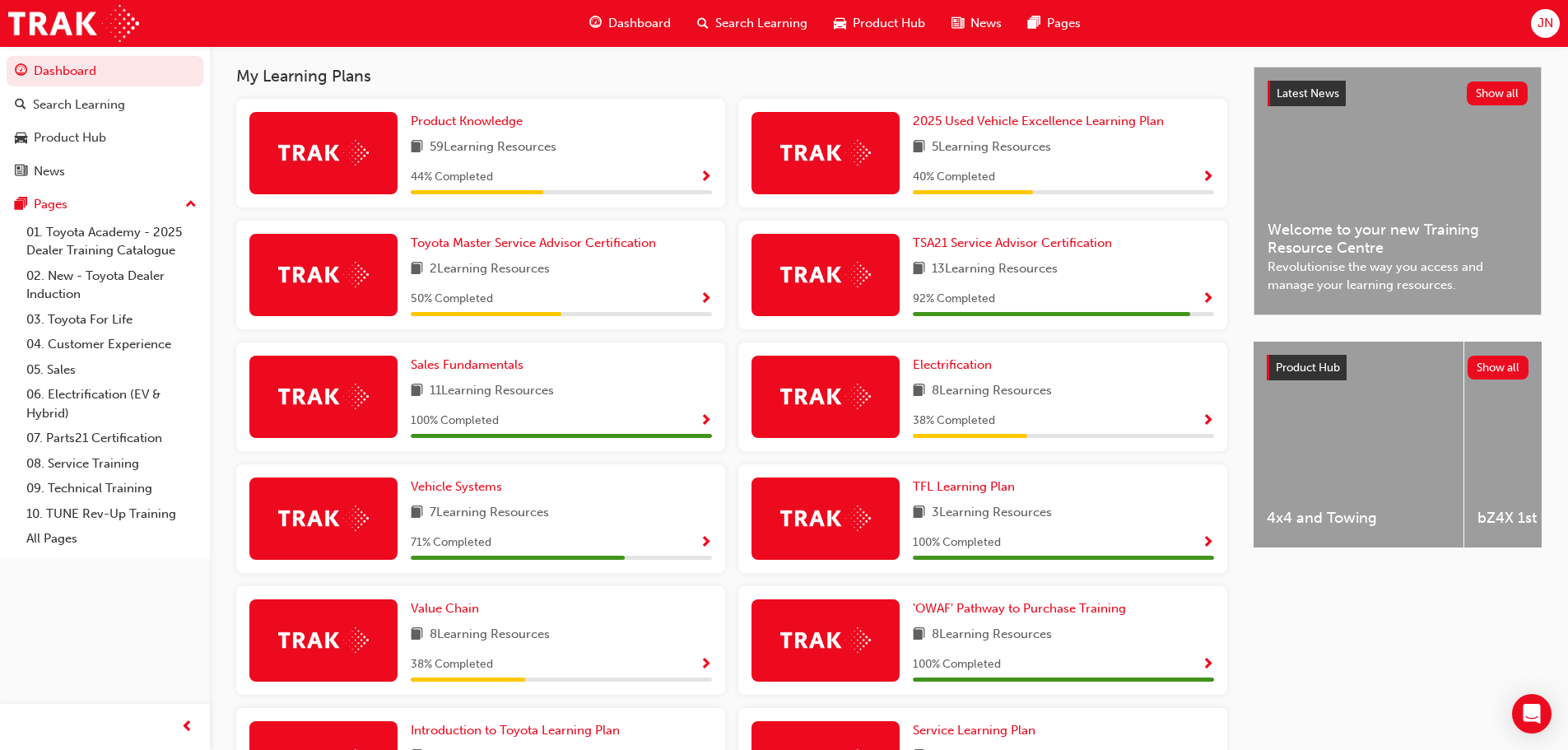
scroll to position [488, 0]
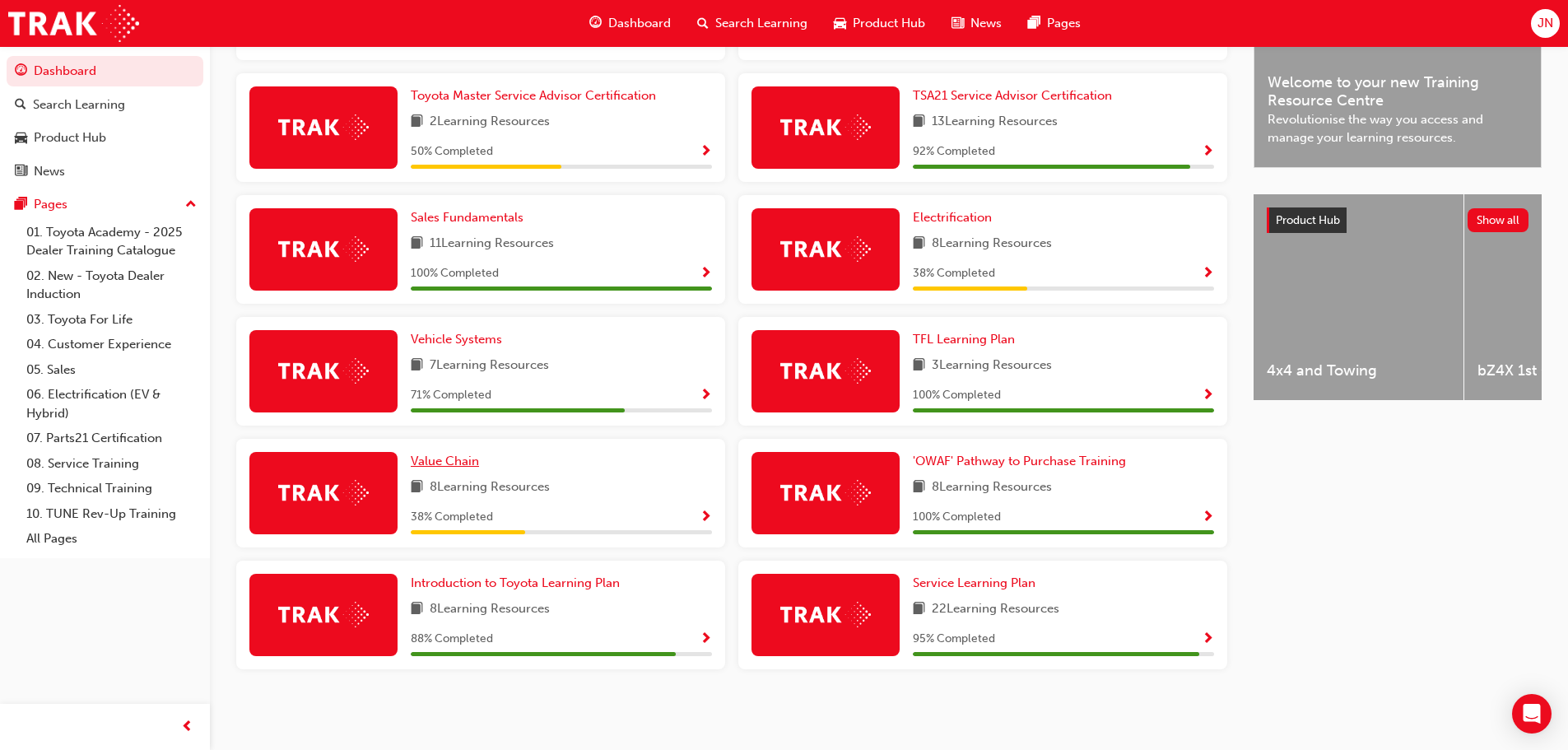
click at [461, 458] on span "Value Chain" at bounding box center [445, 461] width 68 height 15
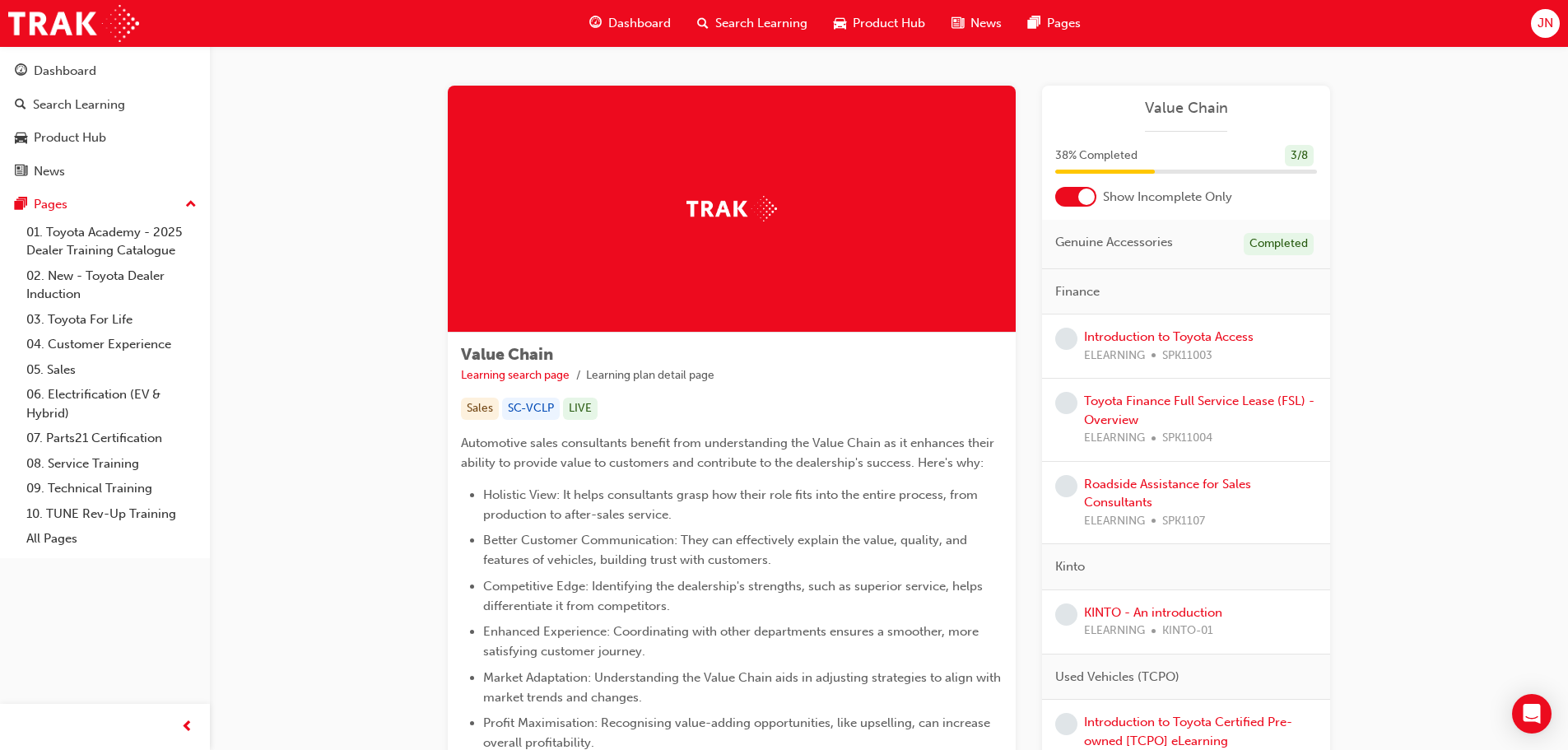
click at [625, 23] on span "Dashboard" at bounding box center [639, 23] width 63 height 19
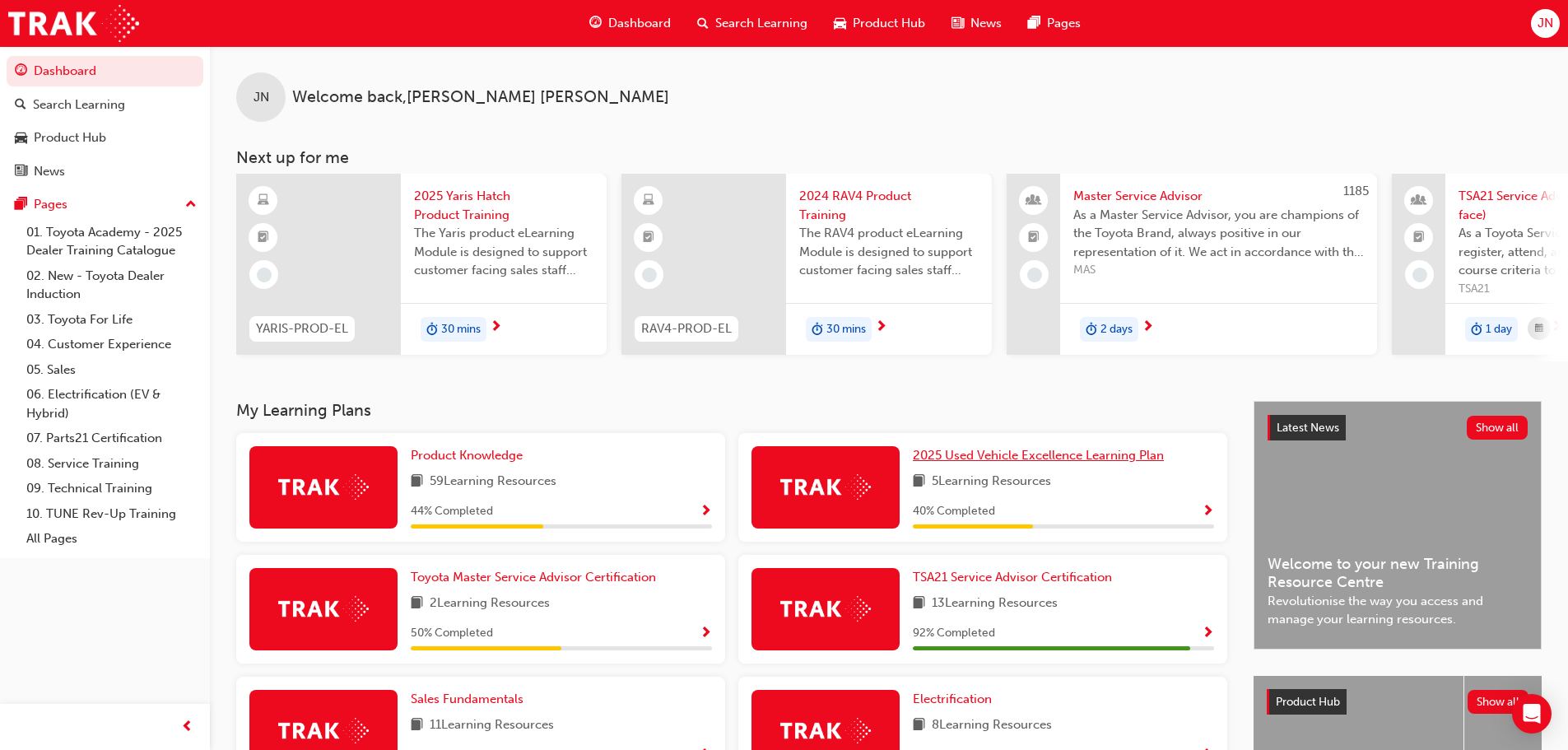
click at [946, 462] on span "2025 Used Vehicle Excellence Learning Plan" at bounding box center [1038, 454] width 251 height 15
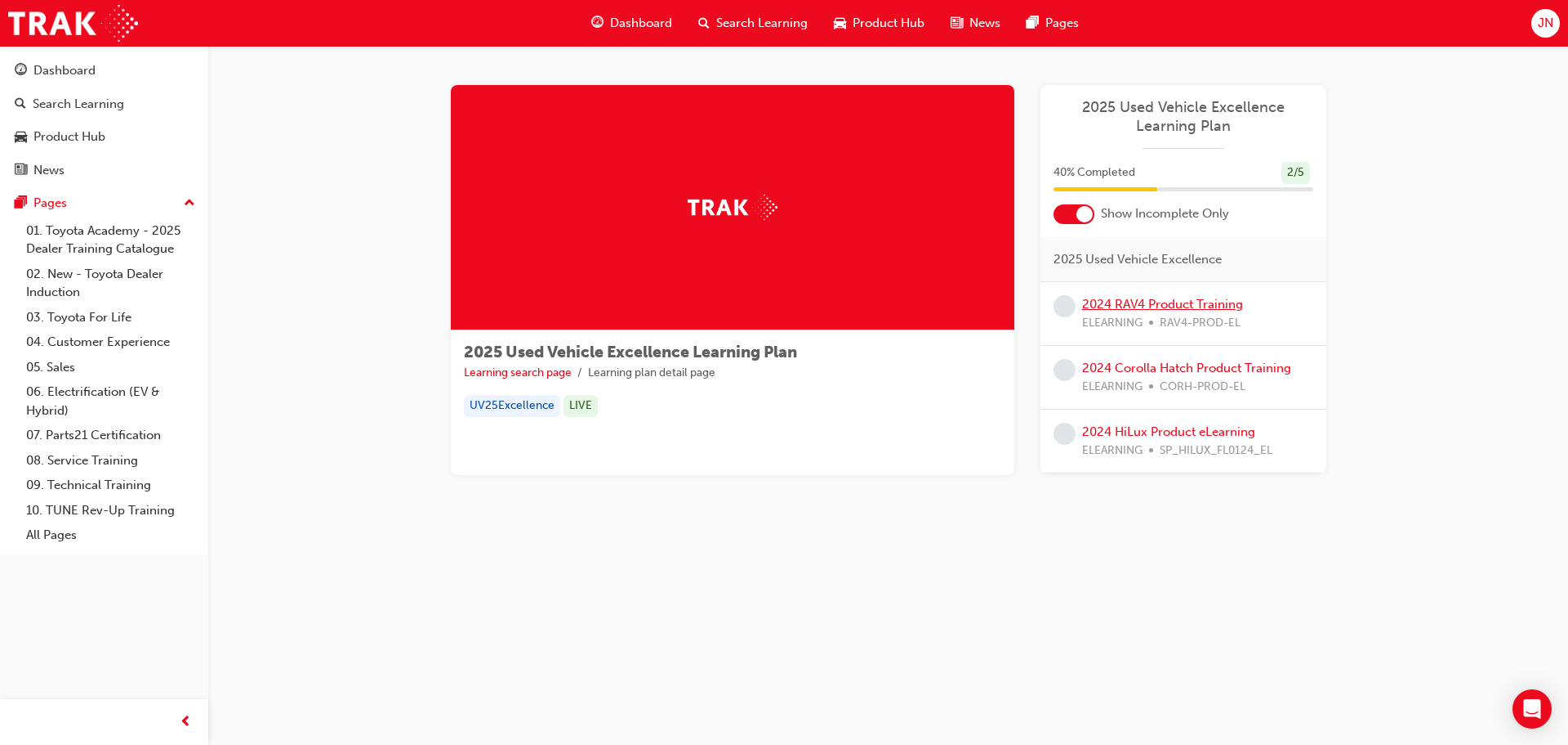
click at [1193, 304] on link "2024 RAV4 Product Training" at bounding box center [1163, 304] width 161 height 15
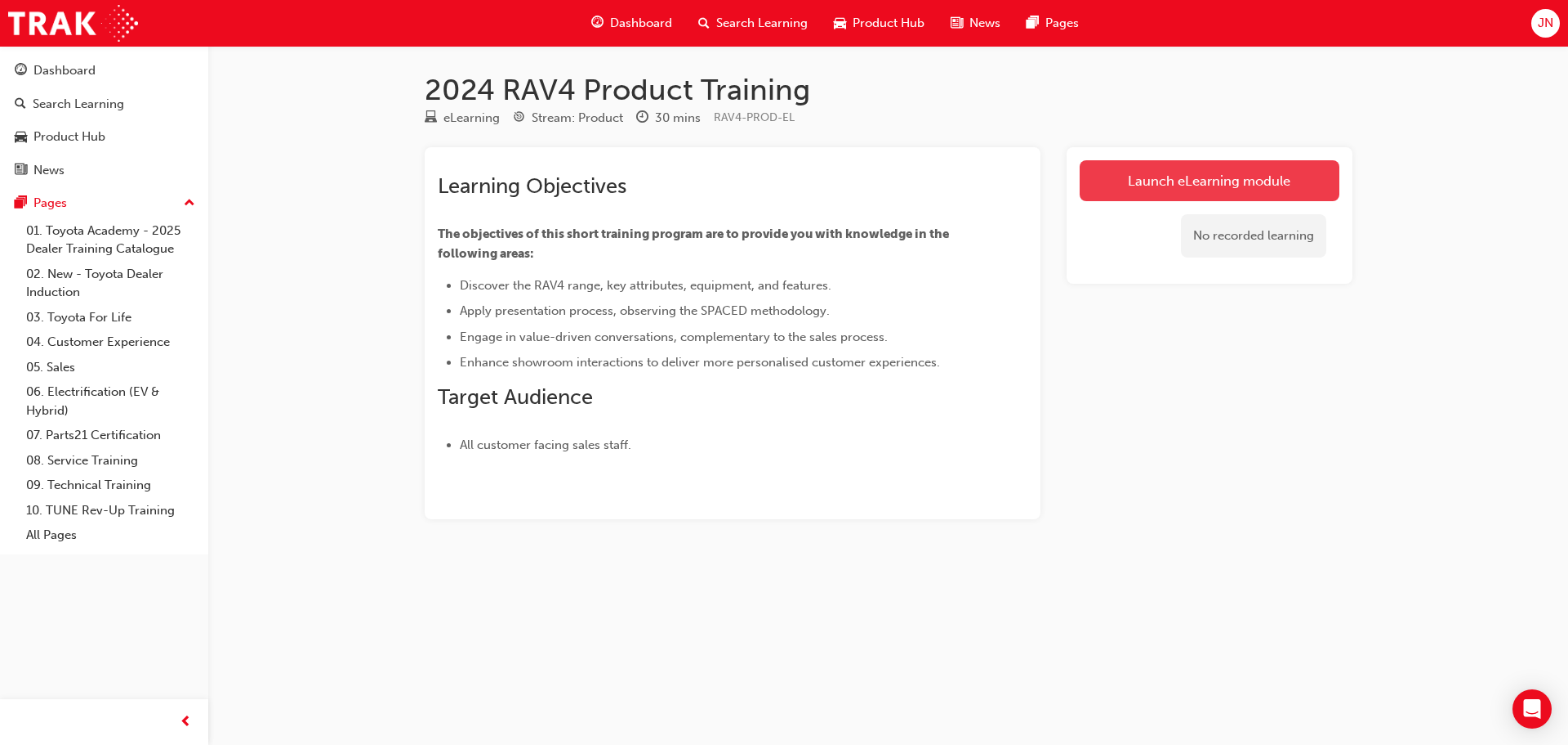
click at [1159, 171] on link "Launch eLearning module" at bounding box center [1209, 181] width 260 height 41
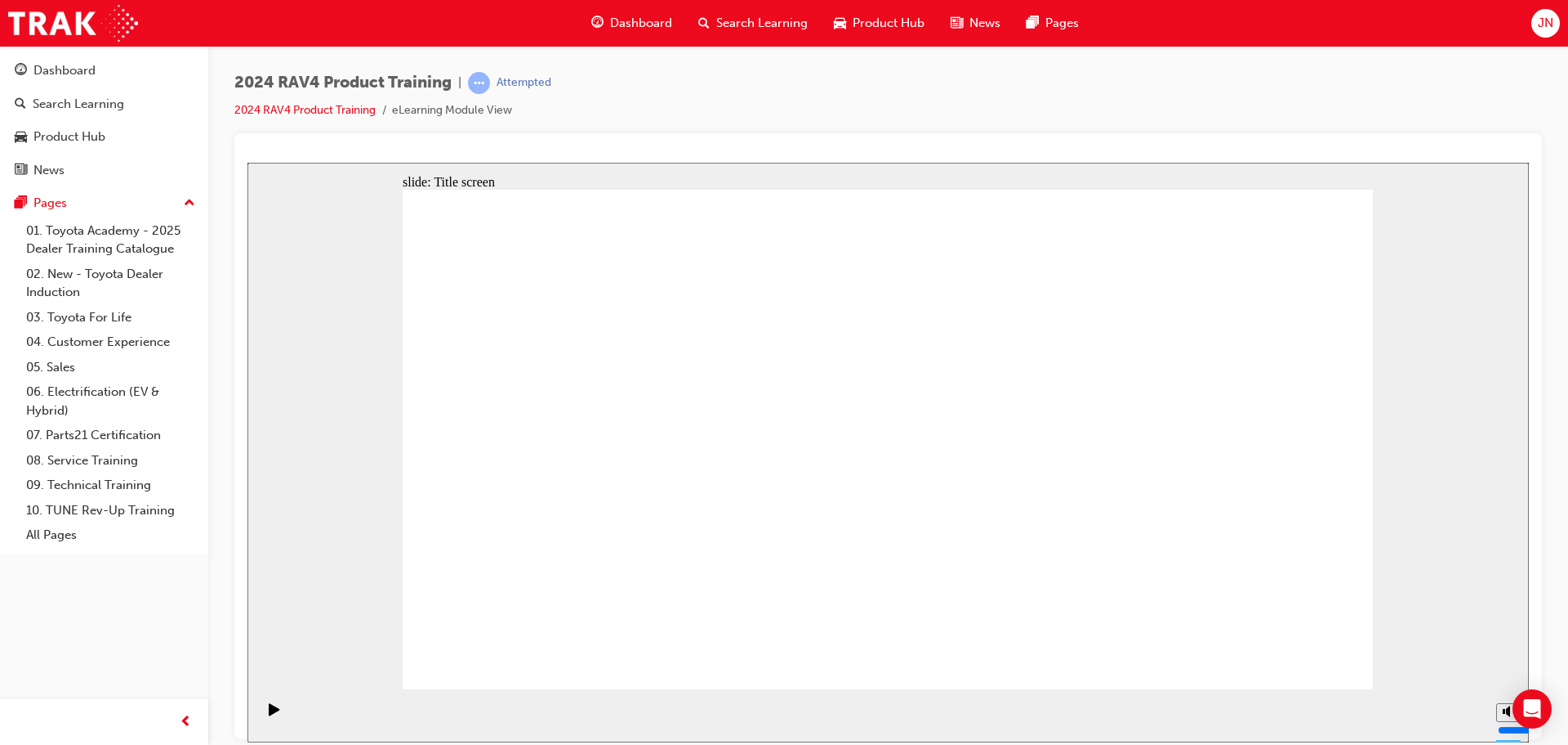
click at [276, 720] on div "Pause (Ctrl+Alt+P)" at bounding box center [274, 716] width 27 height 27
click at [228, 665] on div "2024 RAV4 Product Training | Attempted 2024 RAV4 Product Training eLearning Mod…" at bounding box center [888, 375] width 1360 height 658
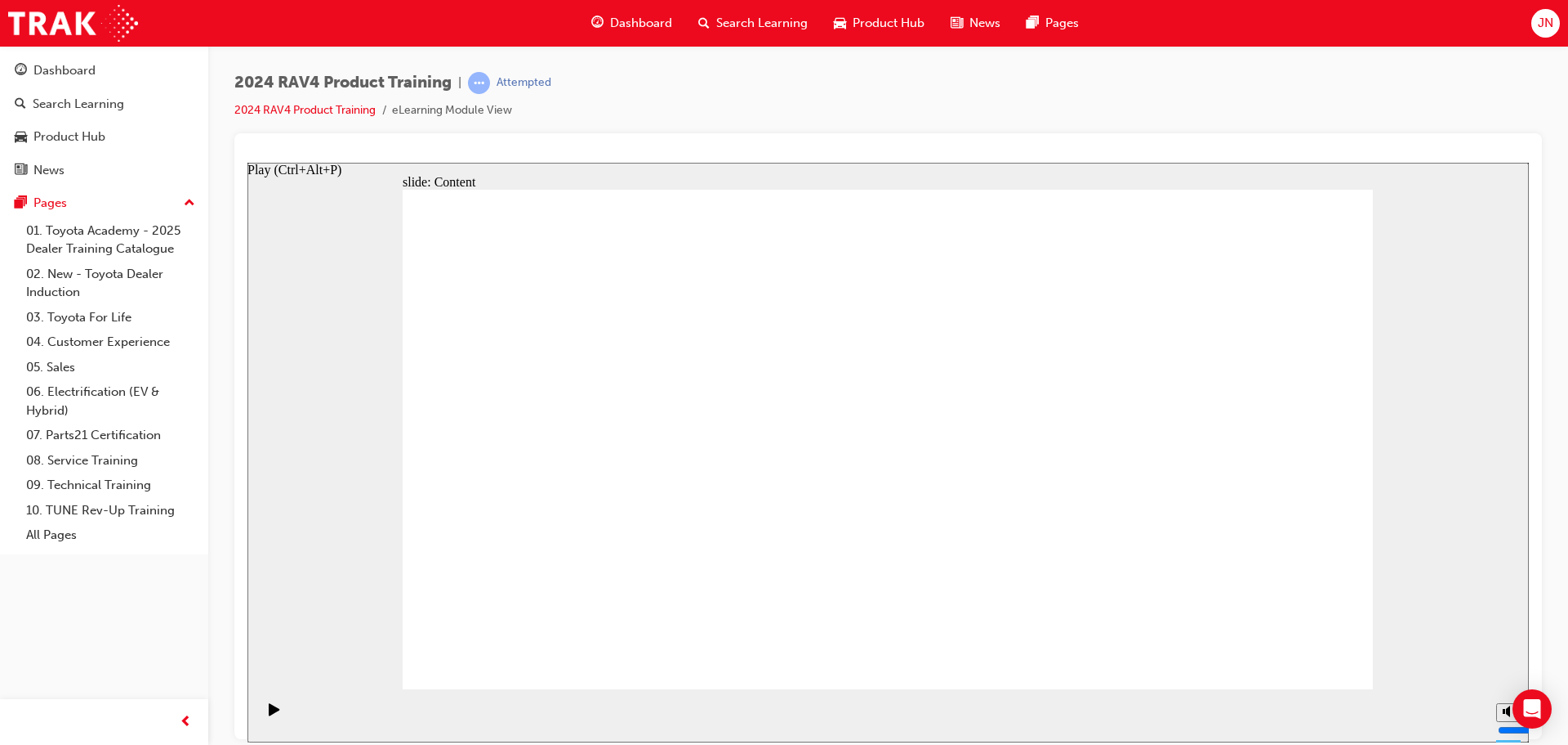
click at [271, 714] on icon "Play (Ctrl+Alt+P)" at bounding box center [274, 709] width 11 height 12
drag, startPoint x: 1307, startPoint y: 647, endPoint x: 1295, endPoint y: 660, distance: 17.7
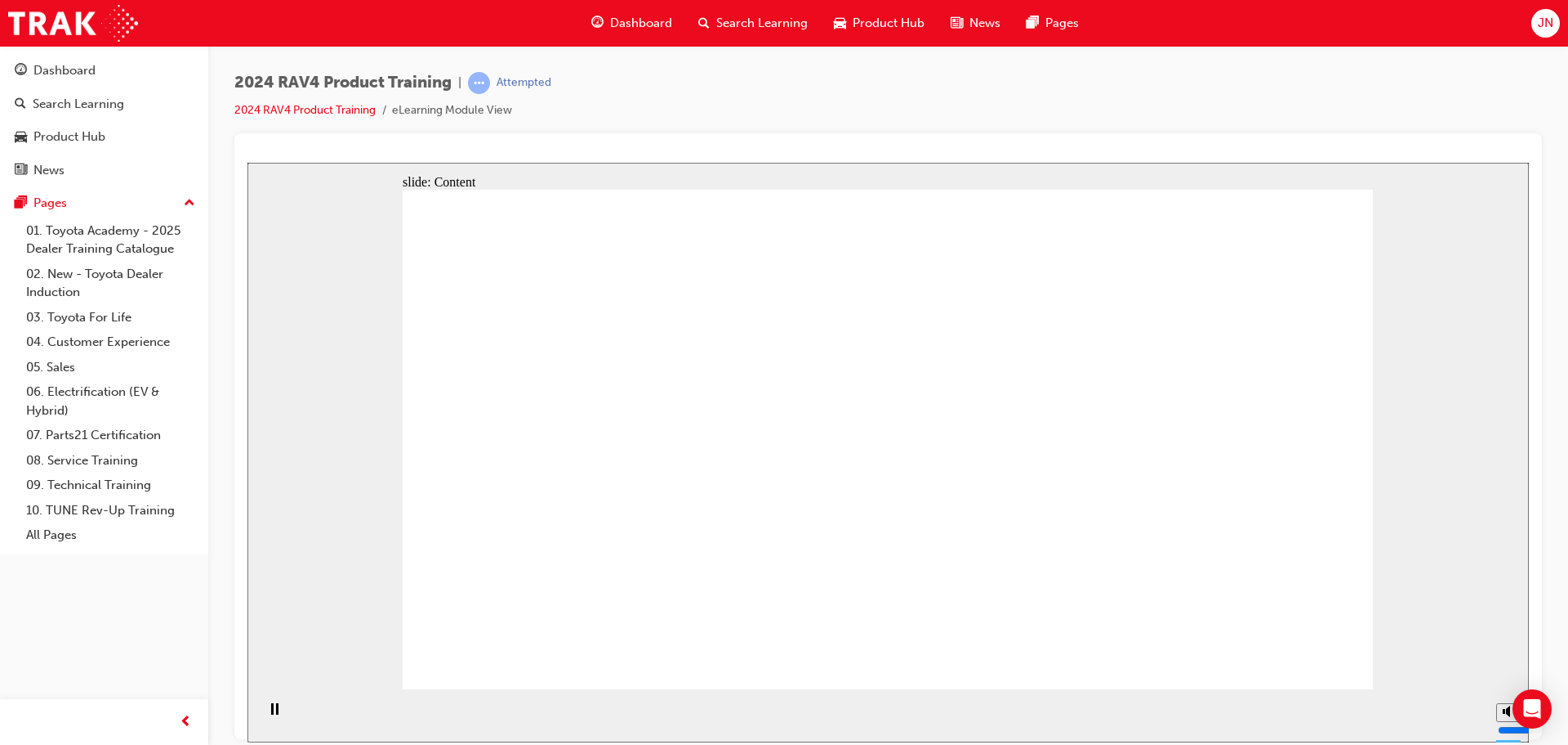
drag, startPoint x: 1296, startPoint y: 675, endPoint x: 1276, endPoint y: 697, distance: 29.7
drag, startPoint x: 1028, startPoint y: 536, endPoint x: 1213, endPoint y: 114, distance: 460.8
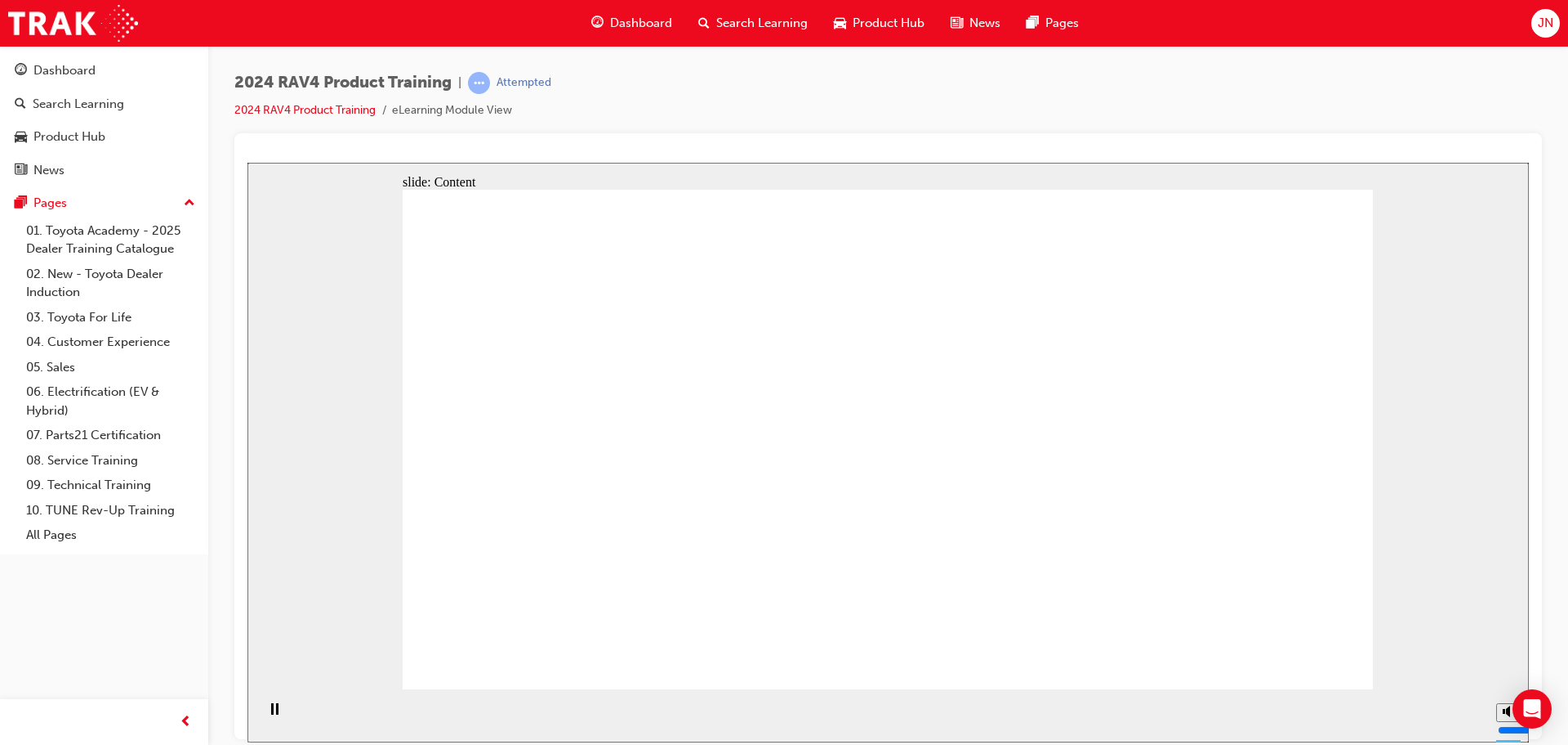
click at [1213, 114] on div "2024 RAV4 Product Training | Attempted 2024 RAV4 Product Training eLearning Mod…" at bounding box center [887, 102] width 1307 height 61
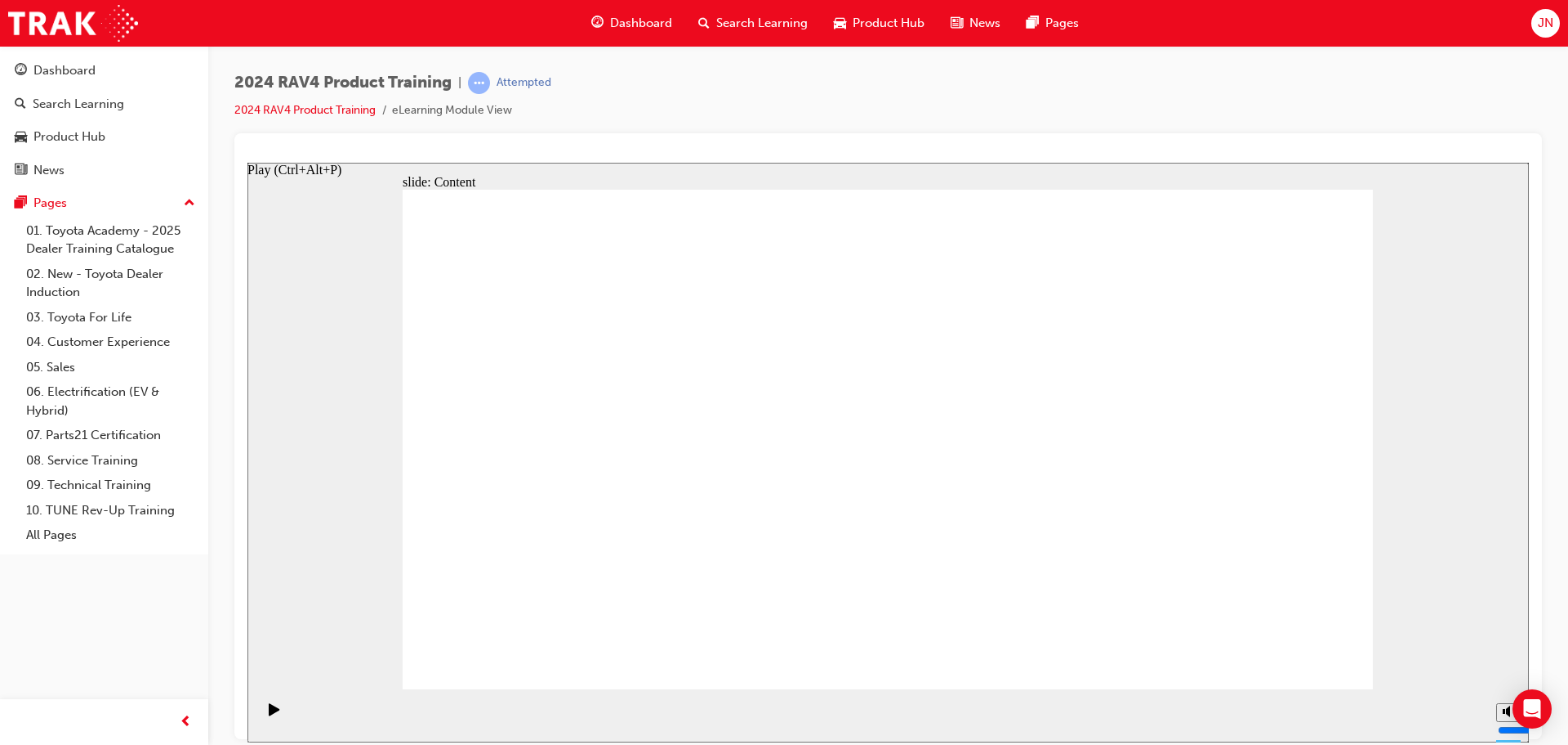
click at [274, 709] on icon "Play (Ctrl+Alt+P)" at bounding box center [274, 709] width 12 height 13
